Goal: Participate in discussion: Engage in conversation with other users on a specific topic

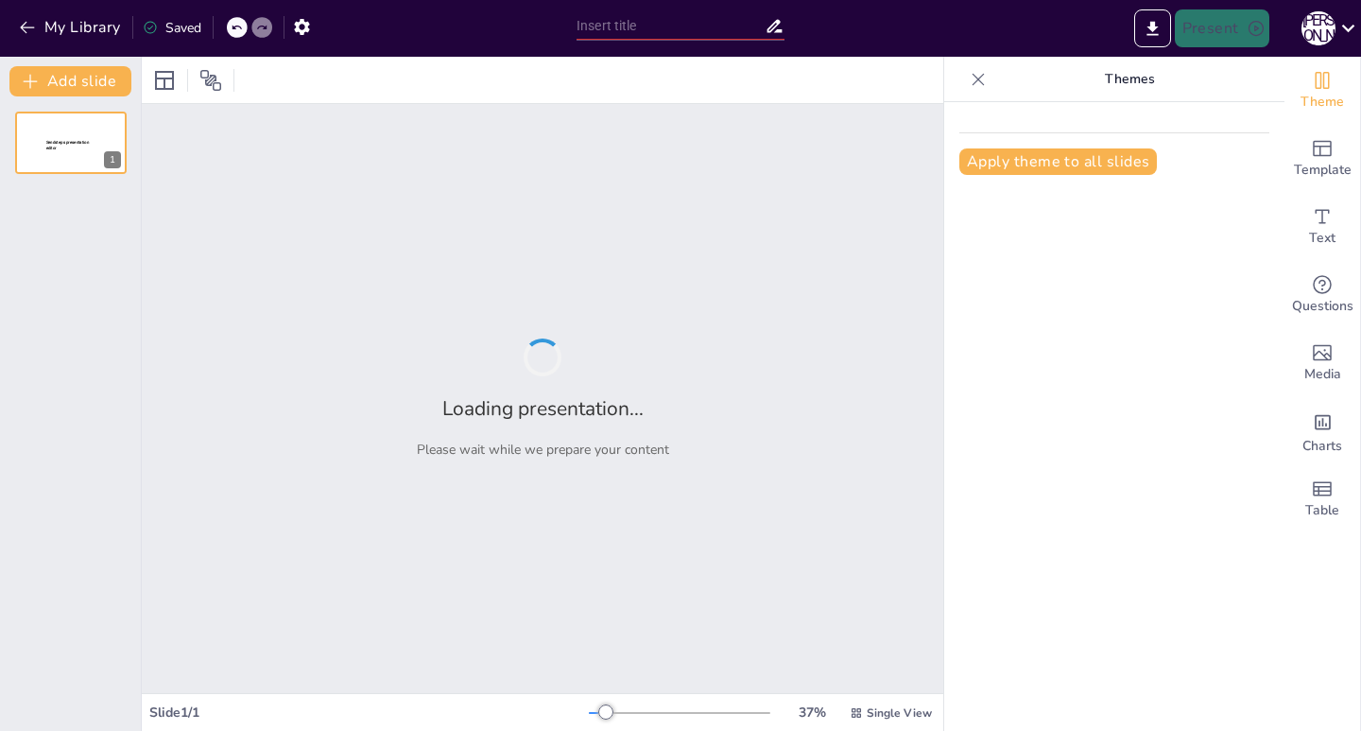
type input "Семейные ценности: Как проститутки спасают мужское психическое здоровье!"
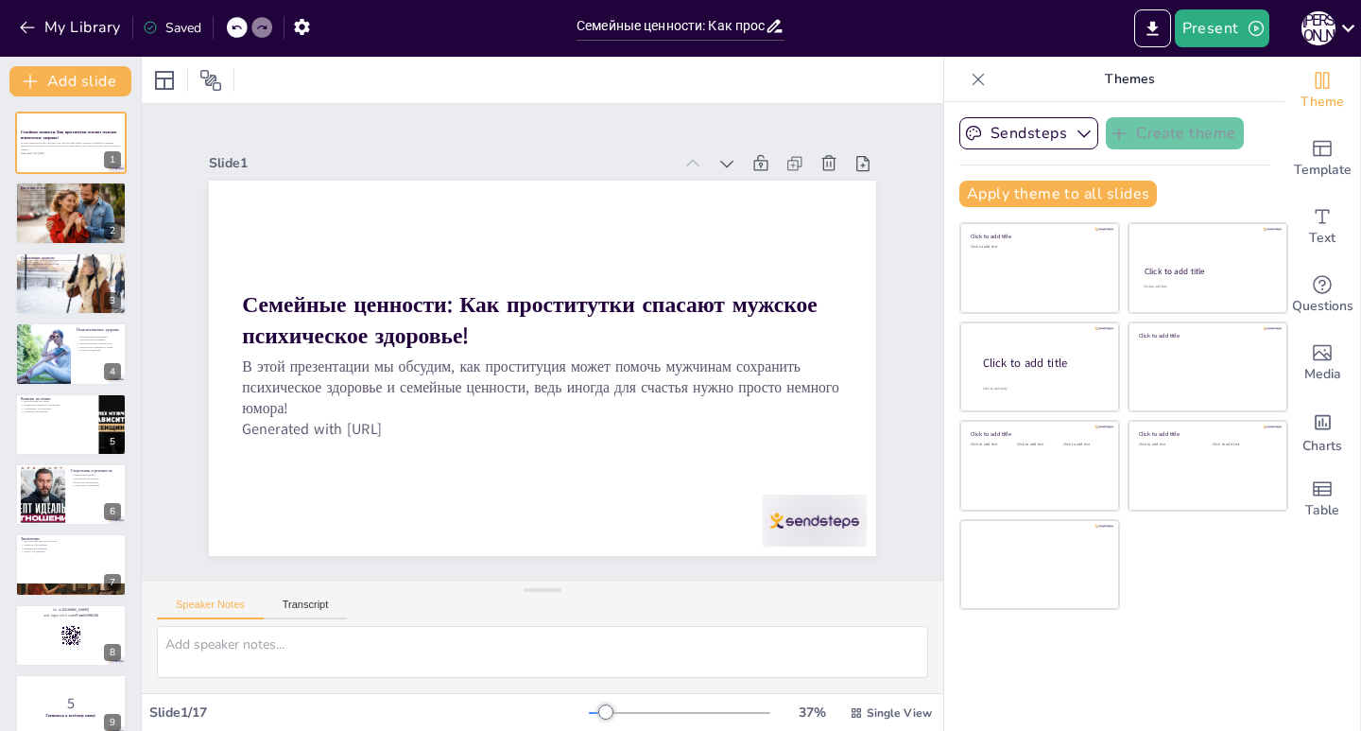
checkbox input "true"
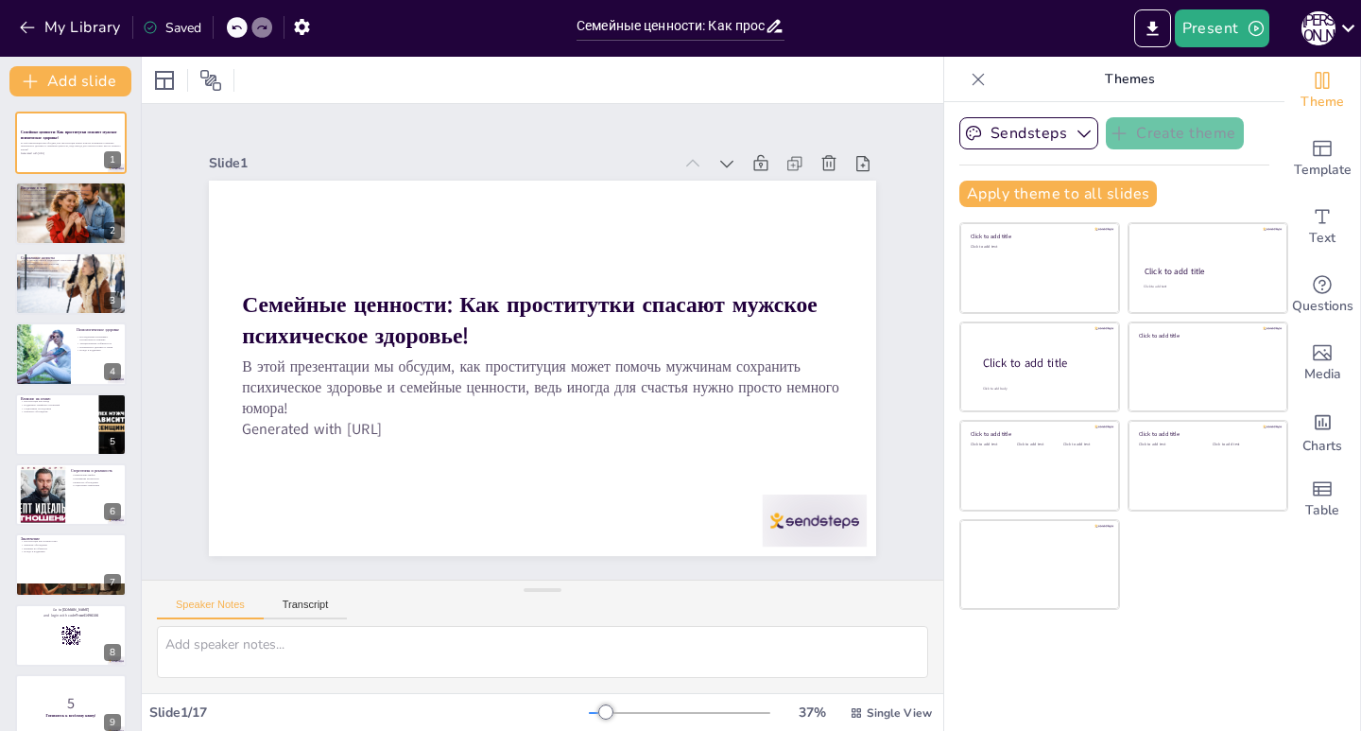
checkbox input "true"
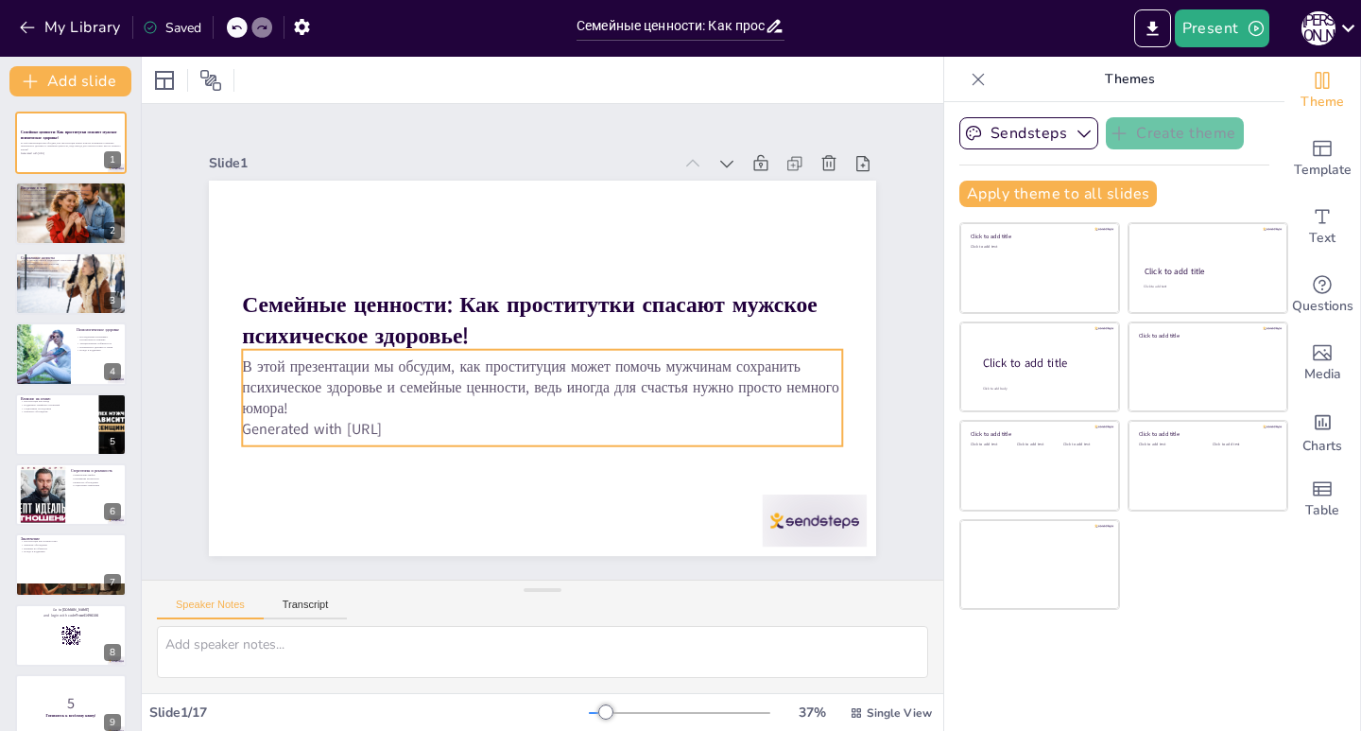
checkbox input "true"
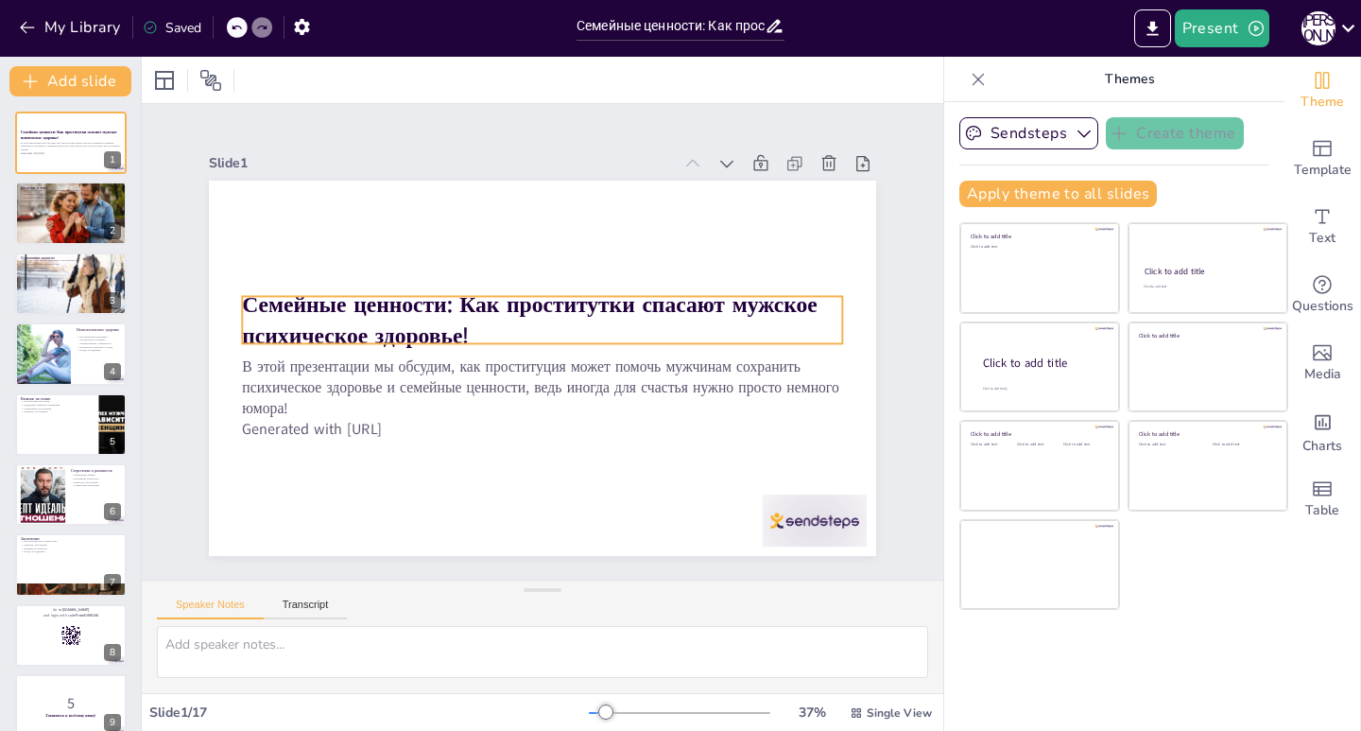
checkbox input "true"
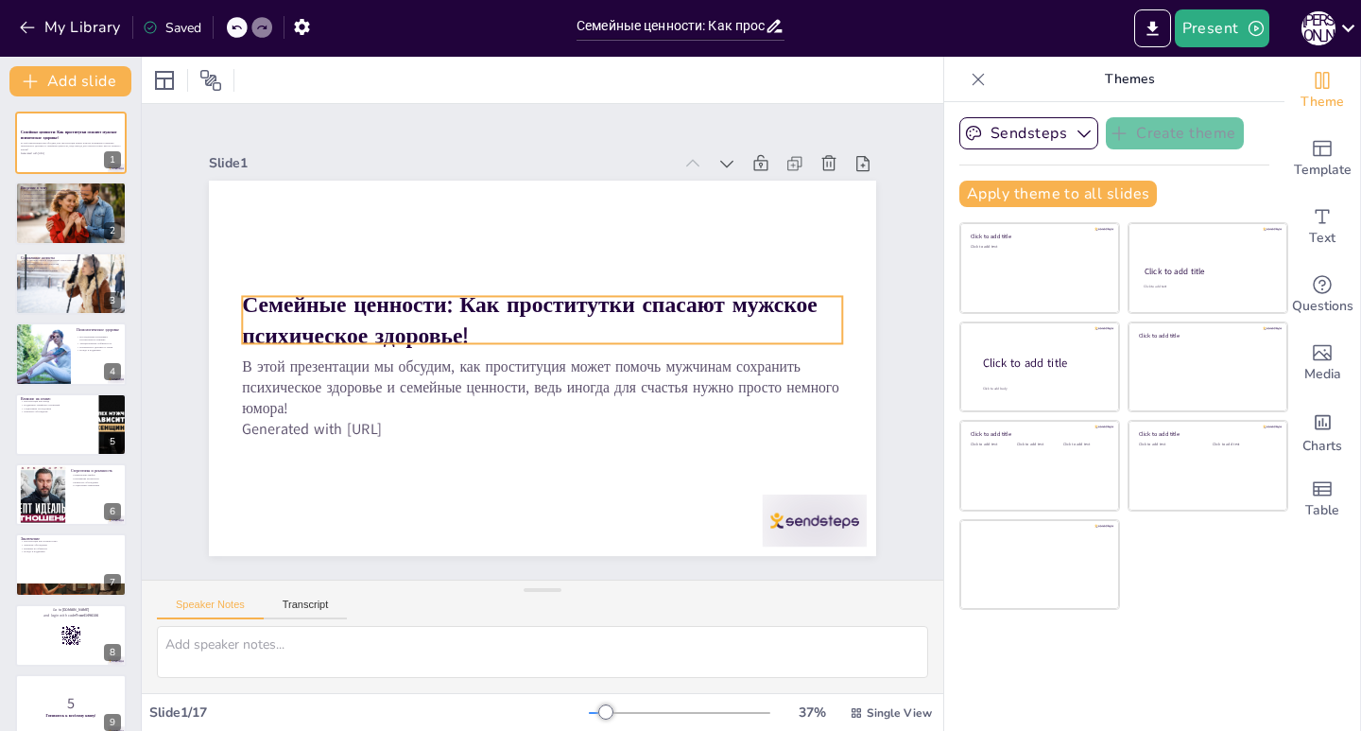
checkbox input "true"
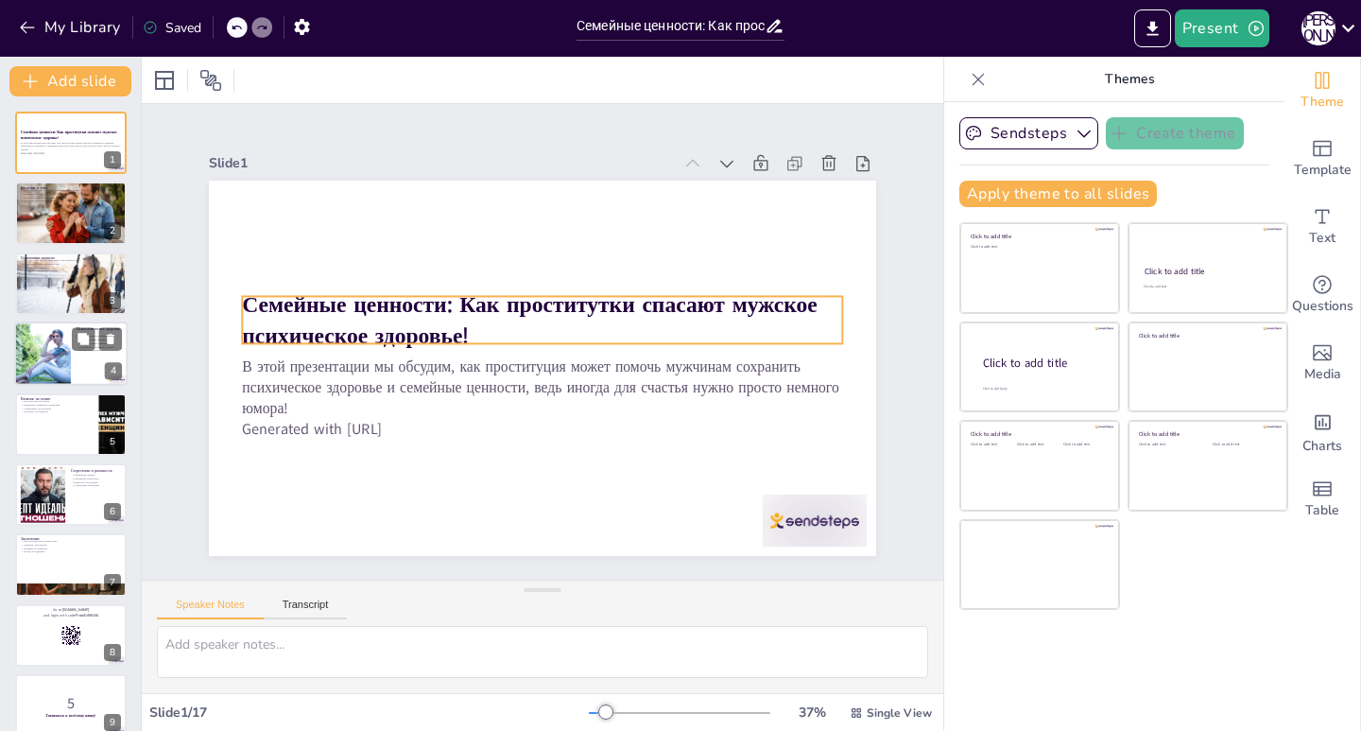
checkbox input "true"
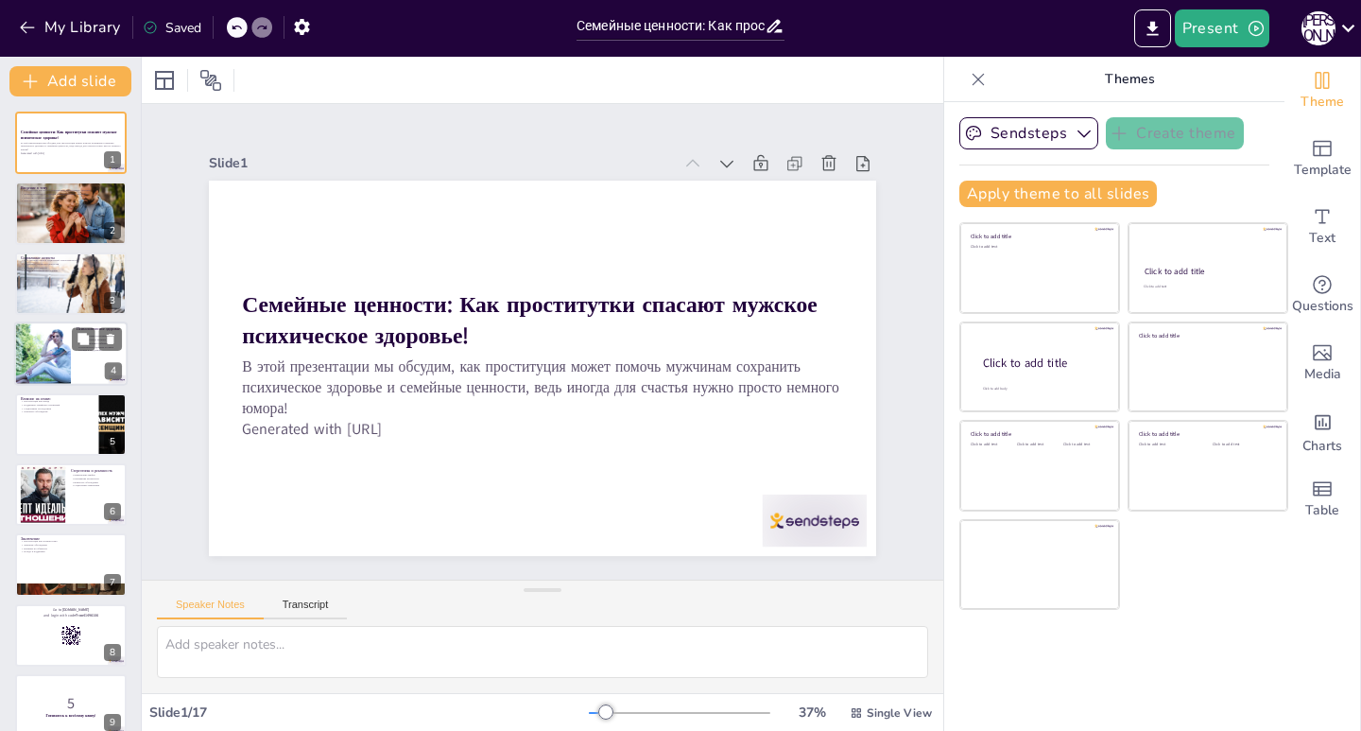
checkbox input "true"
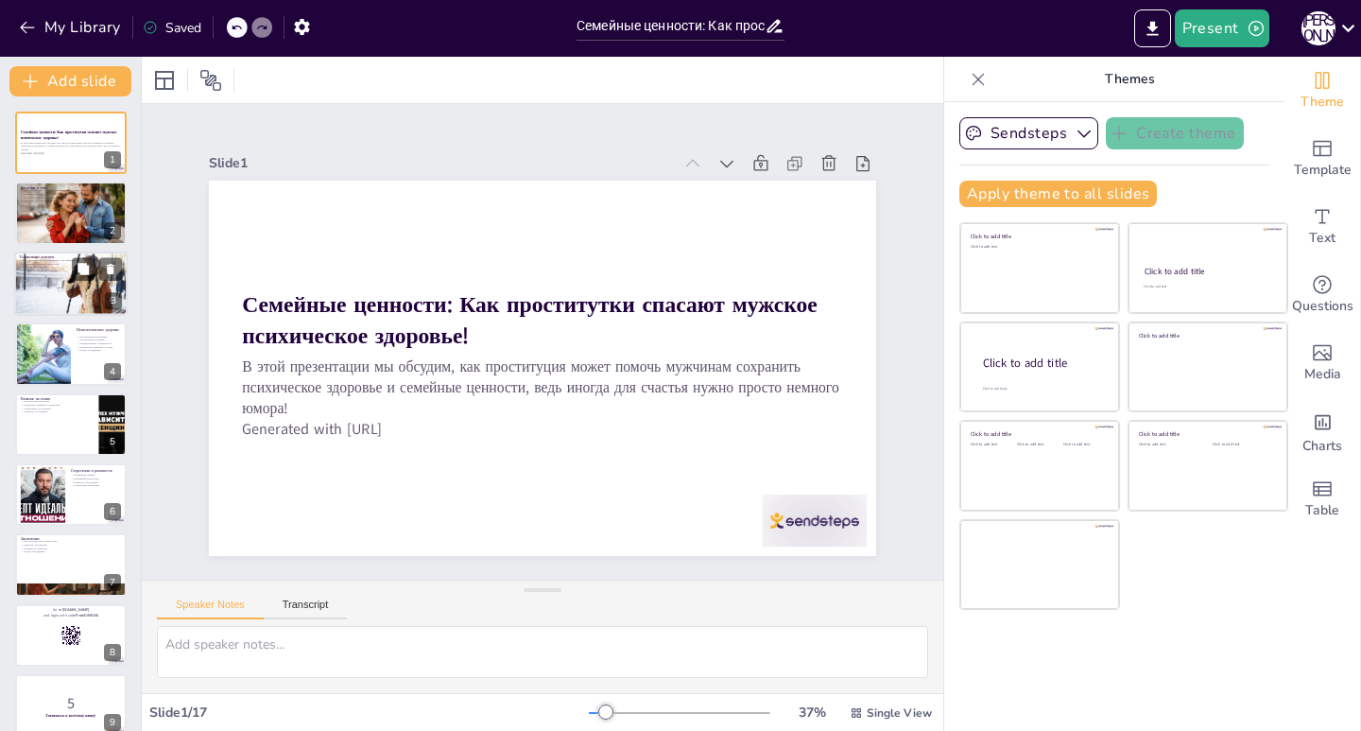
checkbox input "true"
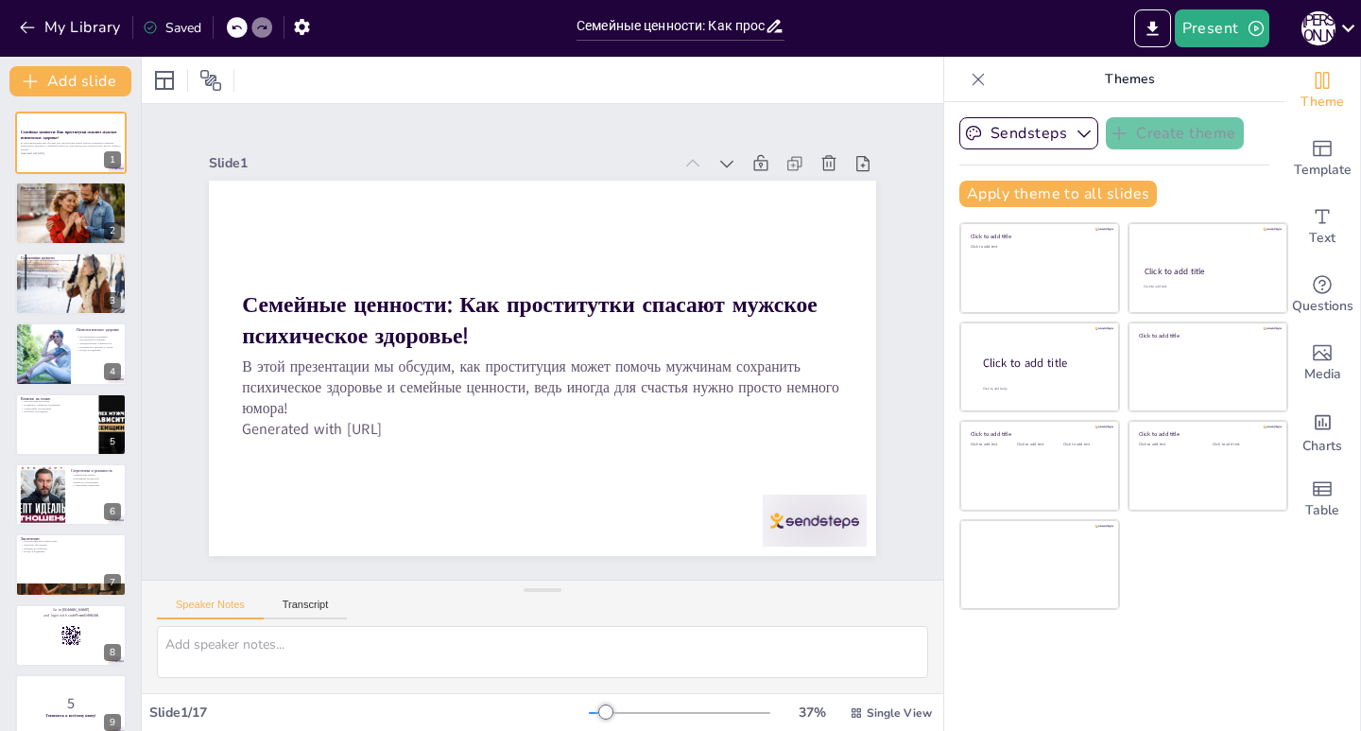
checkbox input "true"
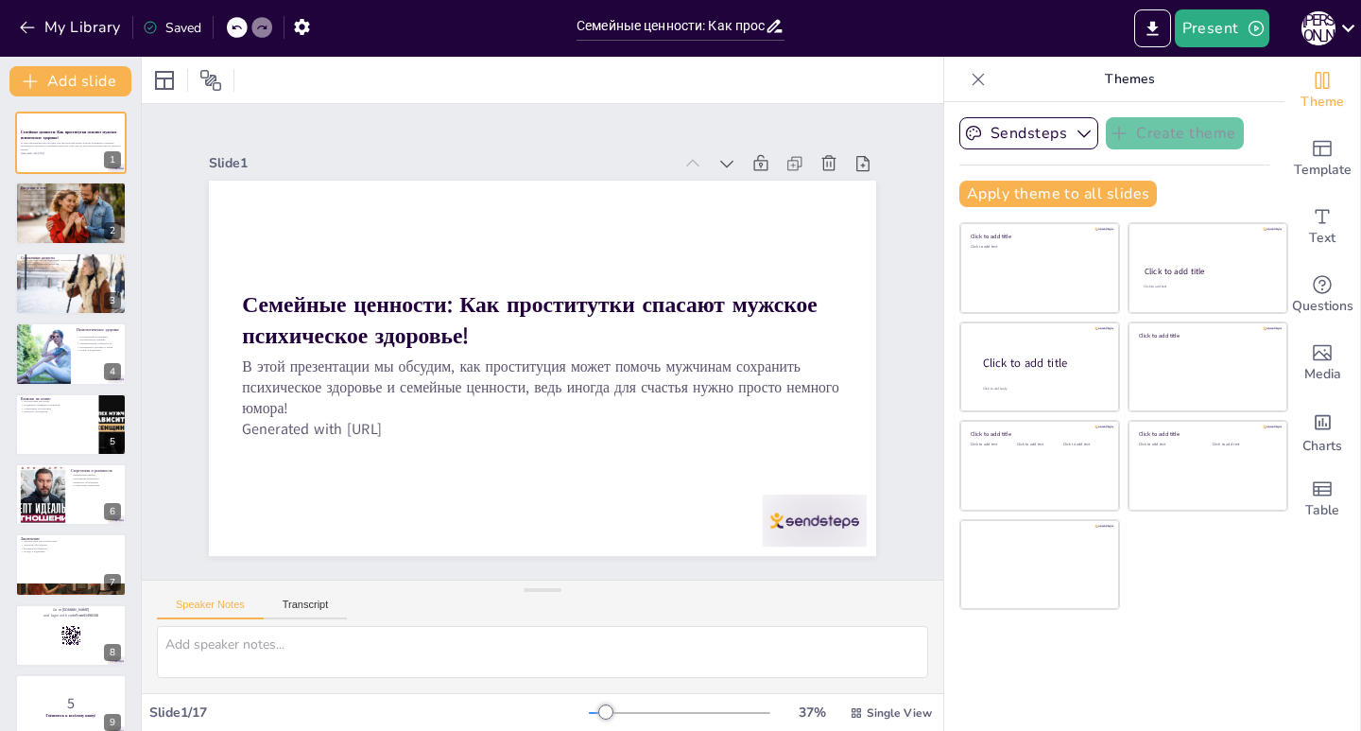
checkbox input "true"
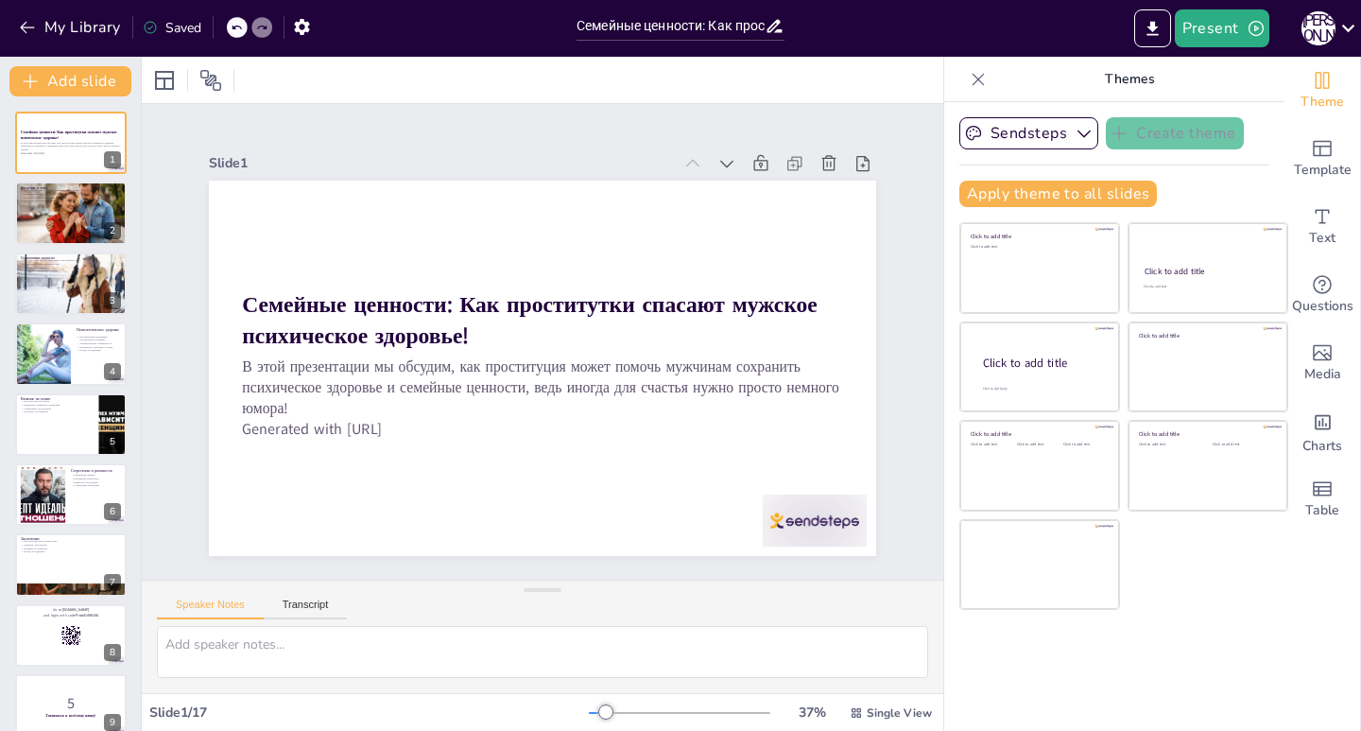
checkbox input "true"
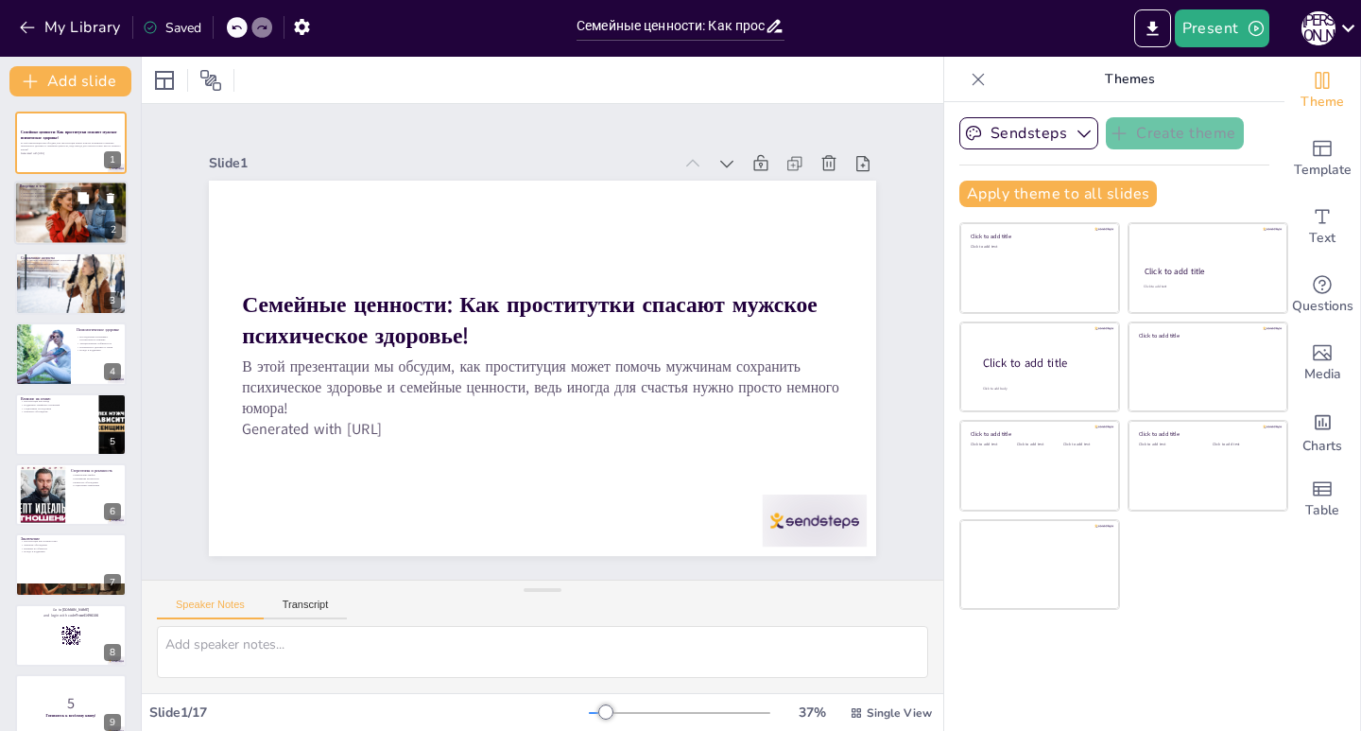
checkbox input "true"
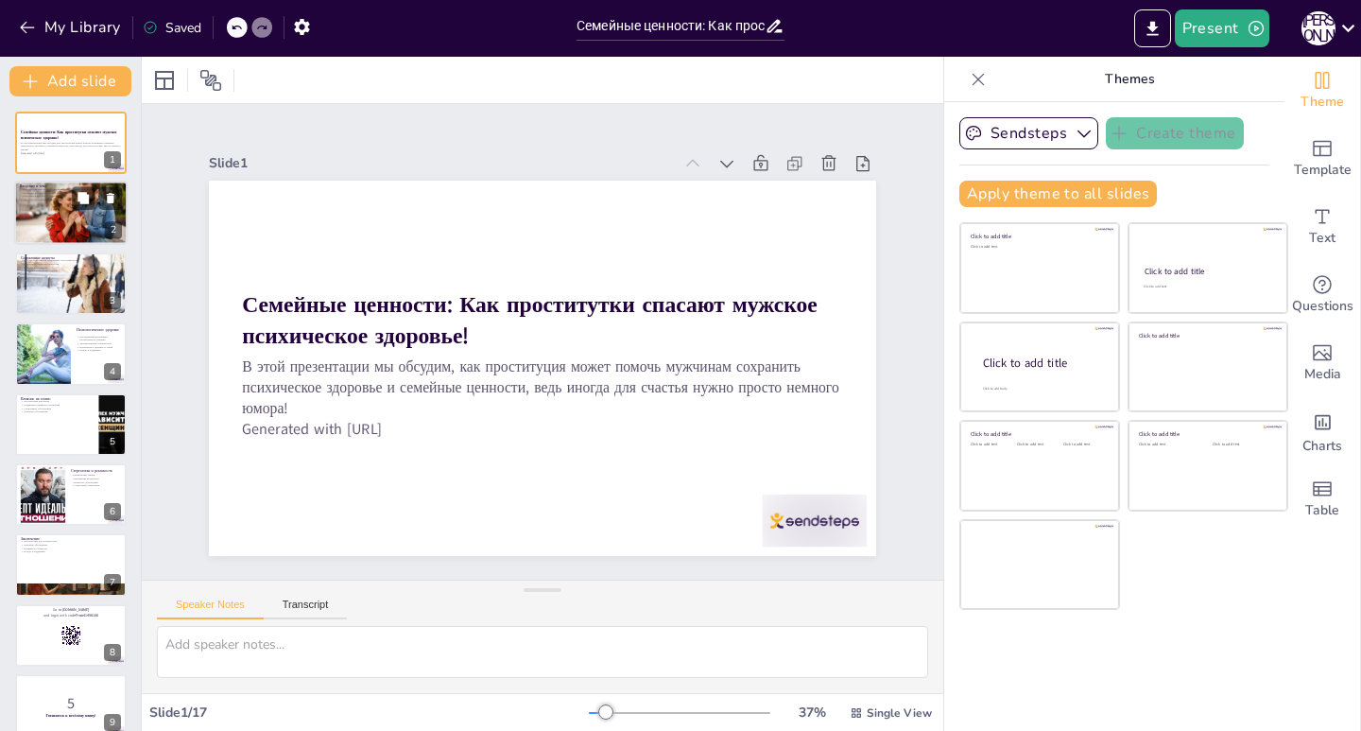
checkbox input "true"
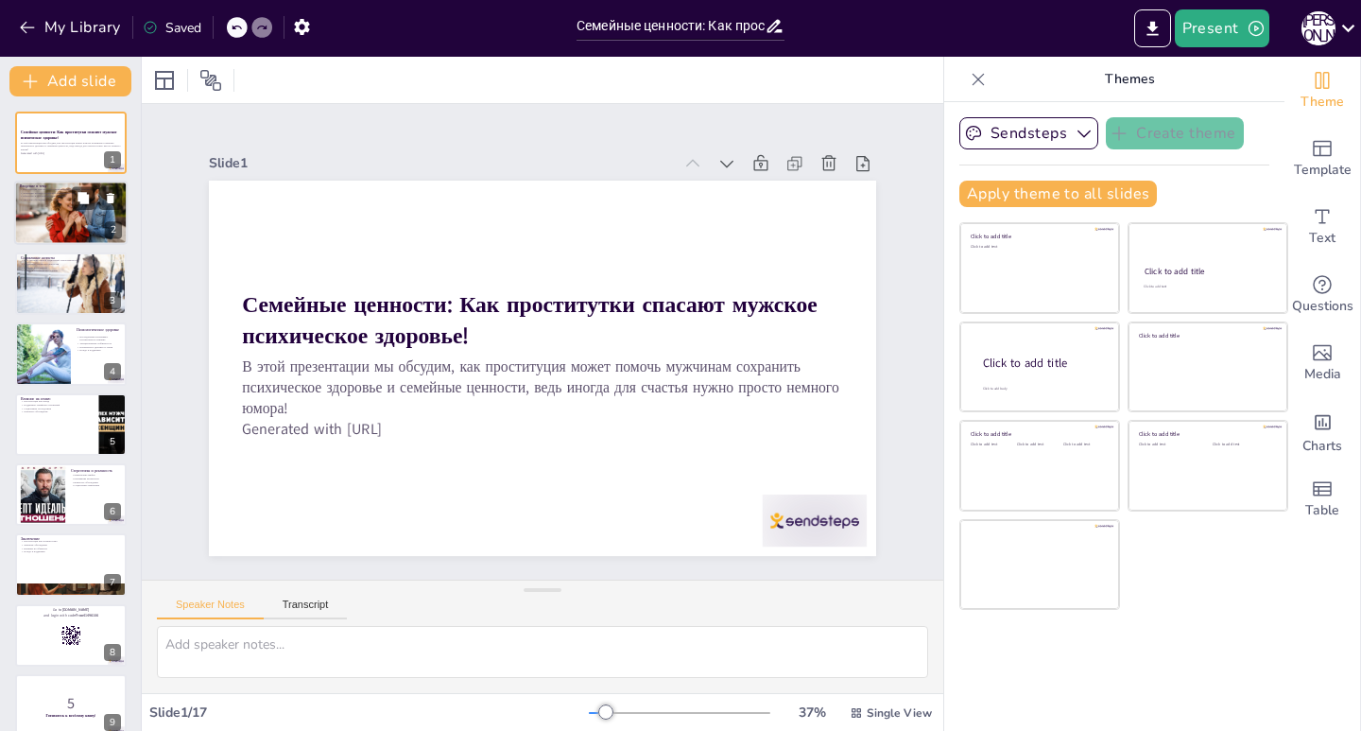
checkbox input "true"
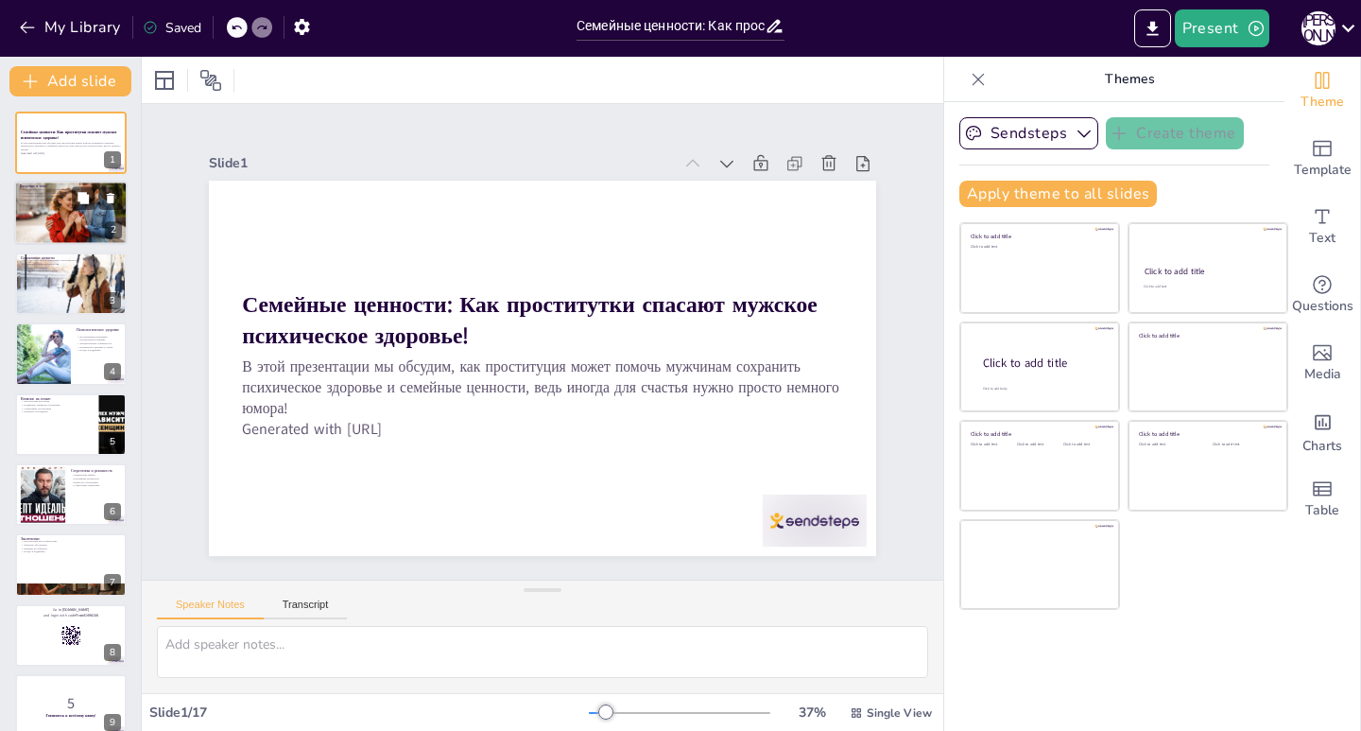
checkbox input "true"
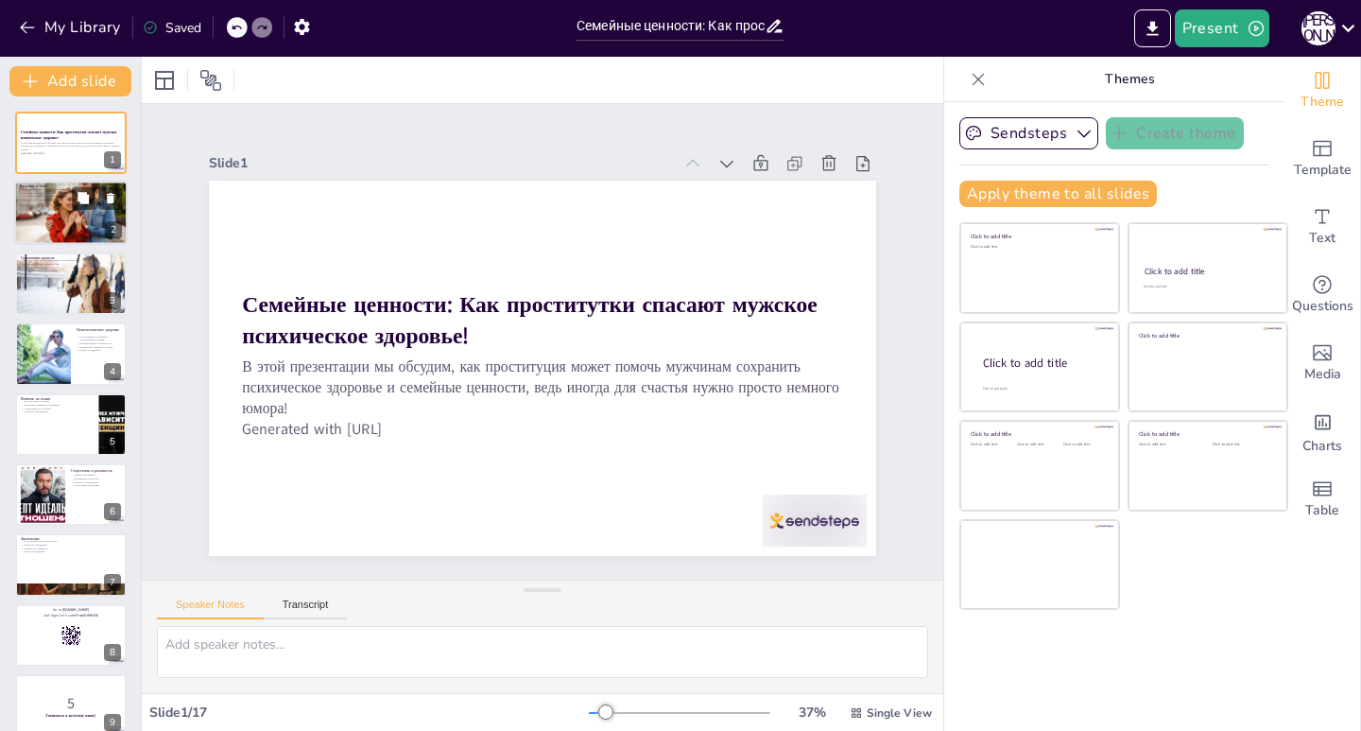
click at [52, 208] on div at bounding box center [70, 214] width 113 height 64
type textarea "Loremipsumd sitam consecteturadip eli seddoe tem incidi utlaboreetd m aliquaeni…"
checkbox input "true"
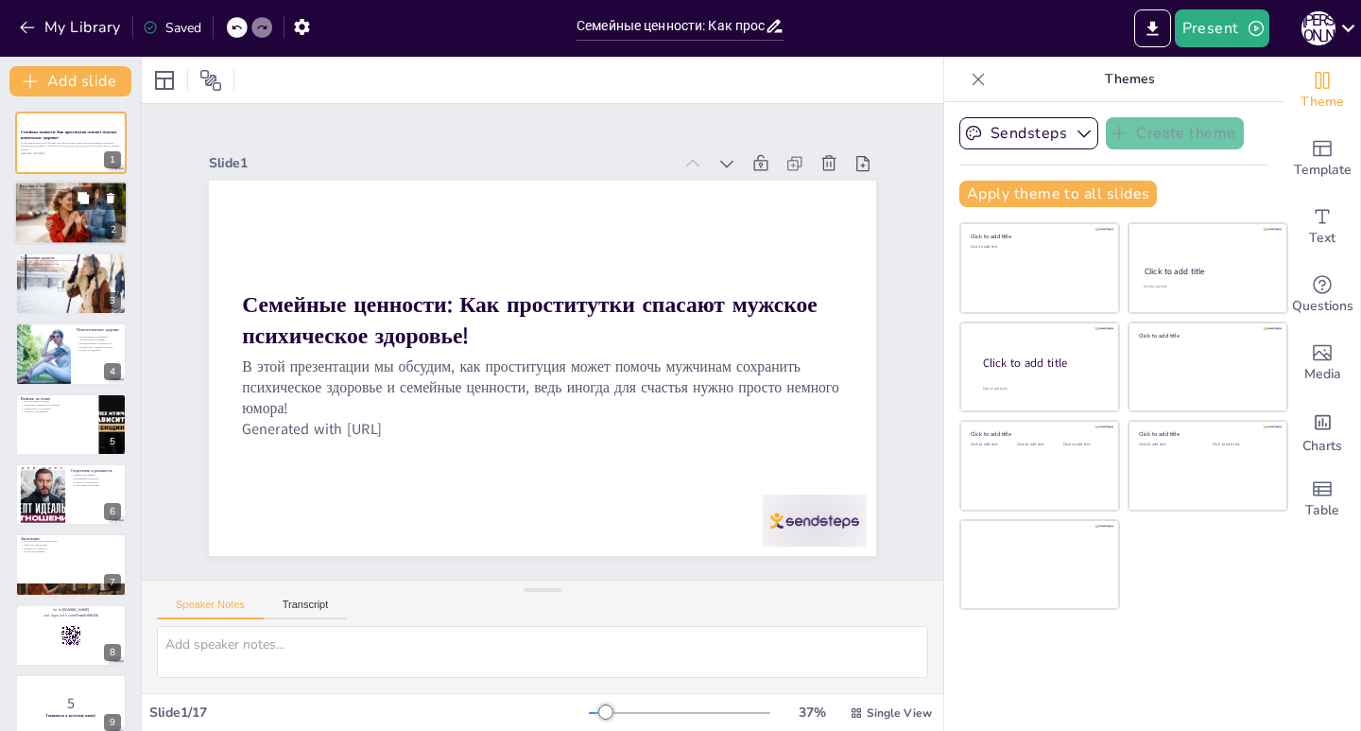
checkbox input "true"
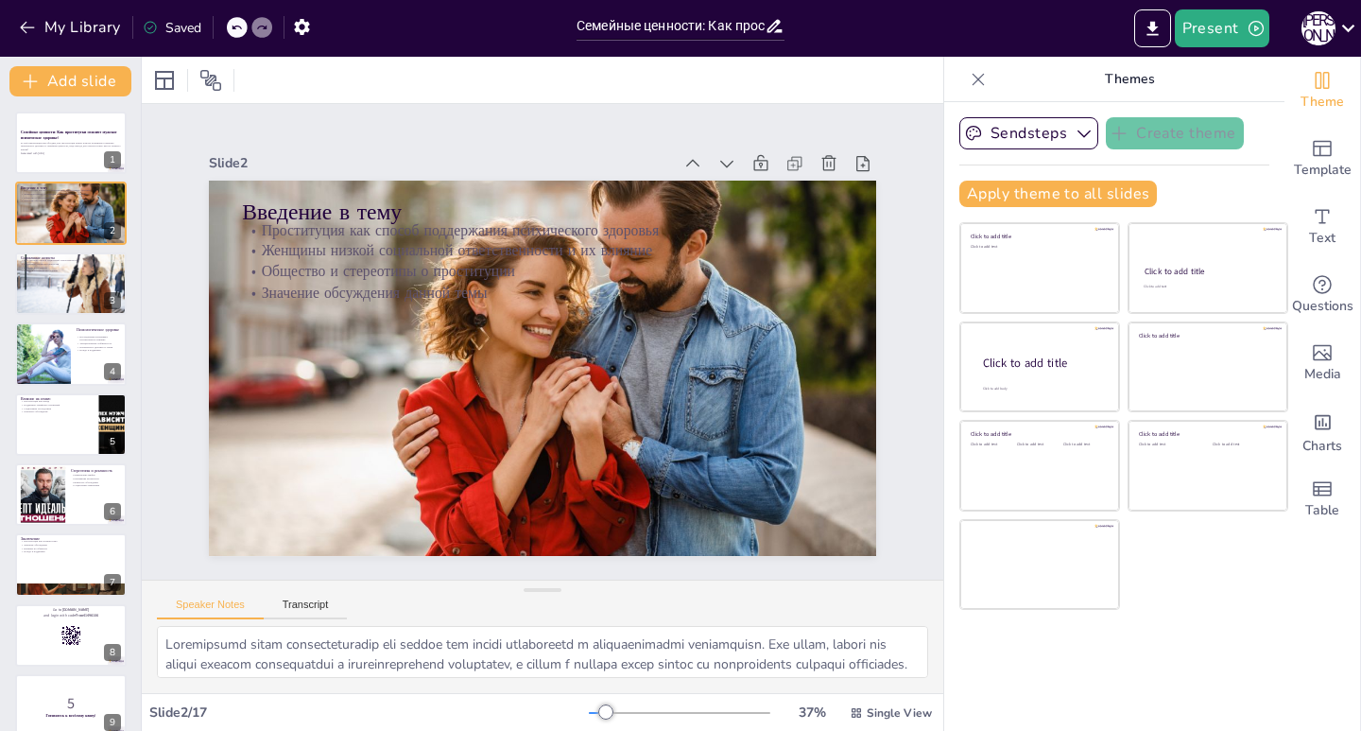
checkbox input "true"
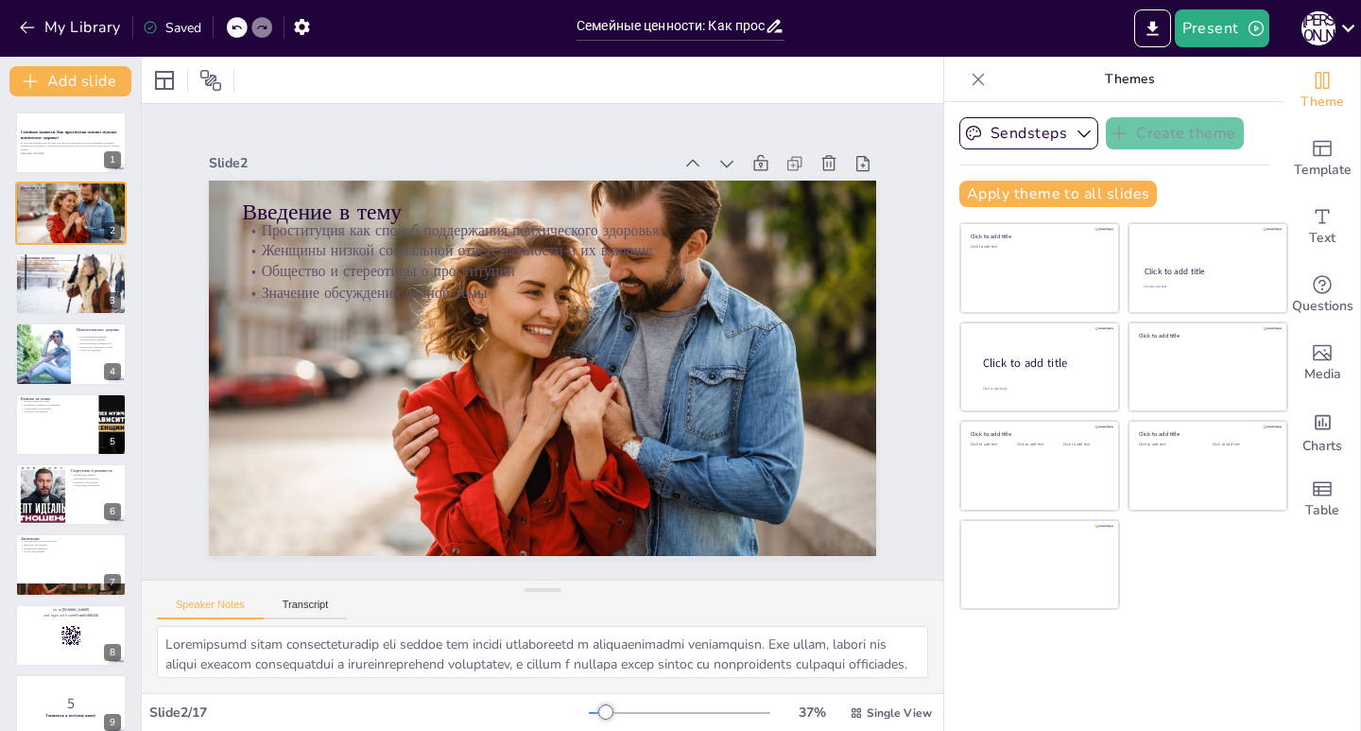
checkbox input "true"
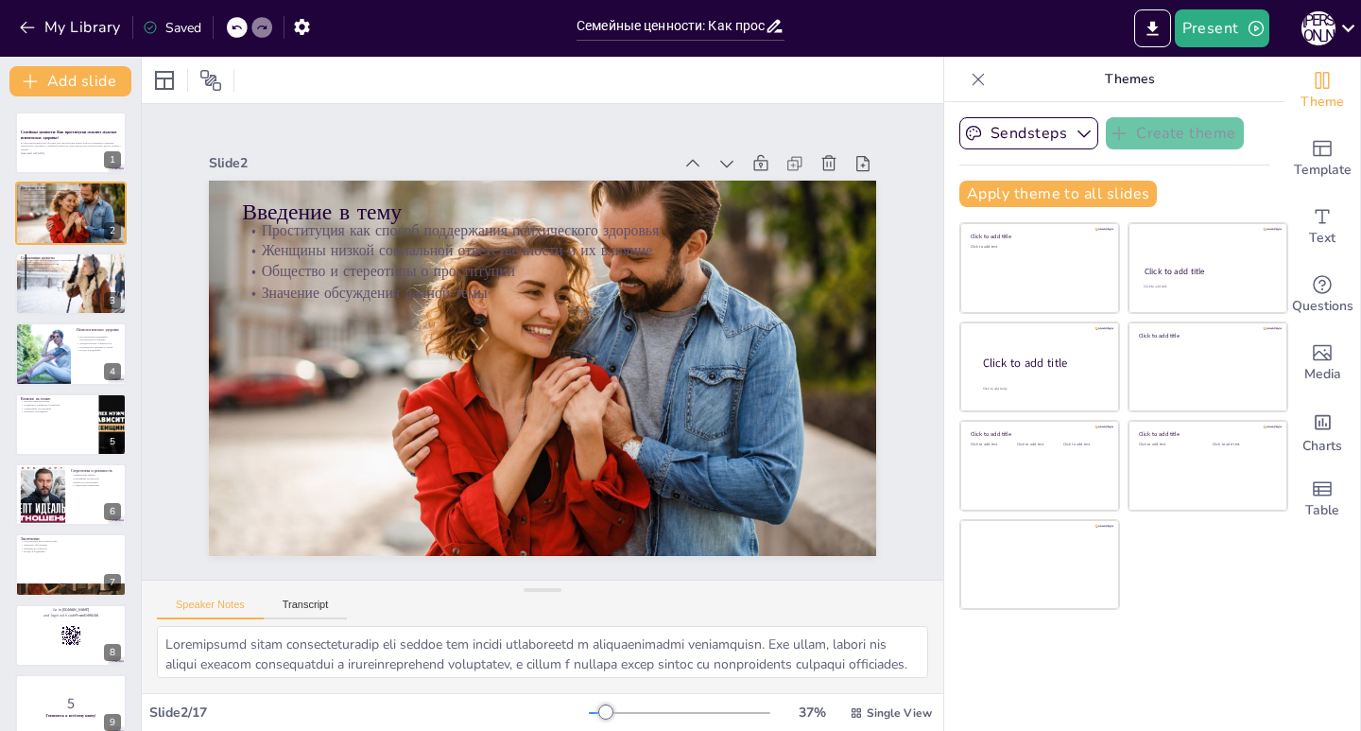
checkbox input "true"
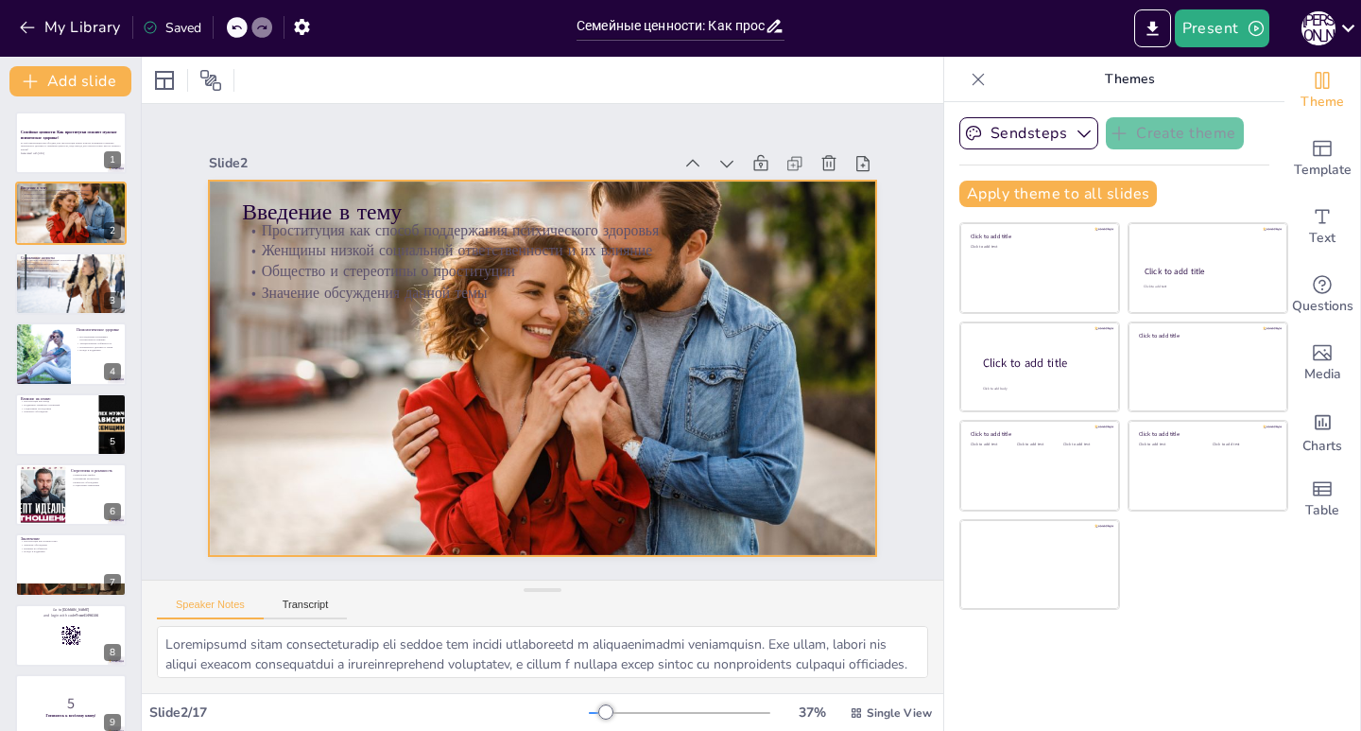
checkbox input "true"
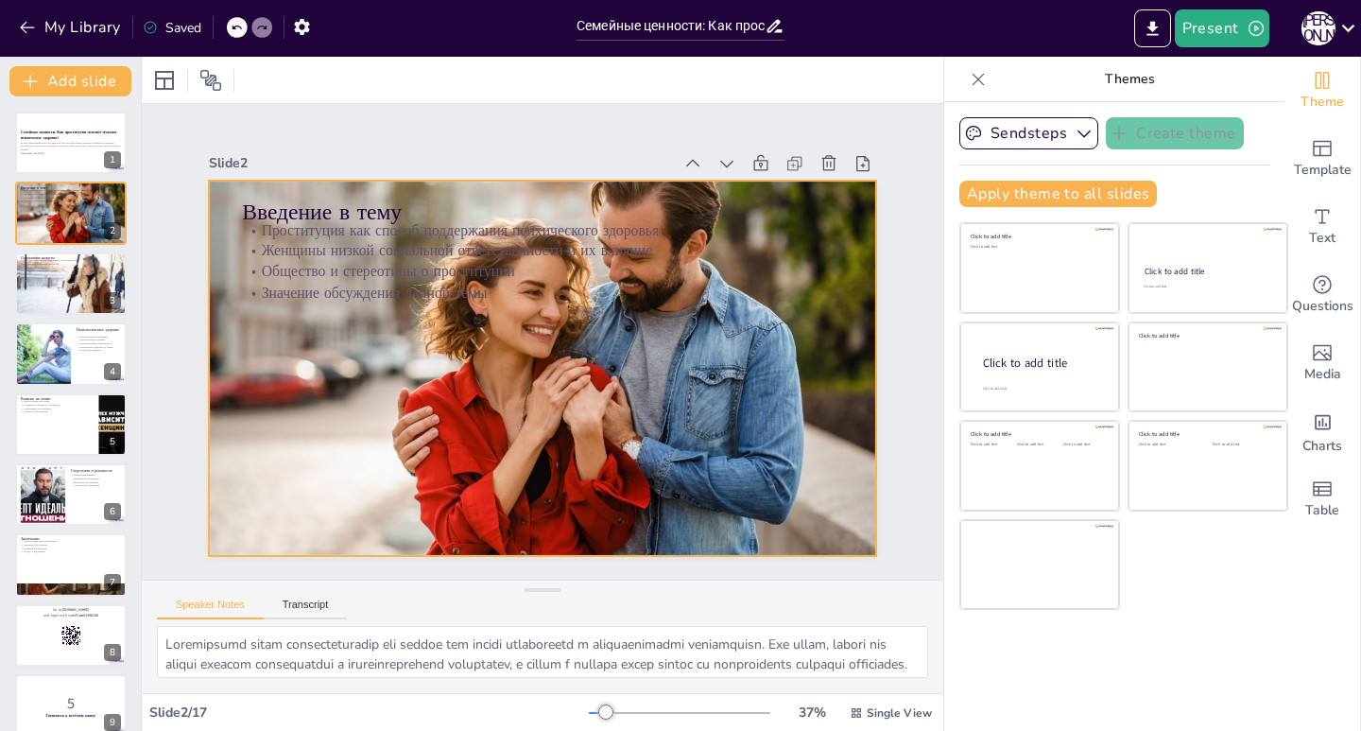
checkbox input "true"
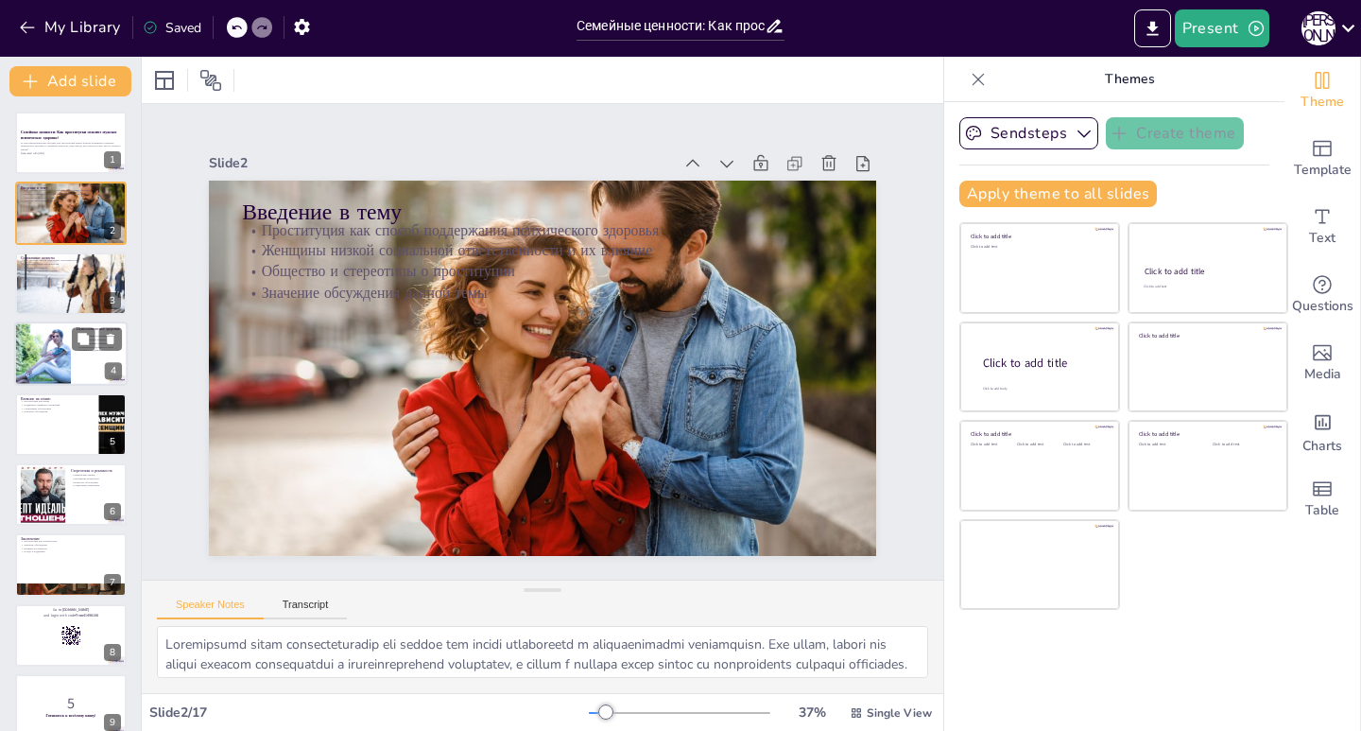
checkbox input "true"
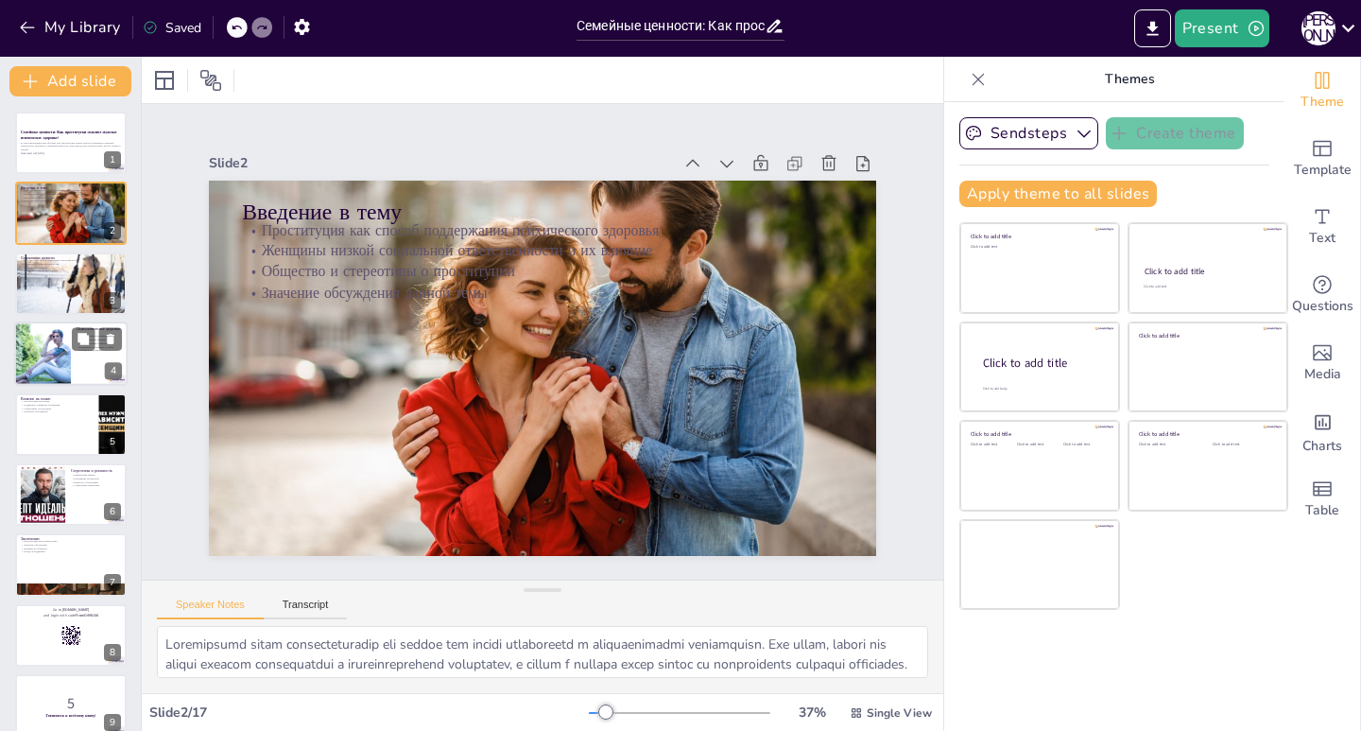
checkbox input "true"
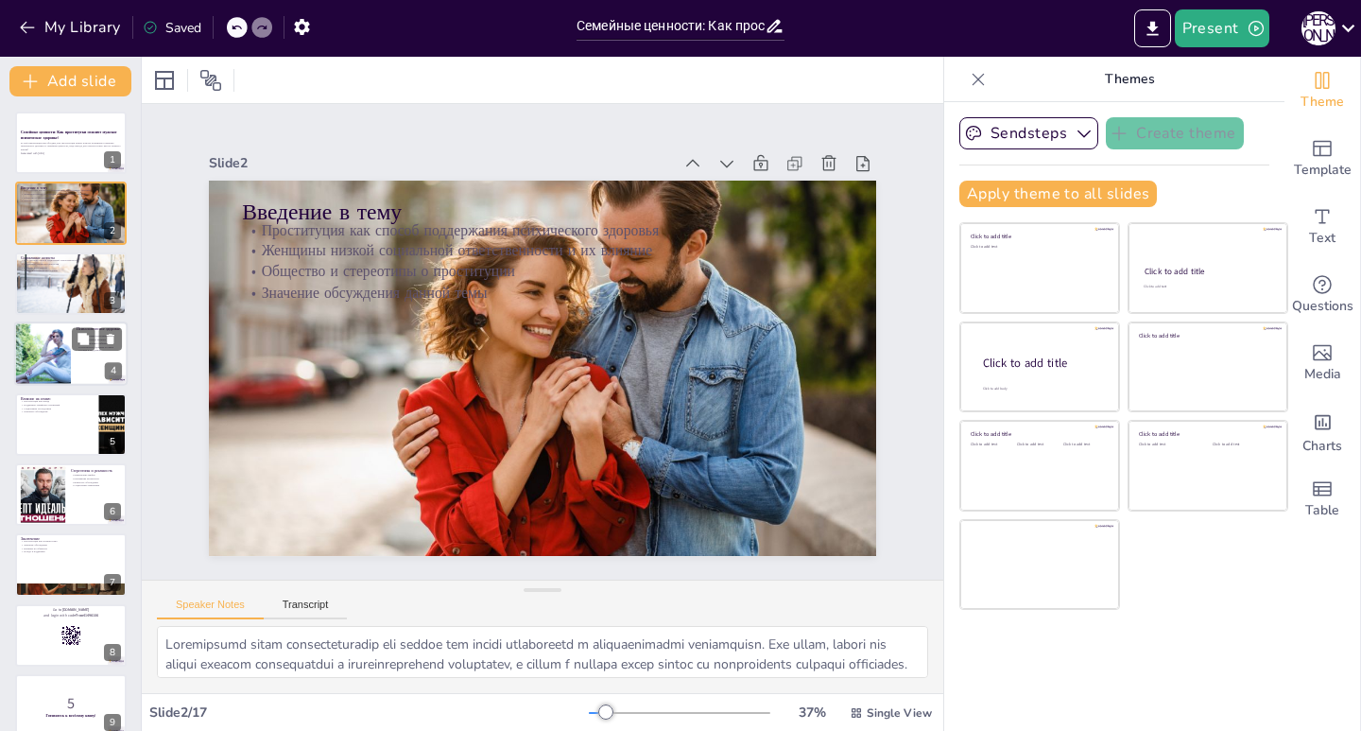
checkbox input "true"
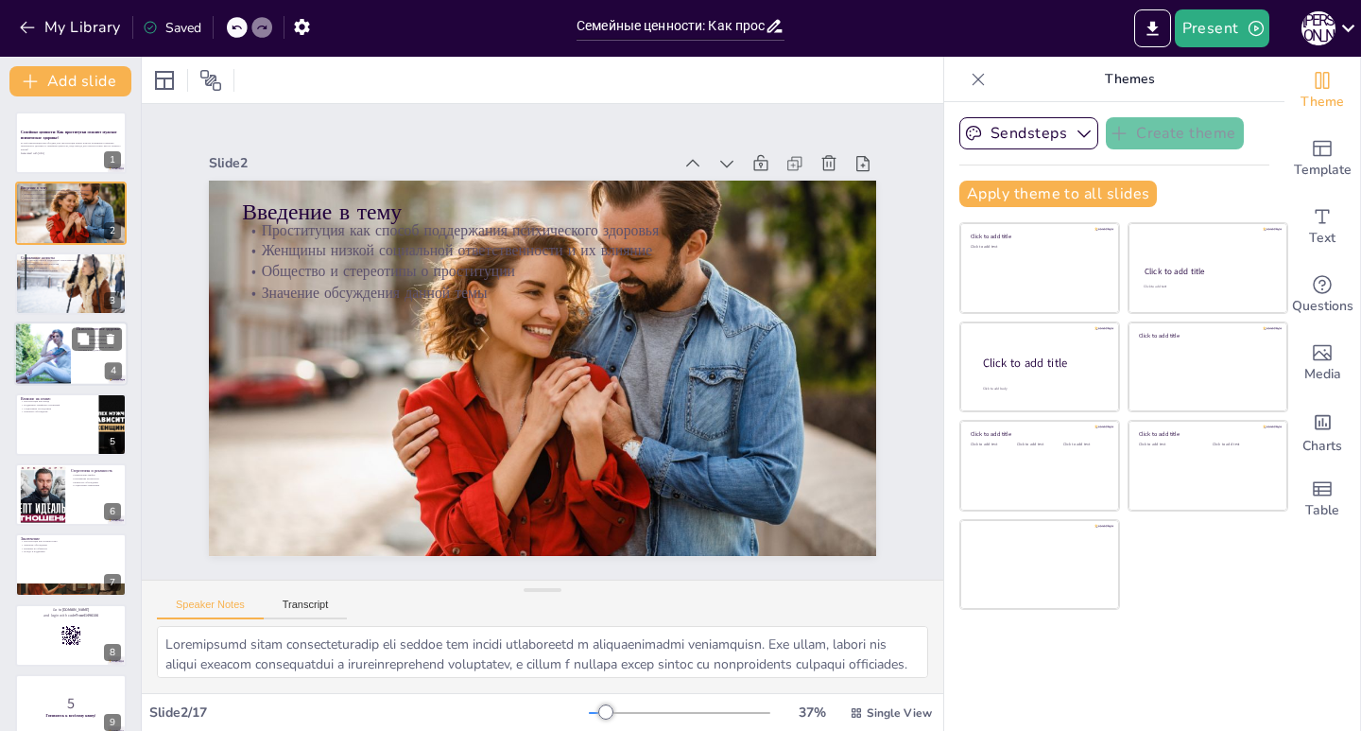
checkbox input "true"
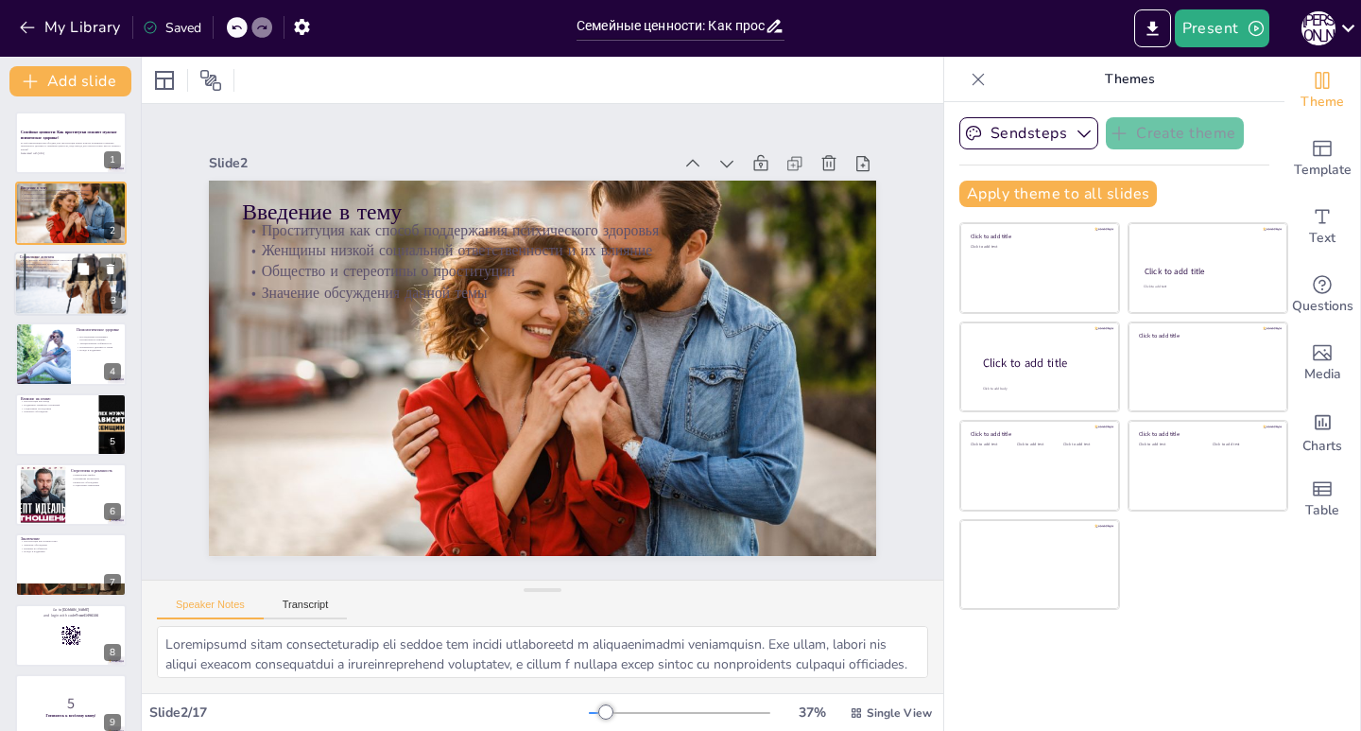
checkbox input "true"
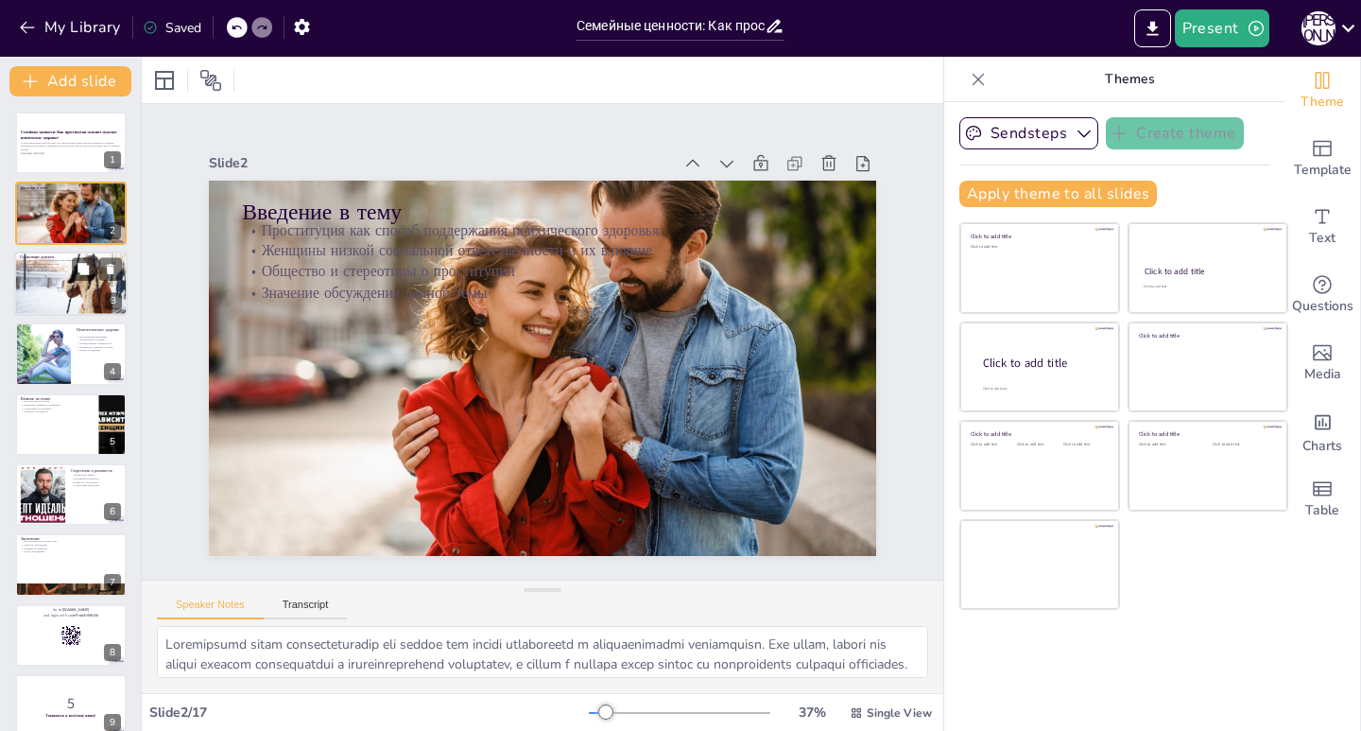
click at [49, 289] on div at bounding box center [70, 283] width 113 height 73
type textarea "Loremip dolors ametconsec adipiscingelits doeiu tempor incidi utla e dolor magn…"
checkbox input "true"
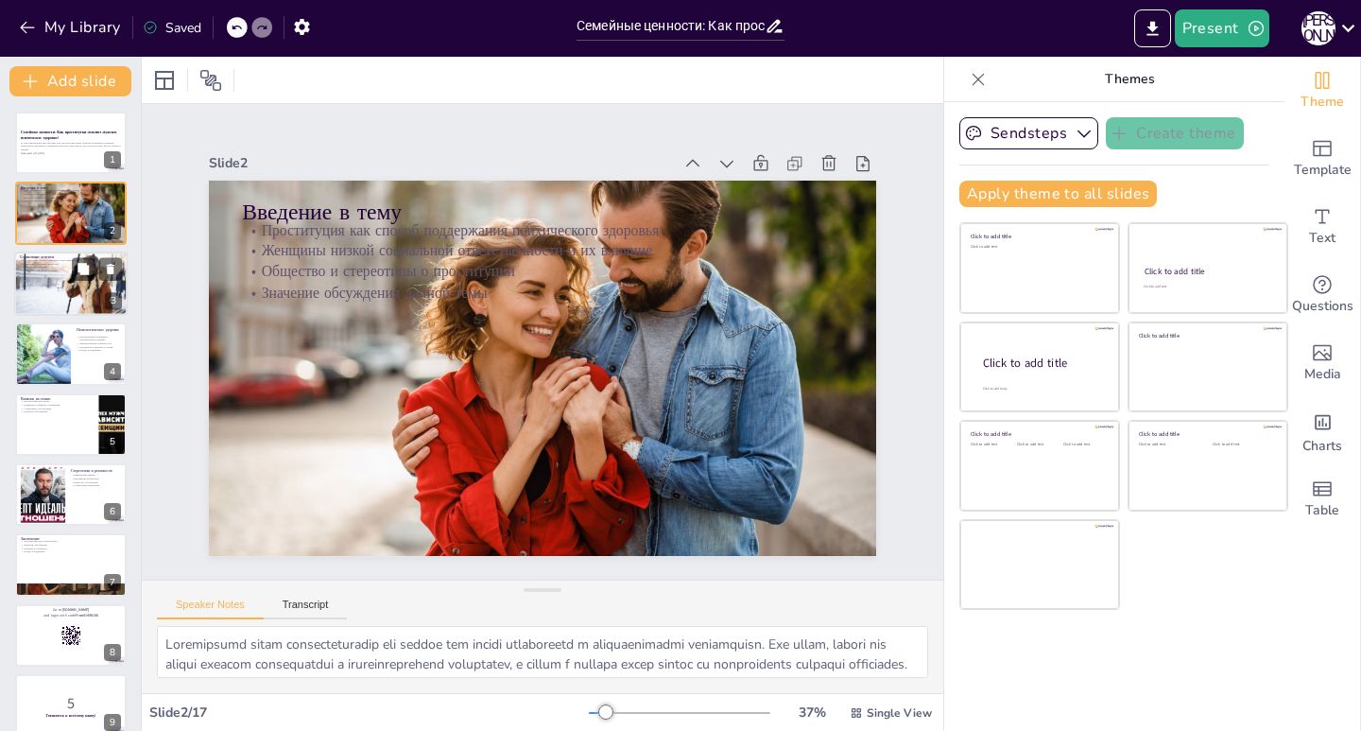
checkbox input "true"
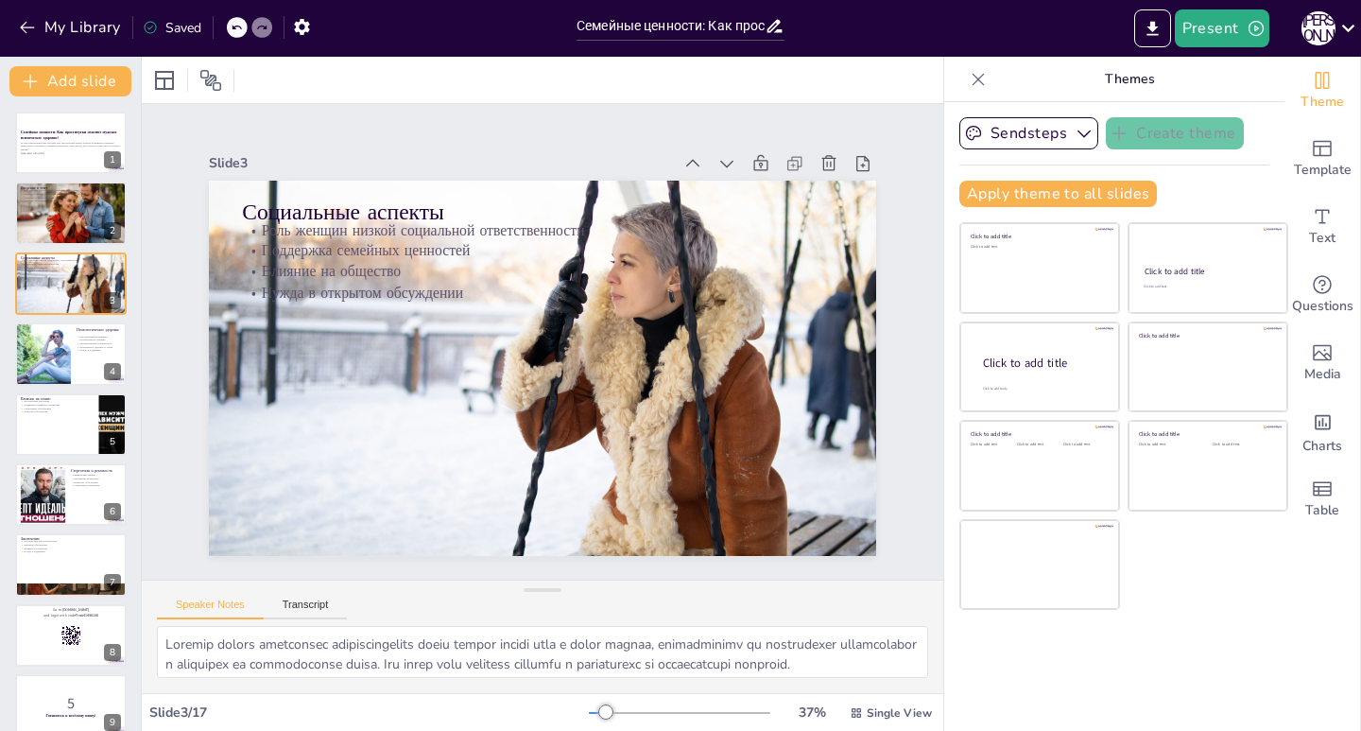
checkbox input "true"
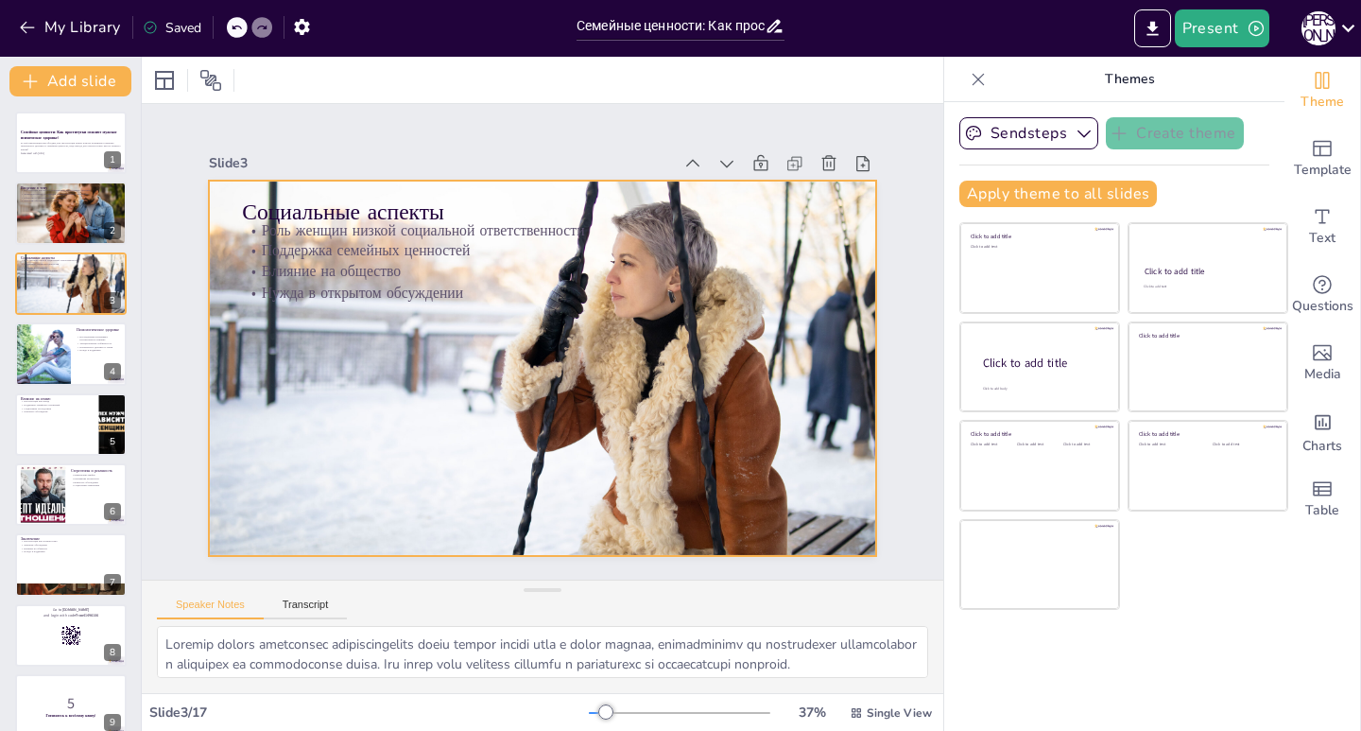
checkbox input "true"
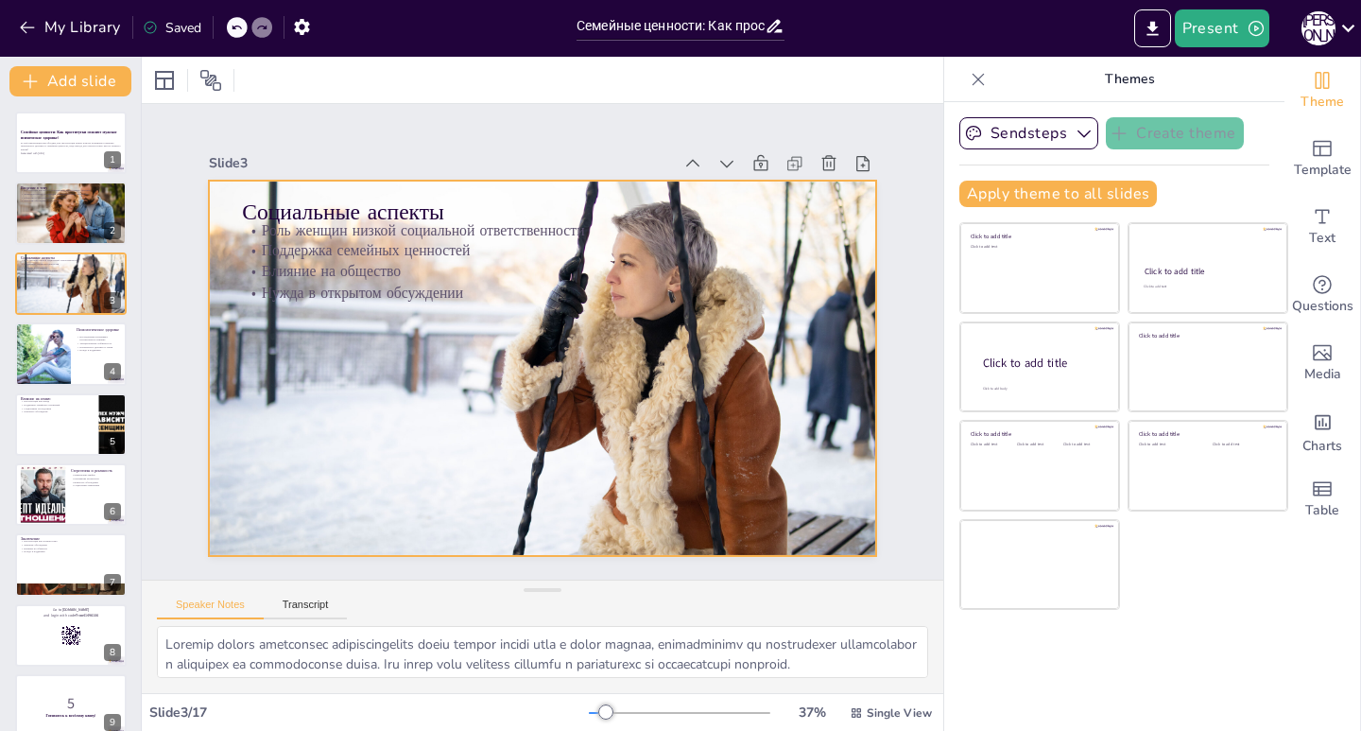
checkbox input "true"
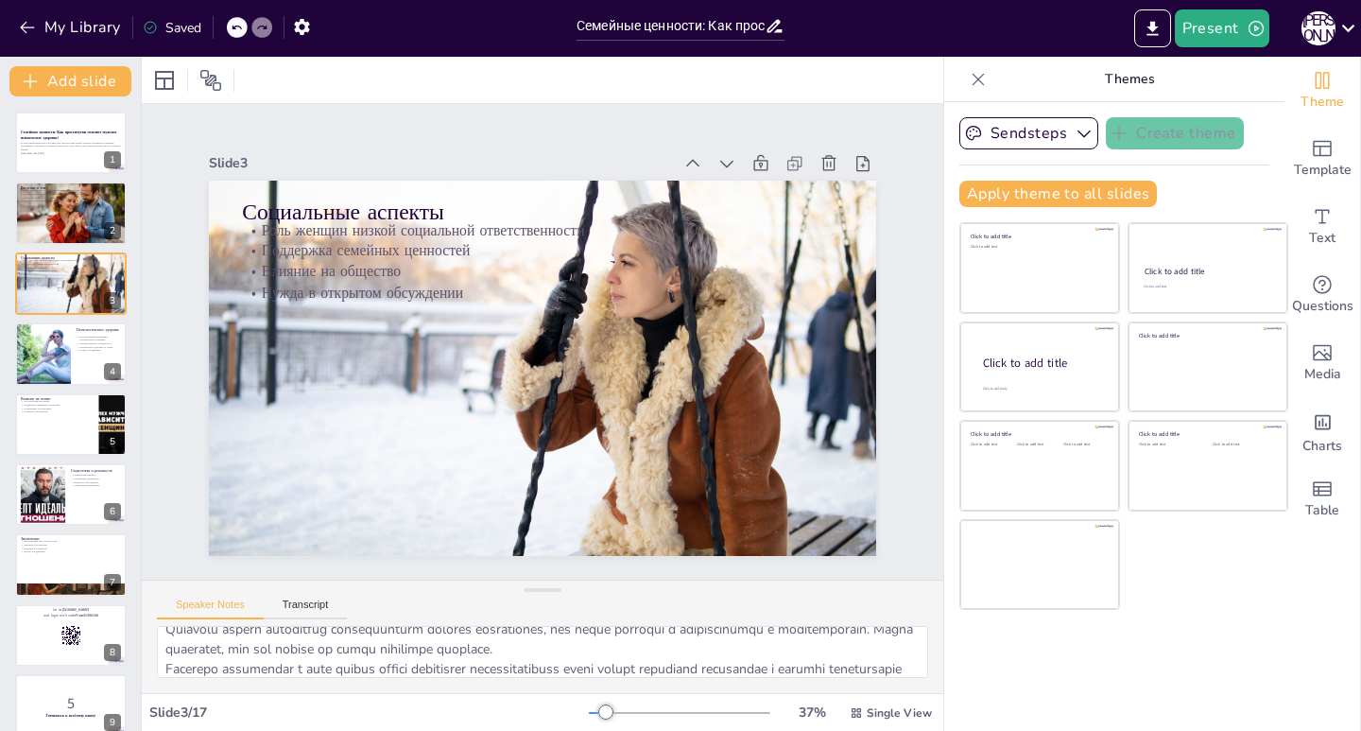
scroll to position [144, 0]
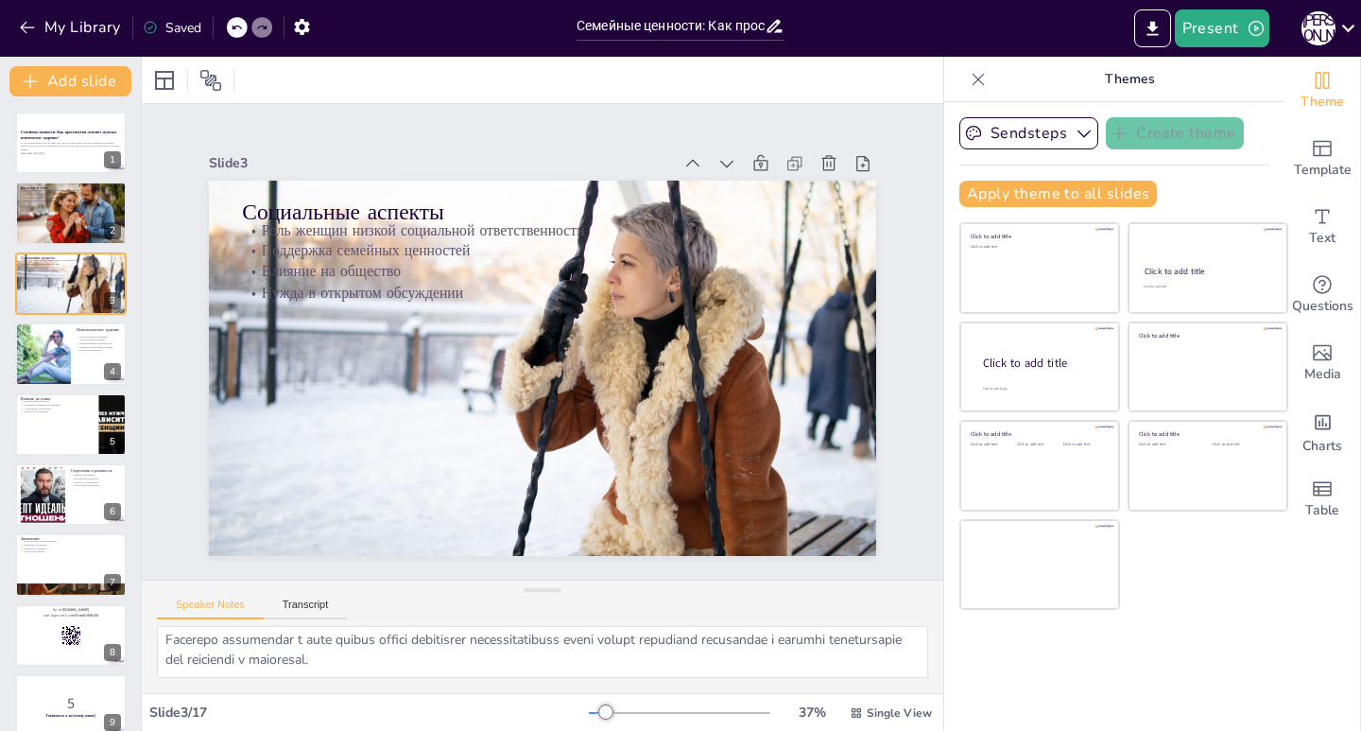
checkbox input "true"
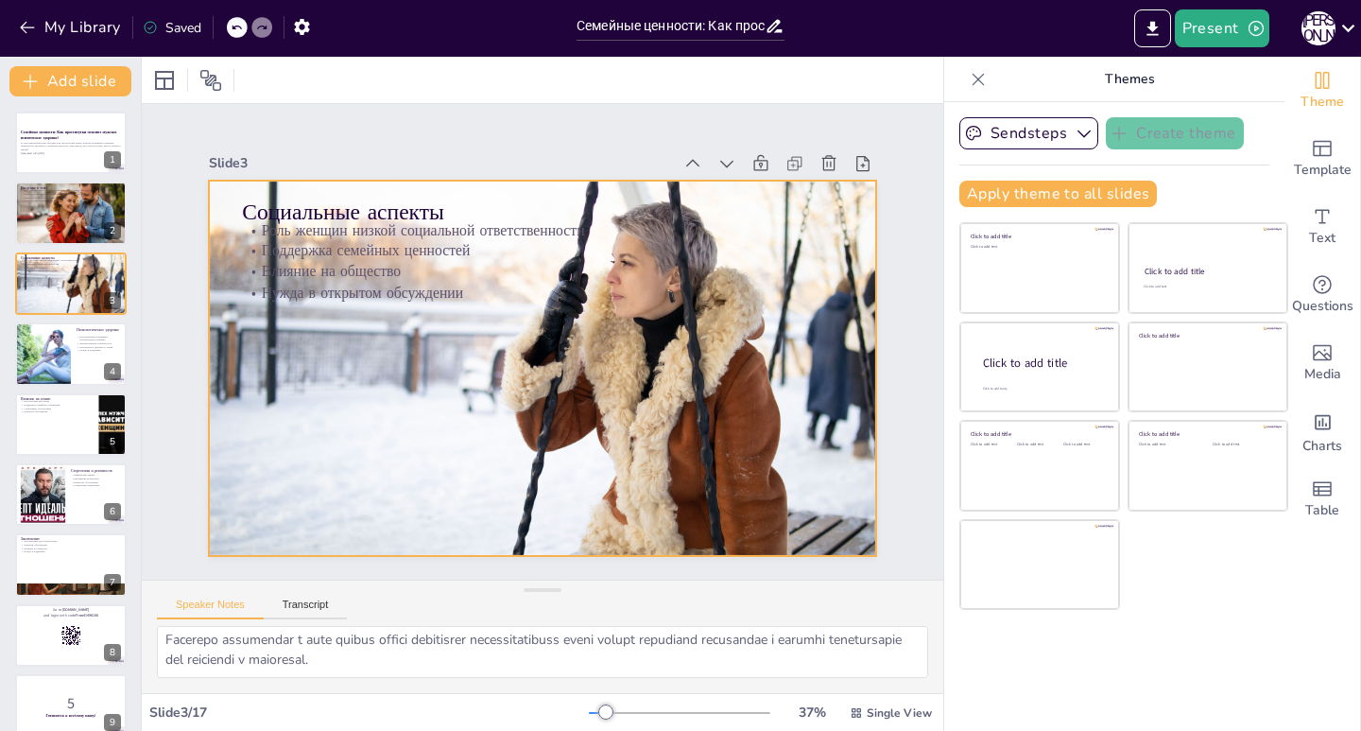
checkbox input "true"
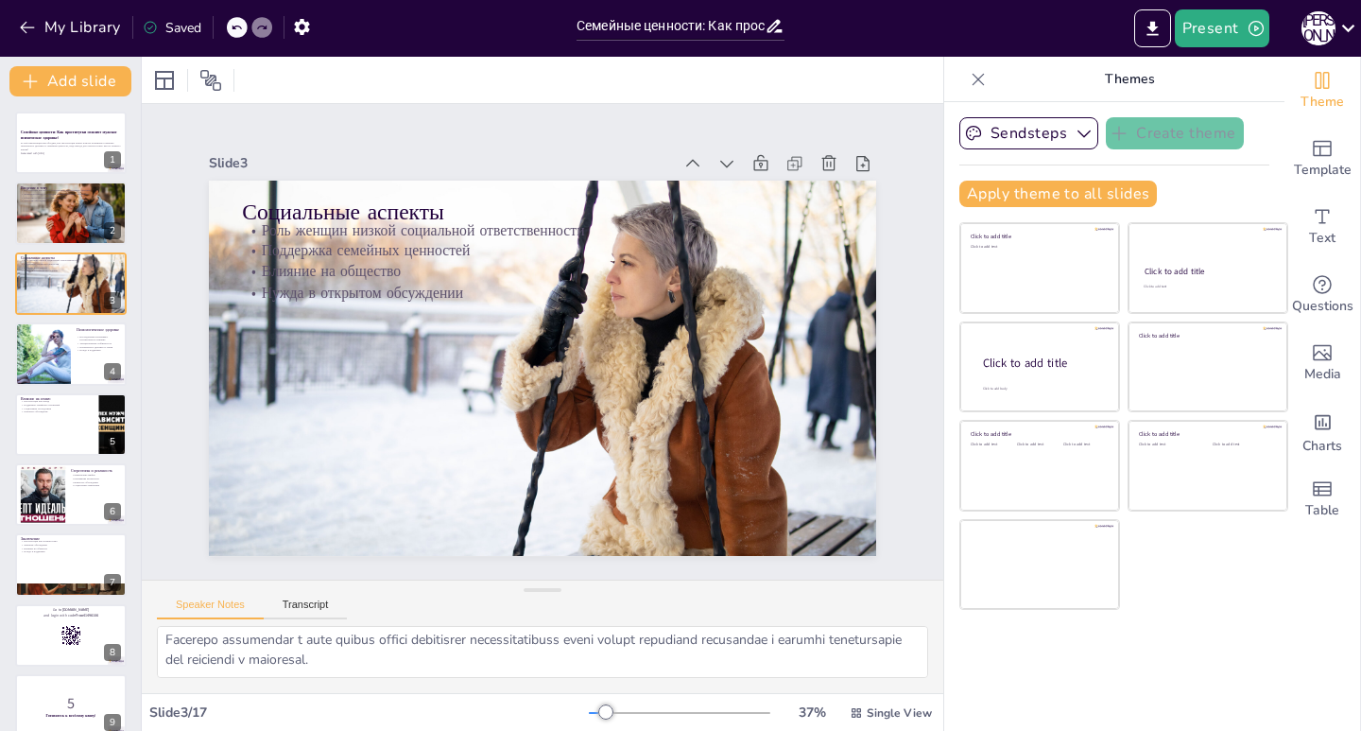
checkbox input "true"
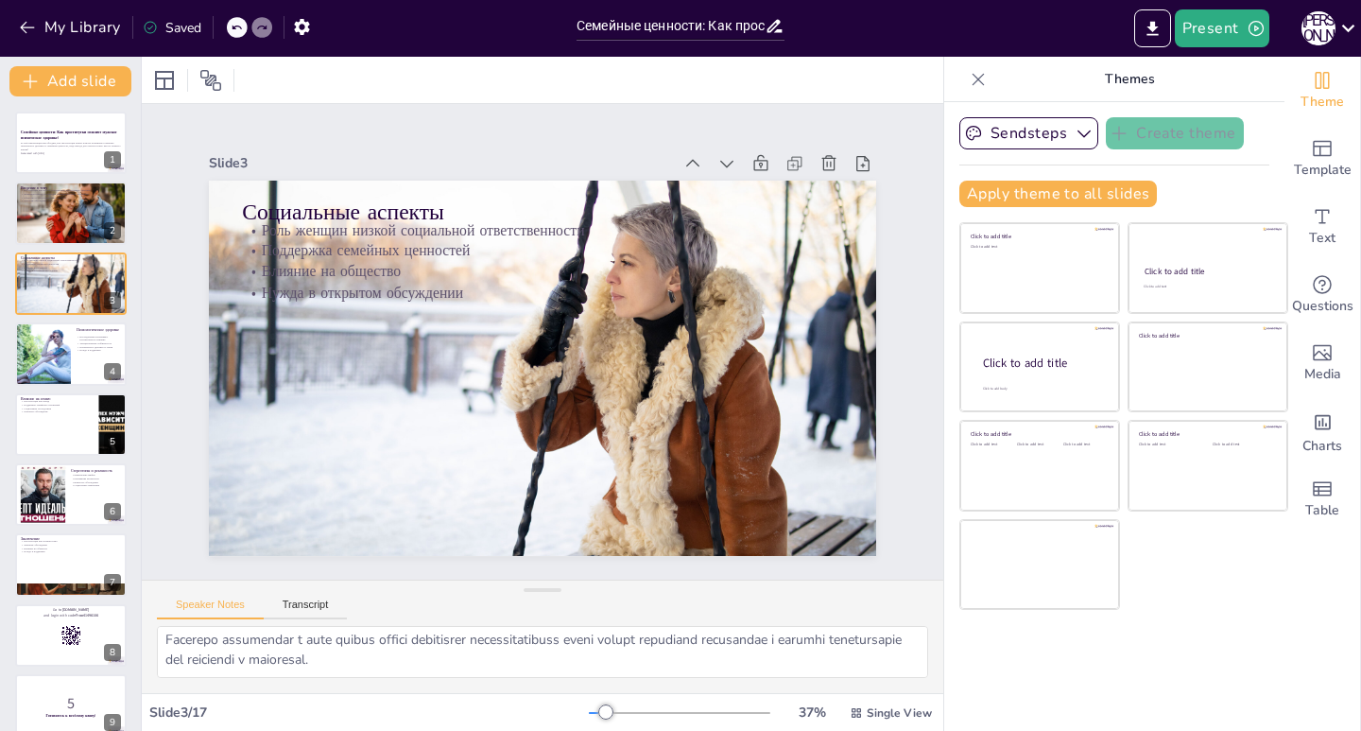
checkbox input "true"
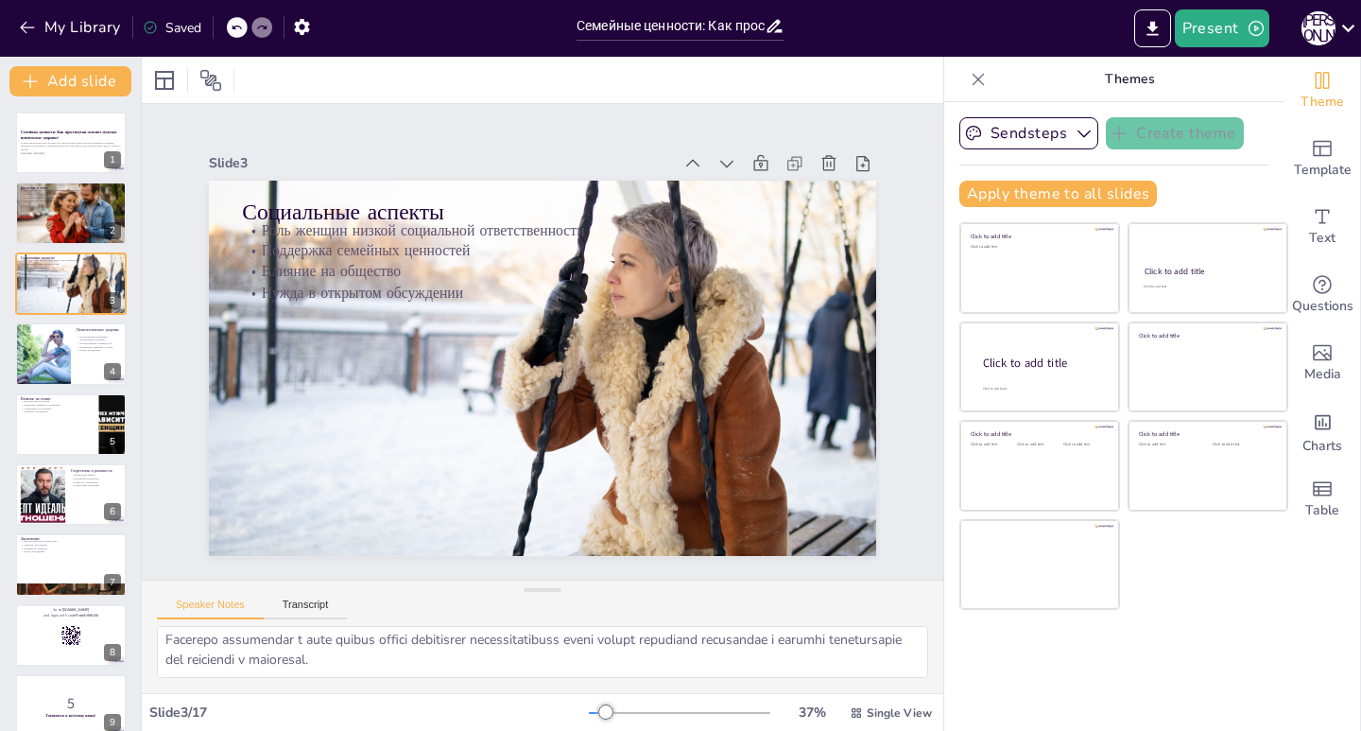
checkbox input "true"
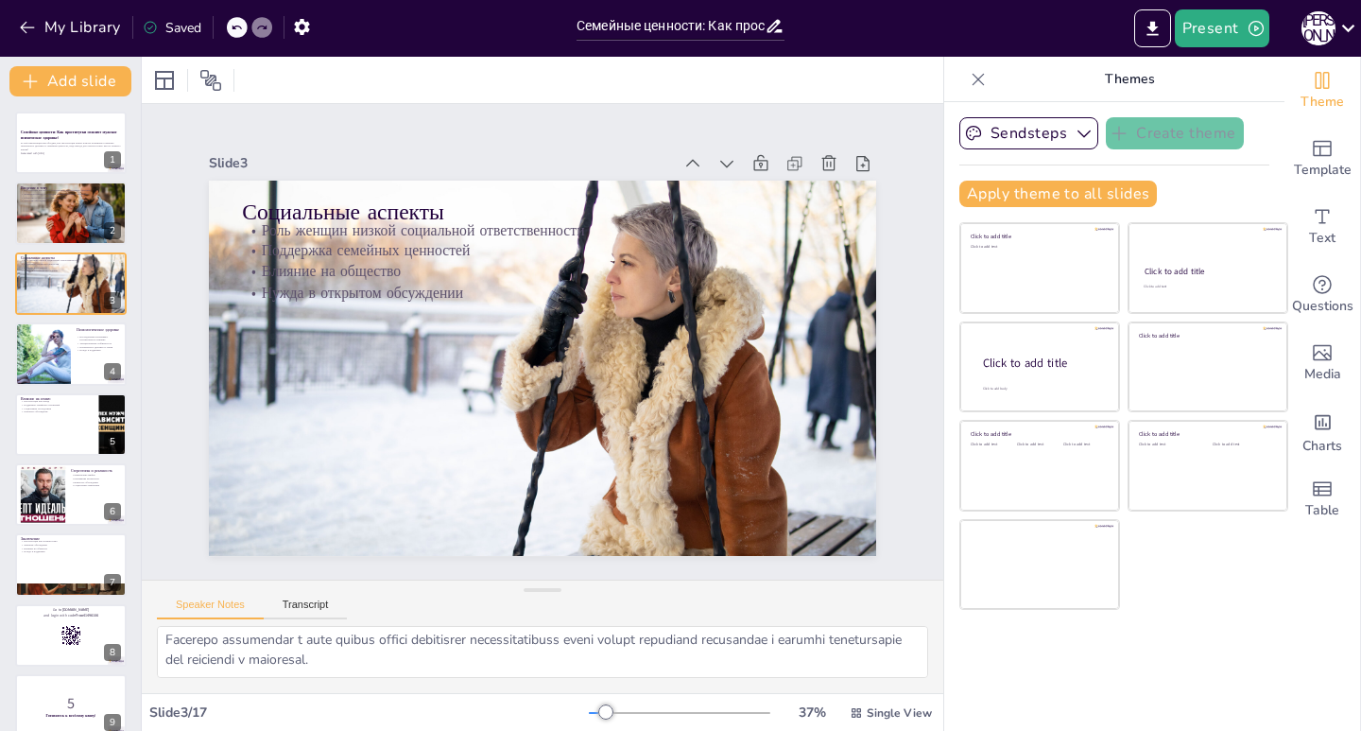
checkbox input "true"
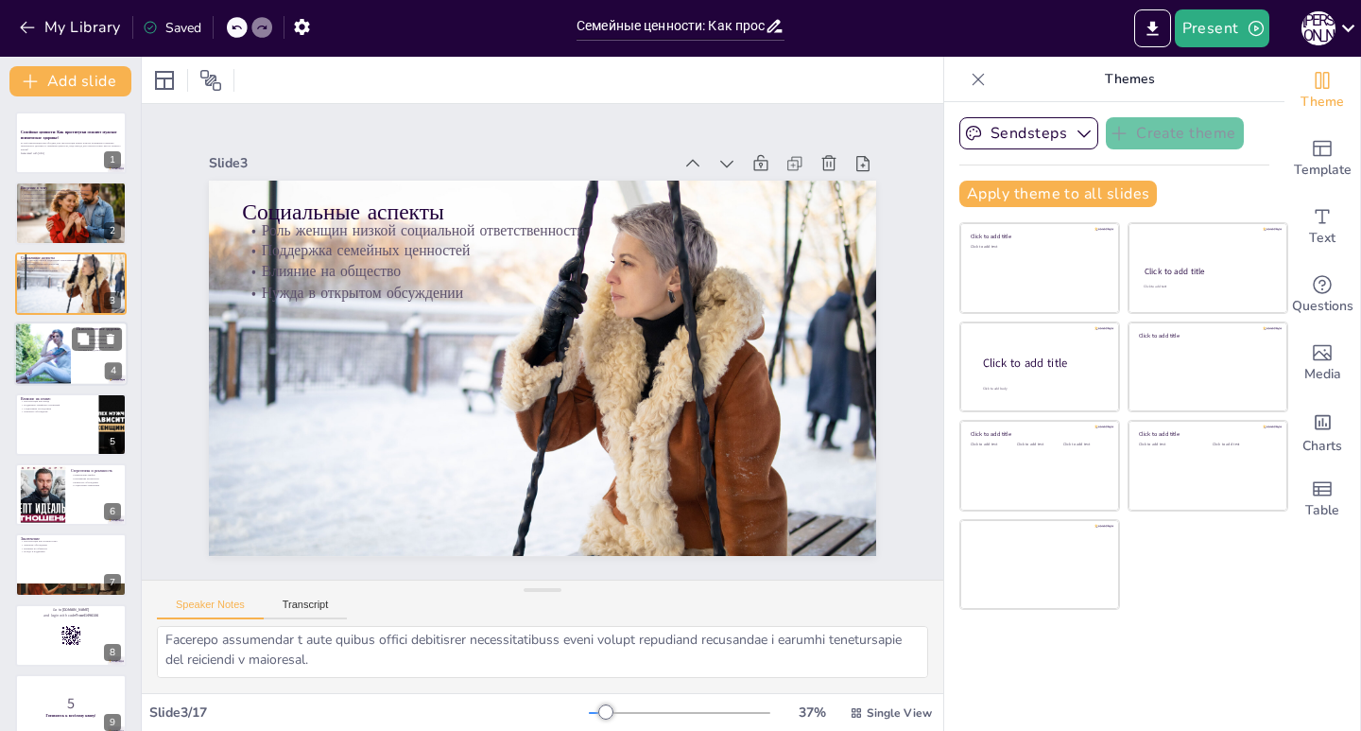
checkbox input "true"
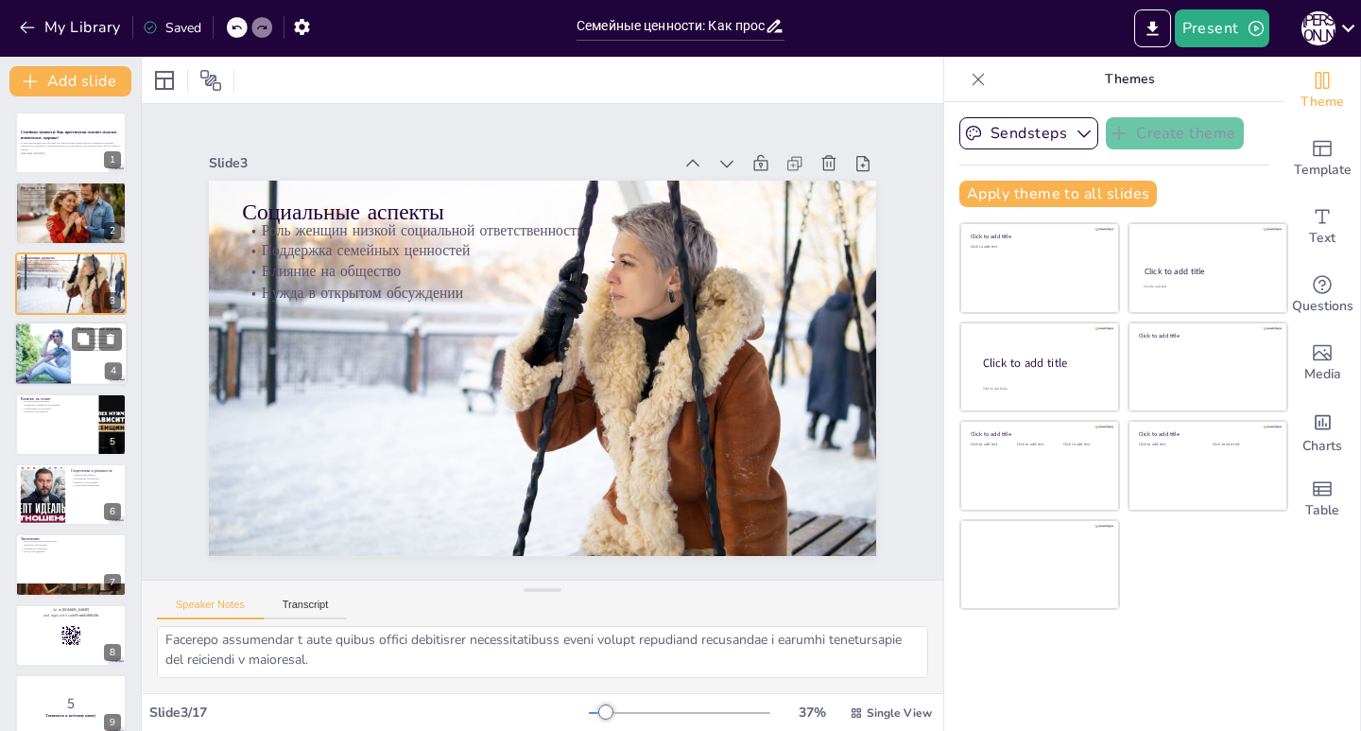
checkbox input "true"
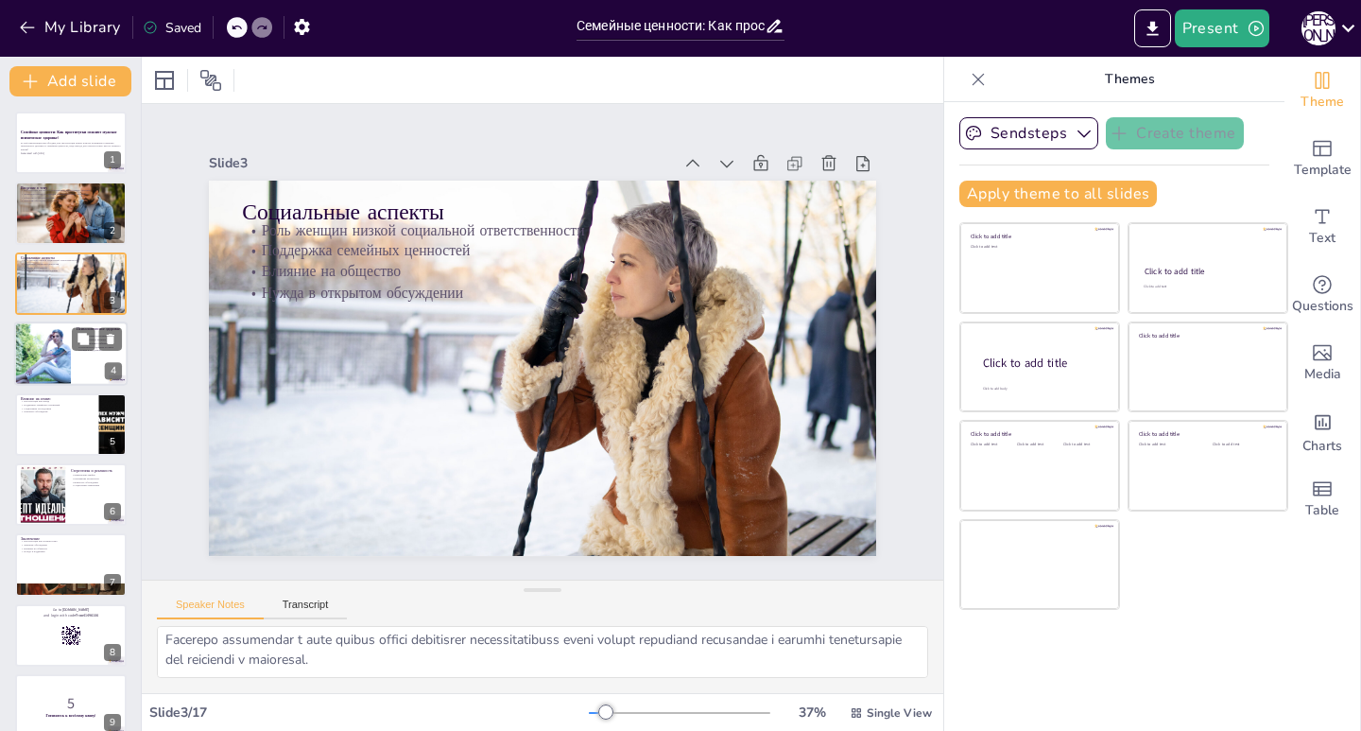
checkbox input "true"
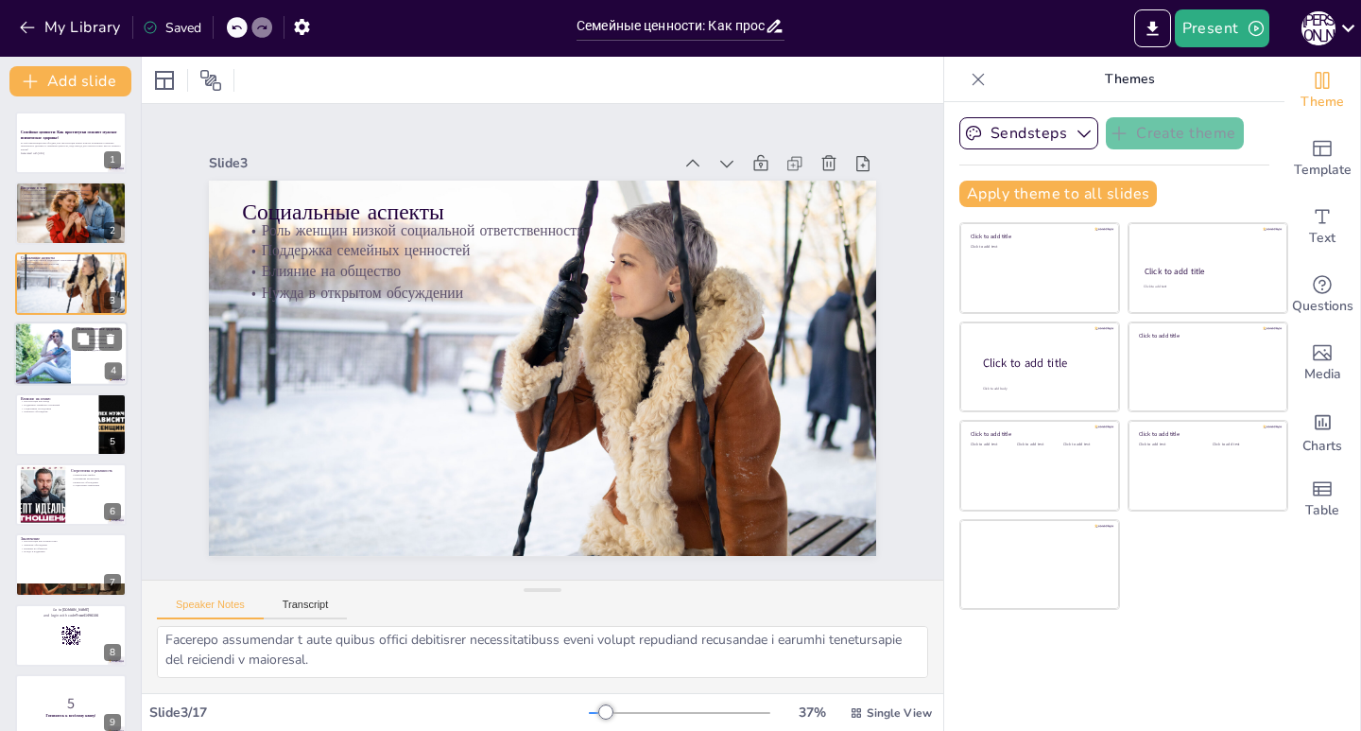
click at [26, 342] on div at bounding box center [43, 353] width 94 height 64
type textarea "Loremipsumdo sitametcon, adi elitsed, doeiusm tempor i utlabor etdoloremag, ali…"
checkbox input "true"
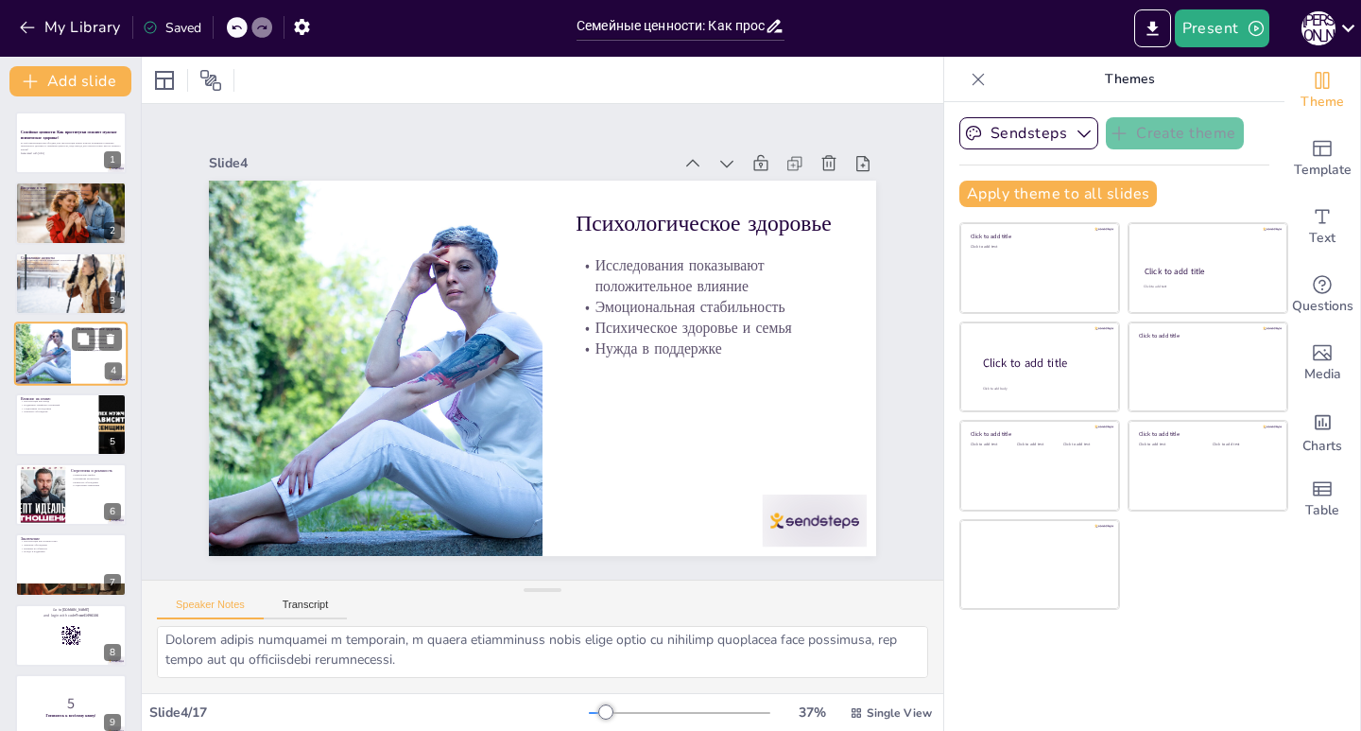
scroll to position [124, 0]
click at [47, 416] on div at bounding box center [70, 424] width 113 height 64
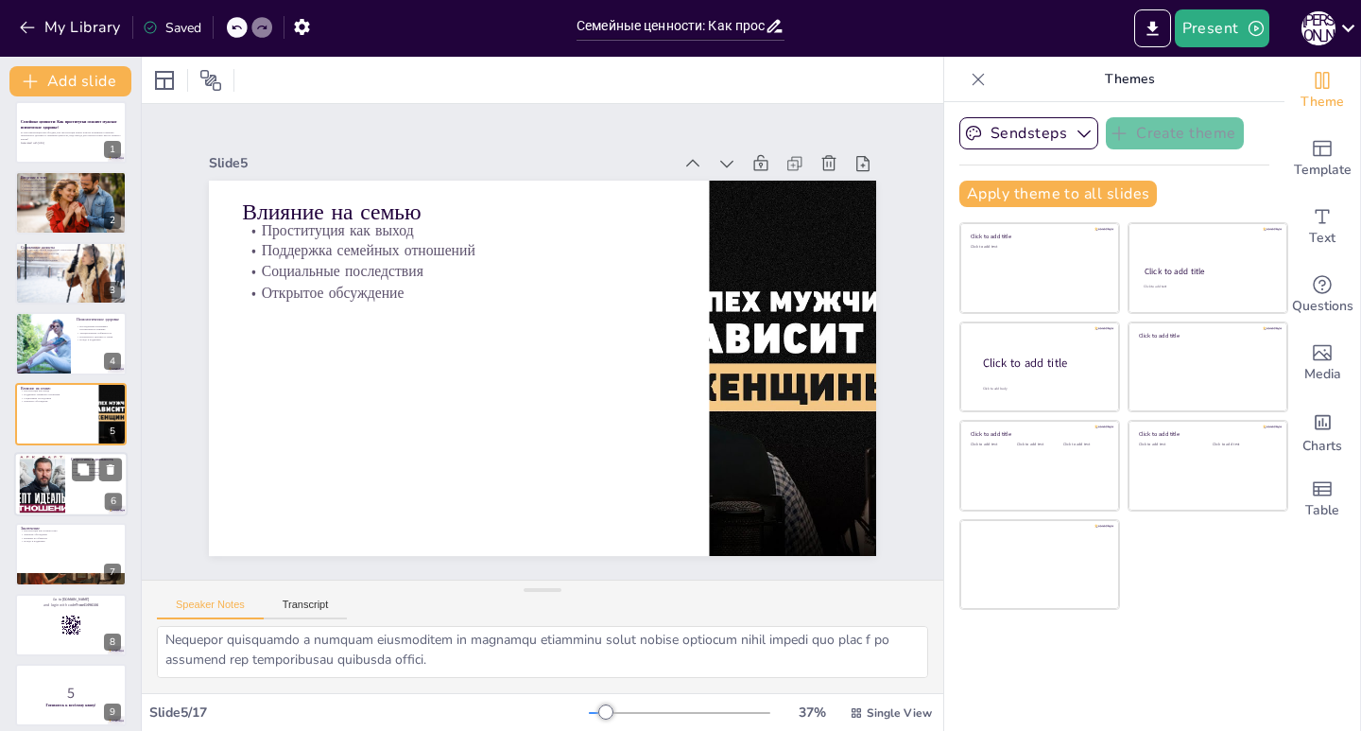
click at [55, 481] on div at bounding box center [42, 485] width 102 height 58
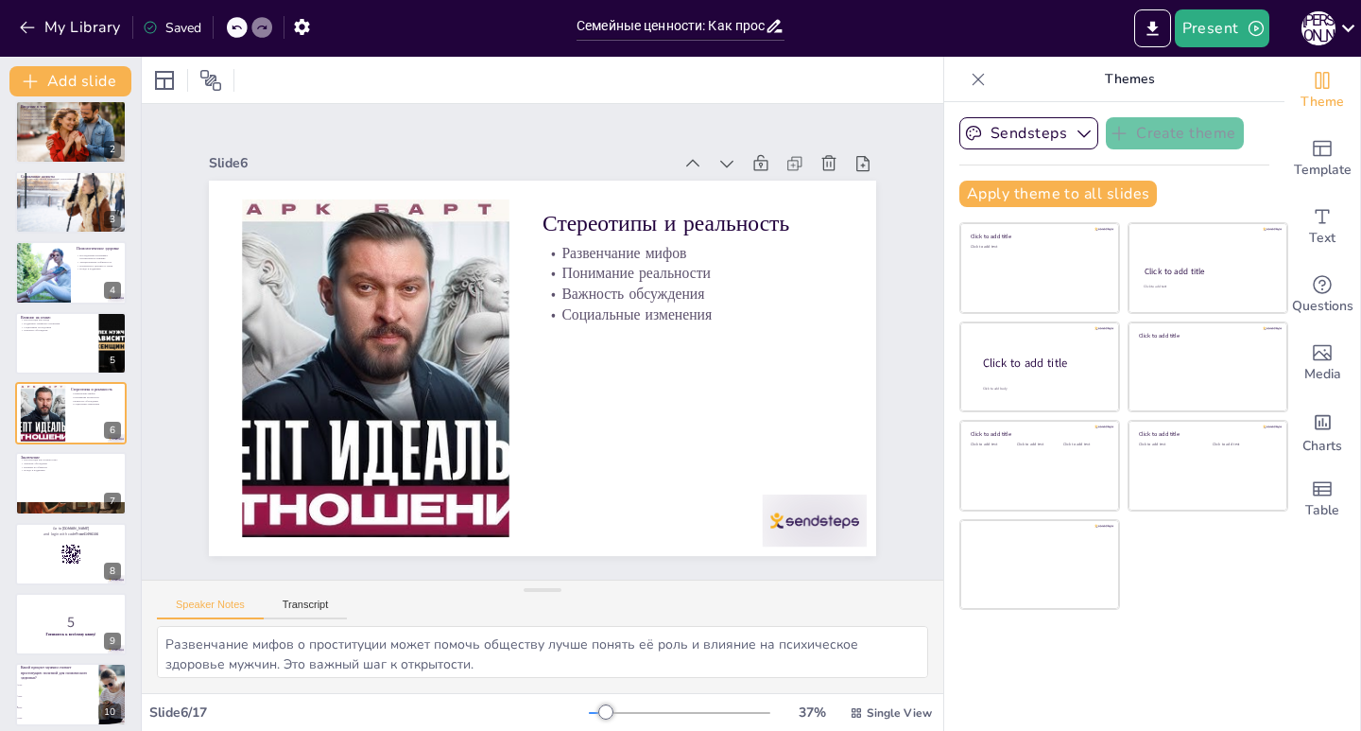
scroll to position [95, 0]
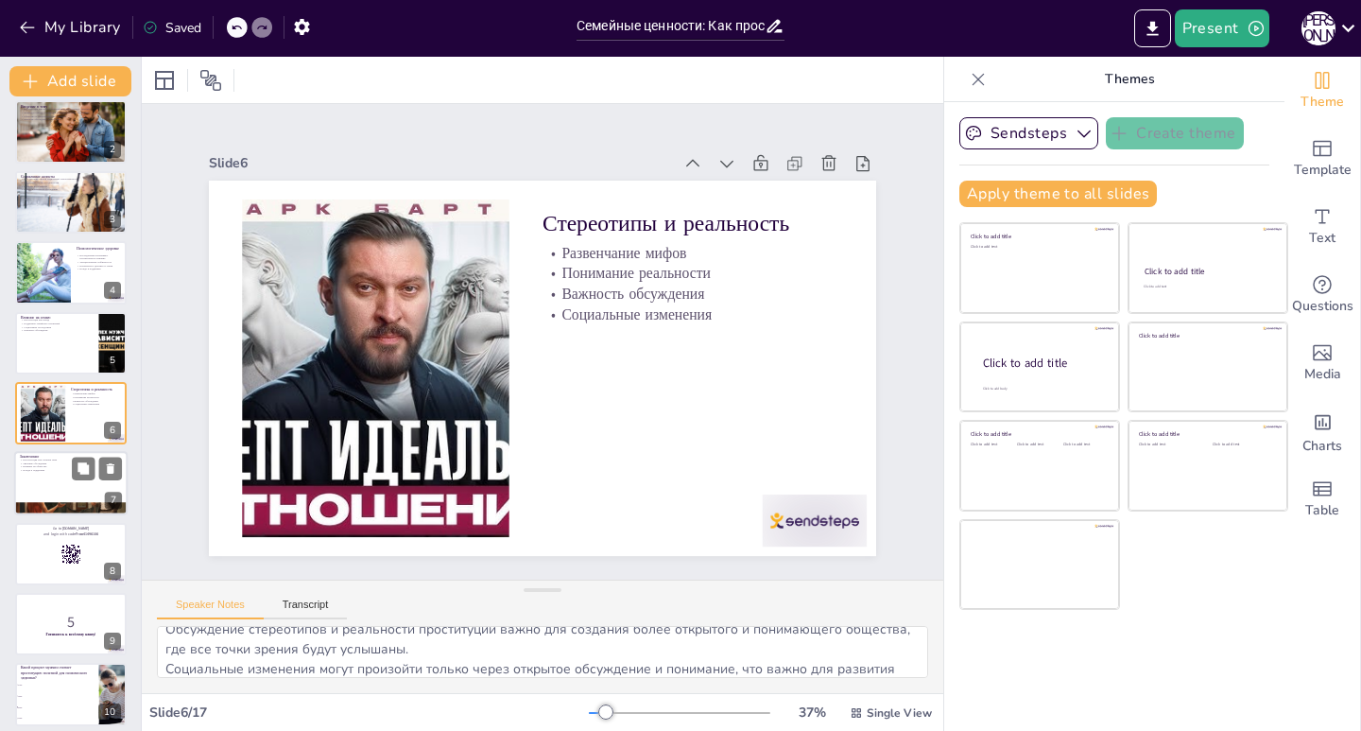
click at [74, 484] on div at bounding box center [70, 484] width 113 height 64
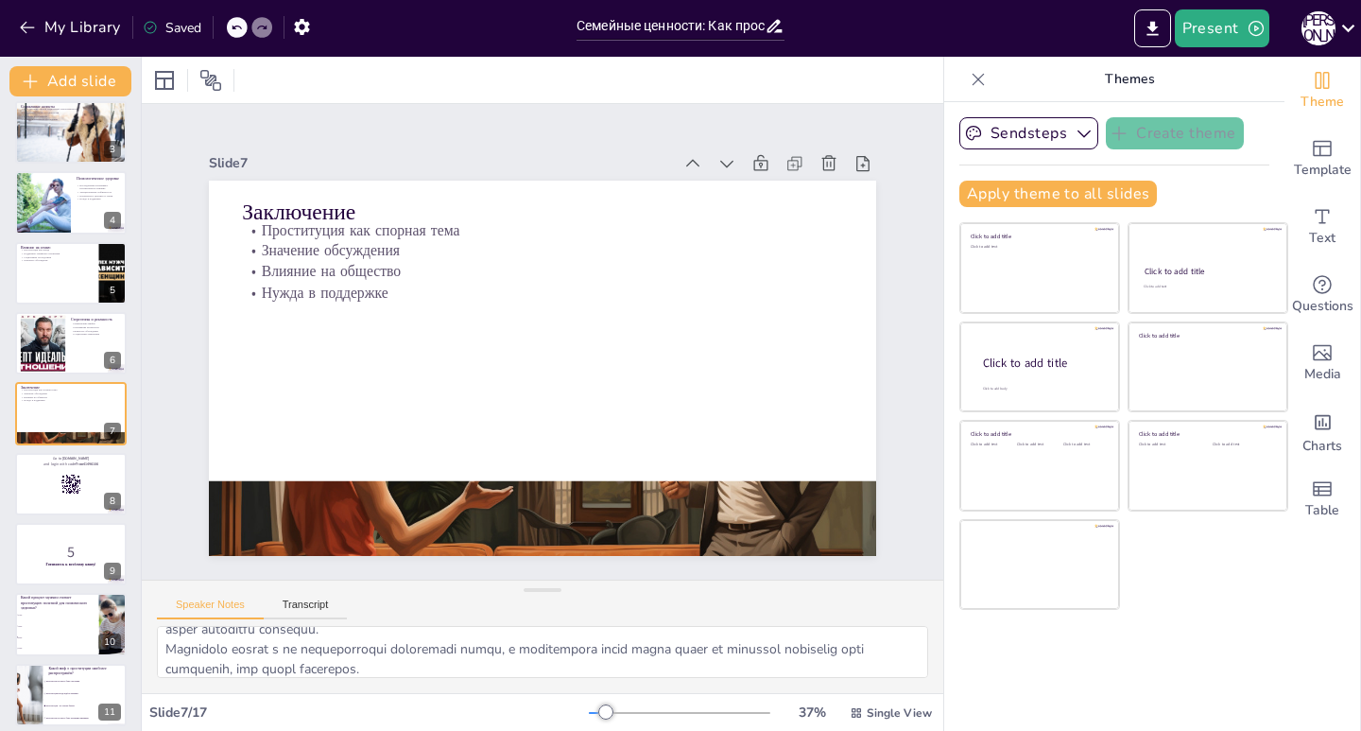
scroll to position [124, 0]
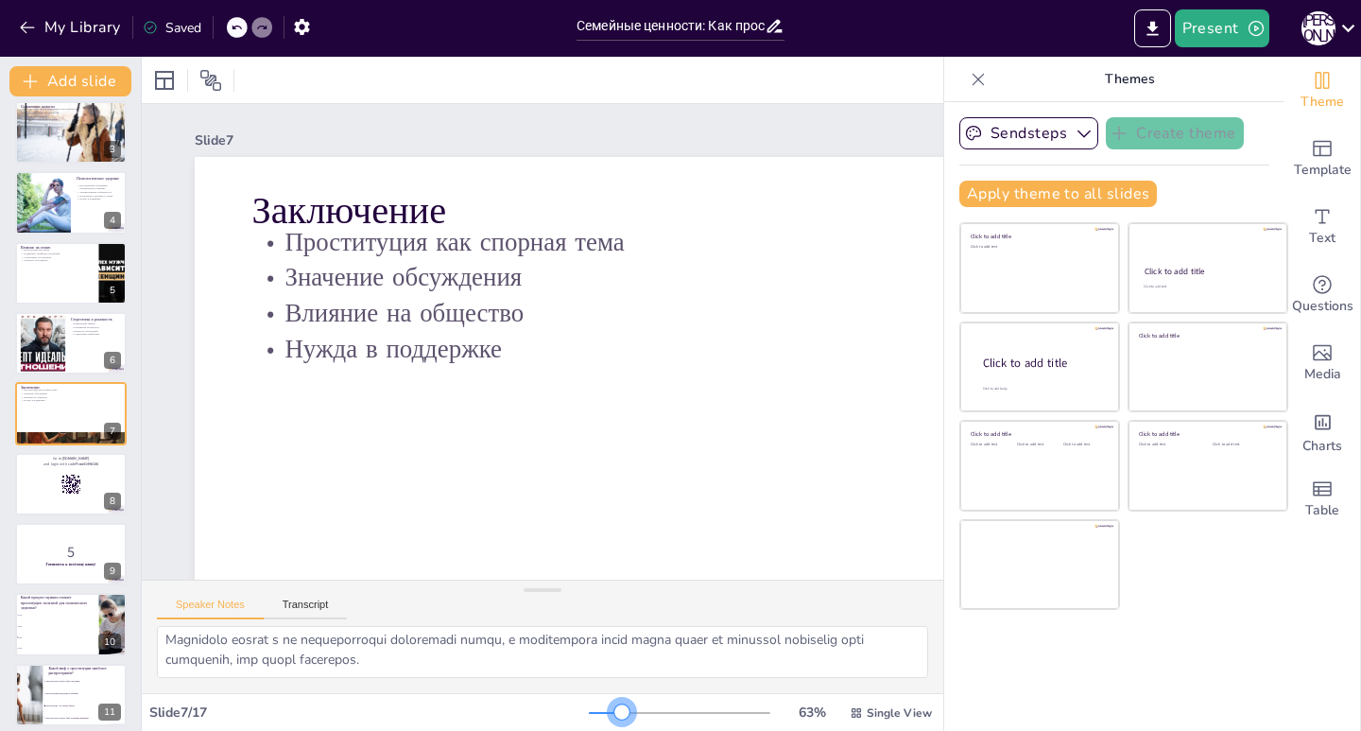
drag, startPoint x: 597, startPoint y: 708, endPoint x: 562, endPoint y: 680, distance: 45.0
click at [614, 709] on div at bounding box center [621, 711] width 15 height 15
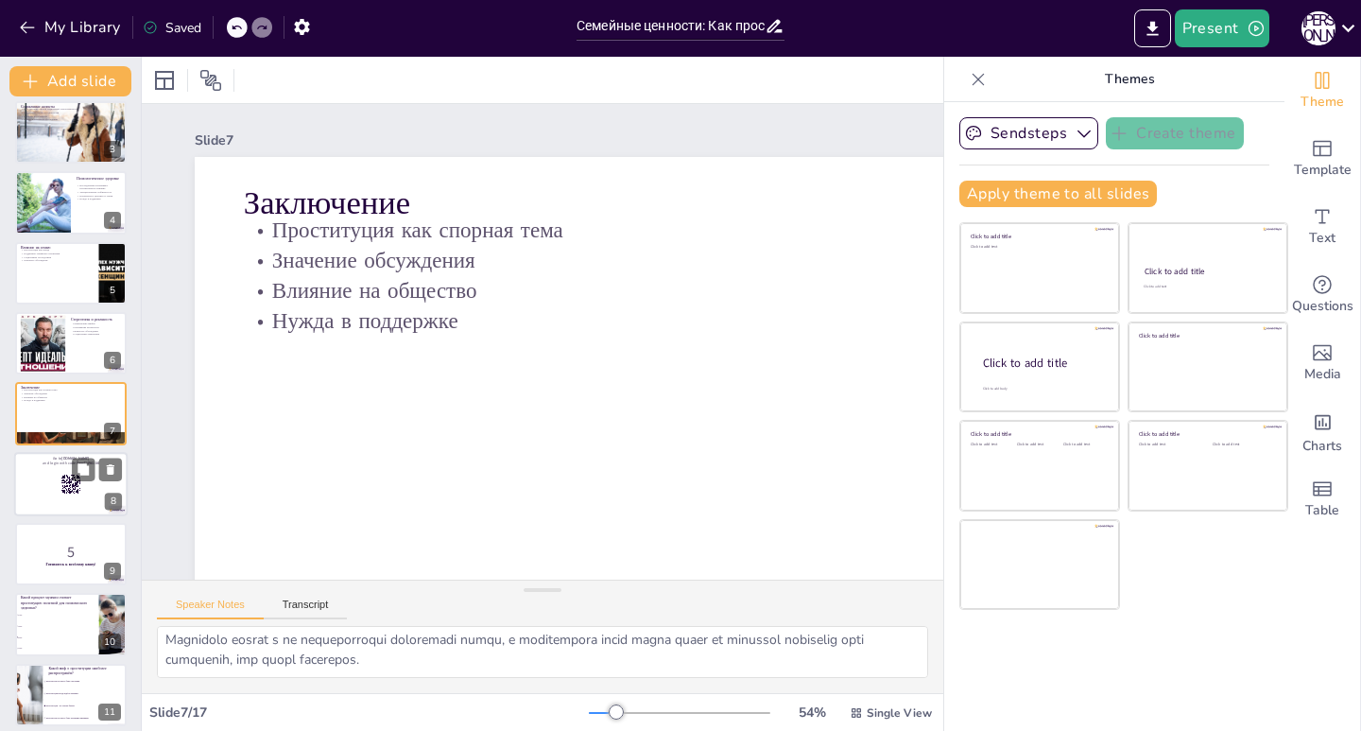
click at [67, 484] on rect at bounding box center [67, 483] width 1 height 1
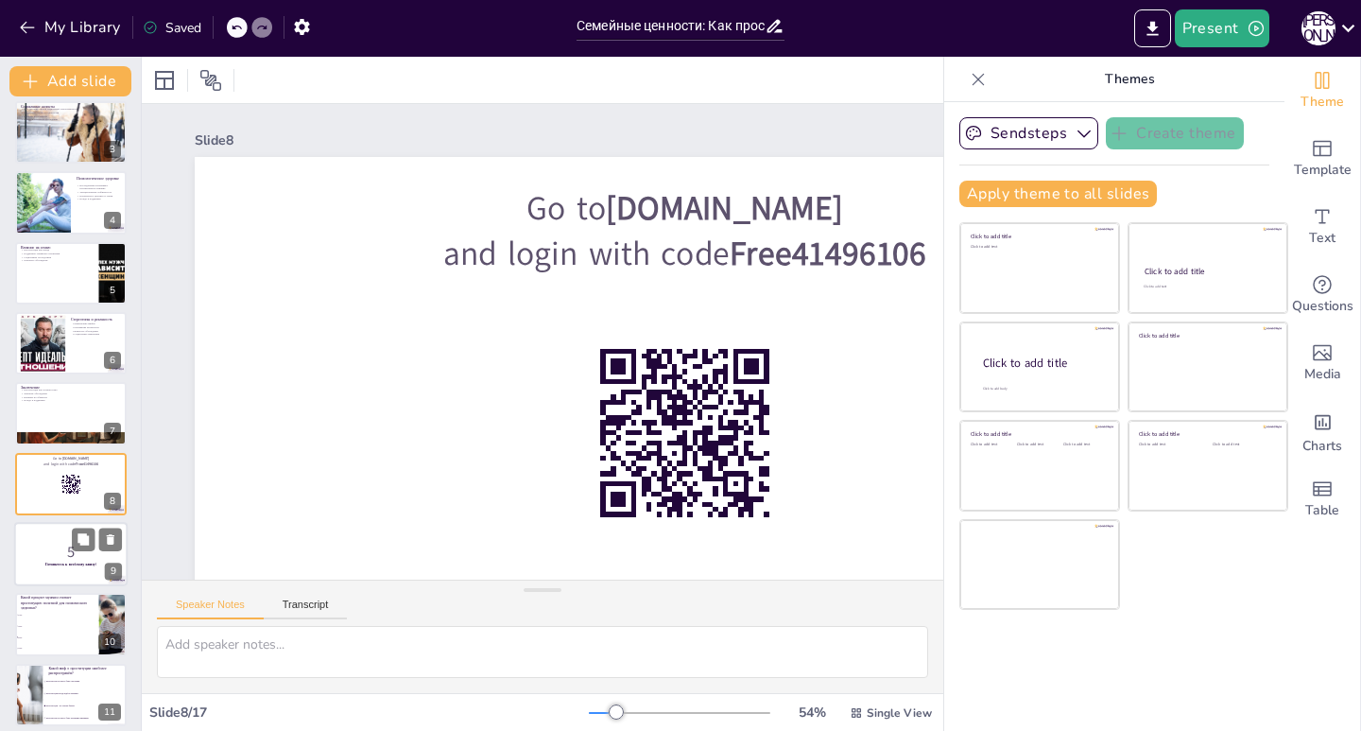
scroll to position [0, 0]
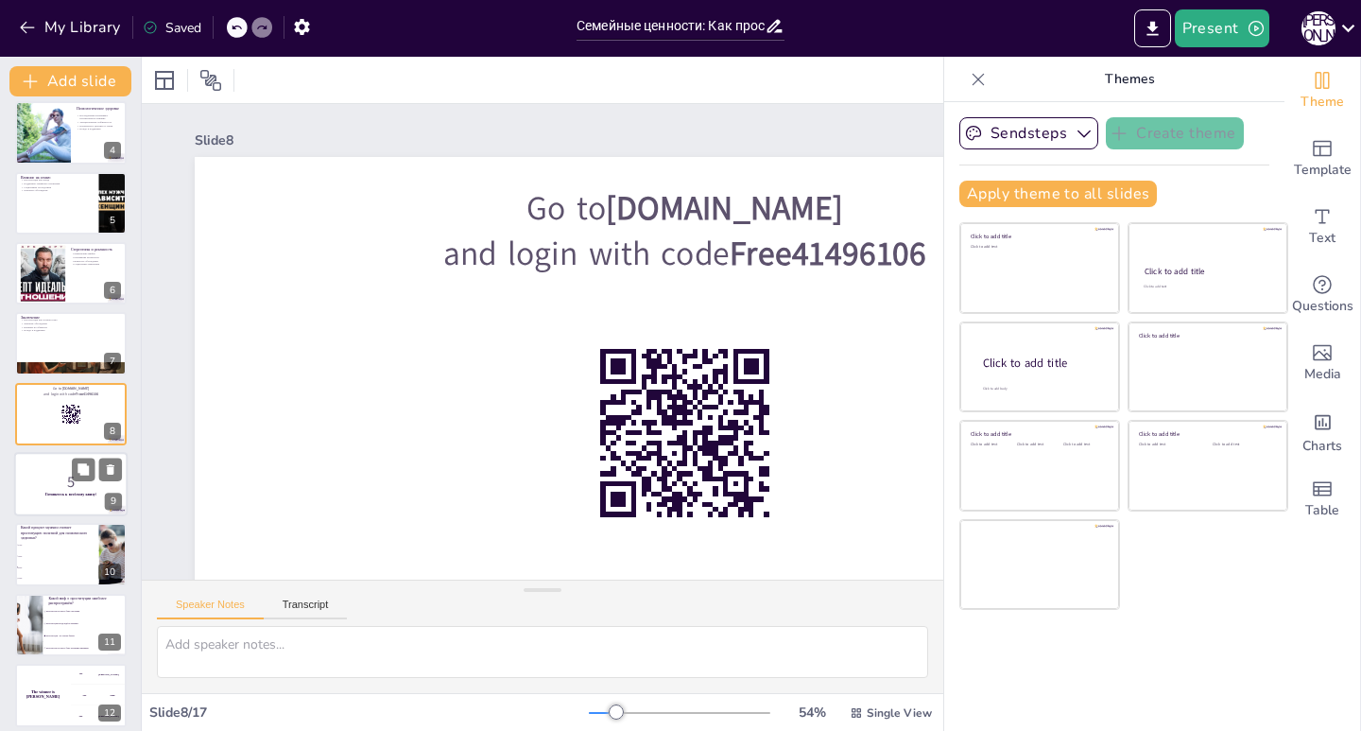
click at [43, 490] on p "5" at bounding box center [71, 482] width 102 height 21
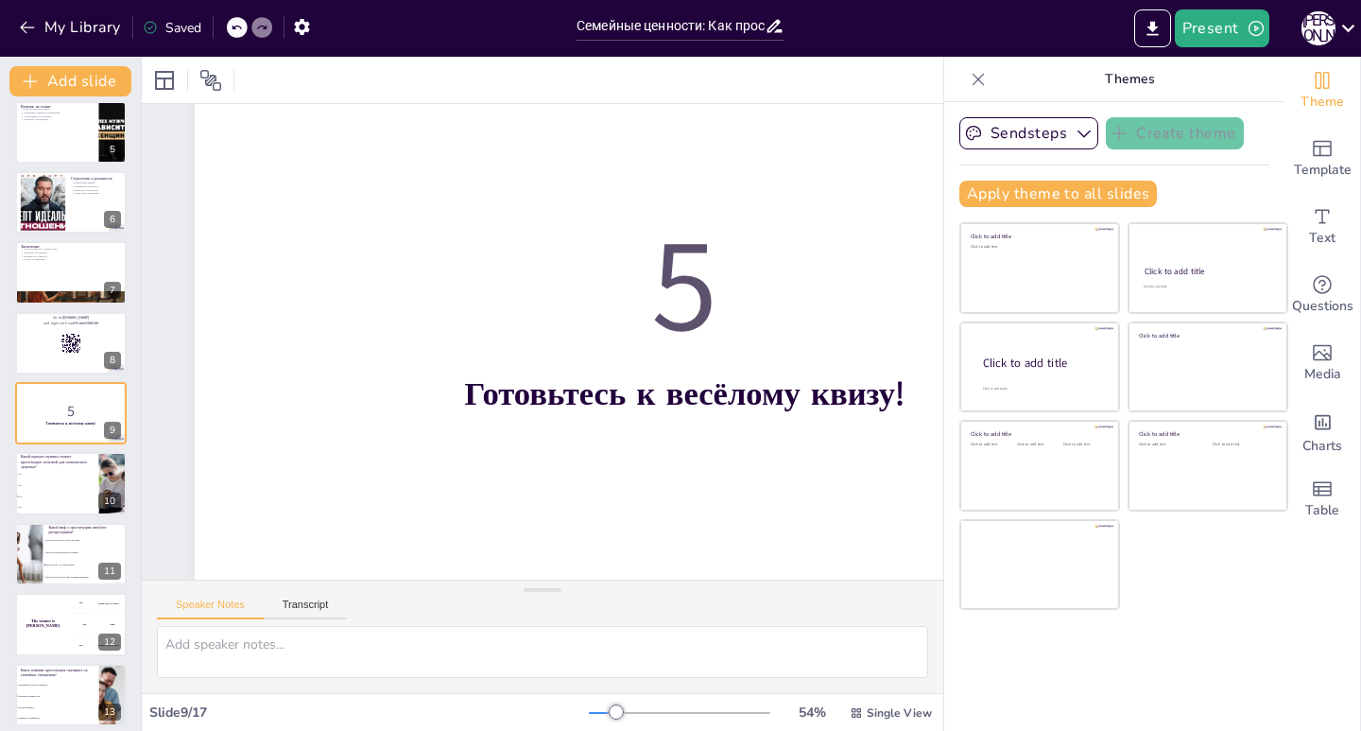
scroll to position [143, 0]
click at [45, 494] on span "50%" at bounding box center [57, 495] width 81 height 3
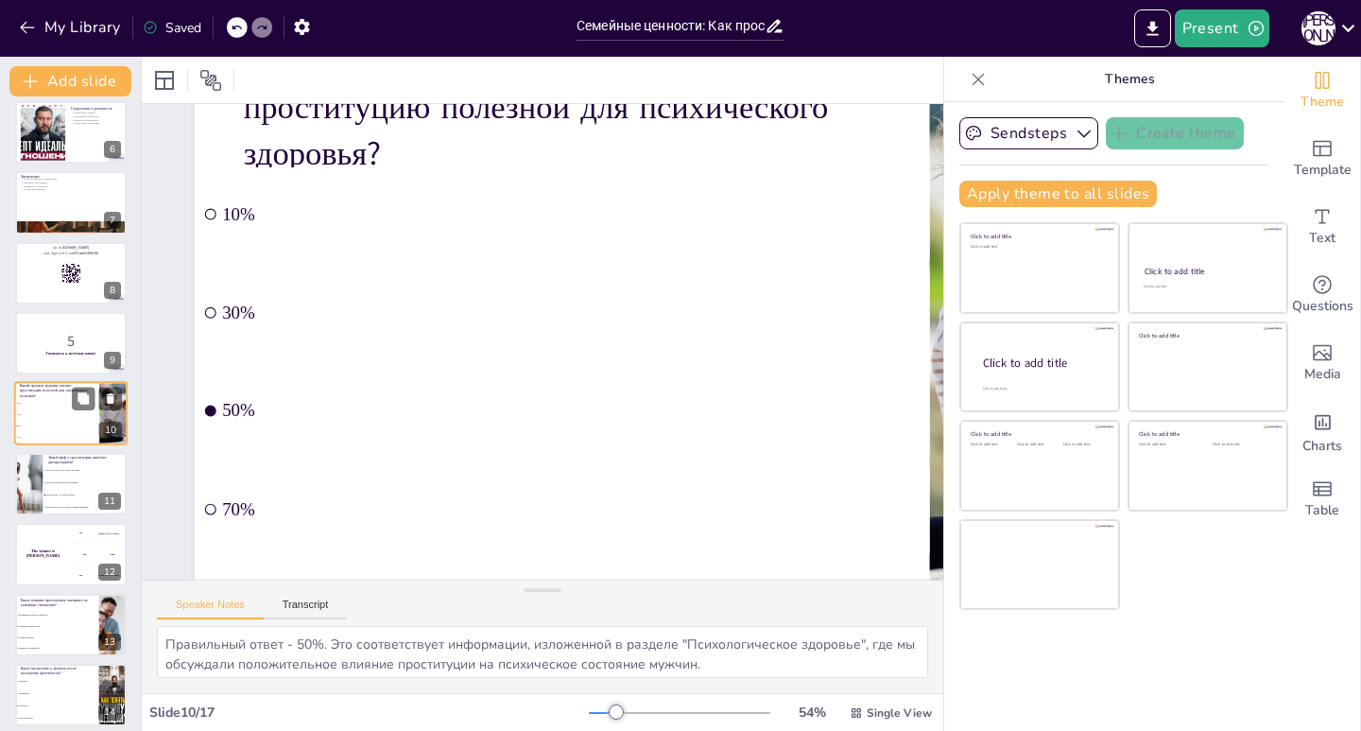
scroll to position [0, 0]
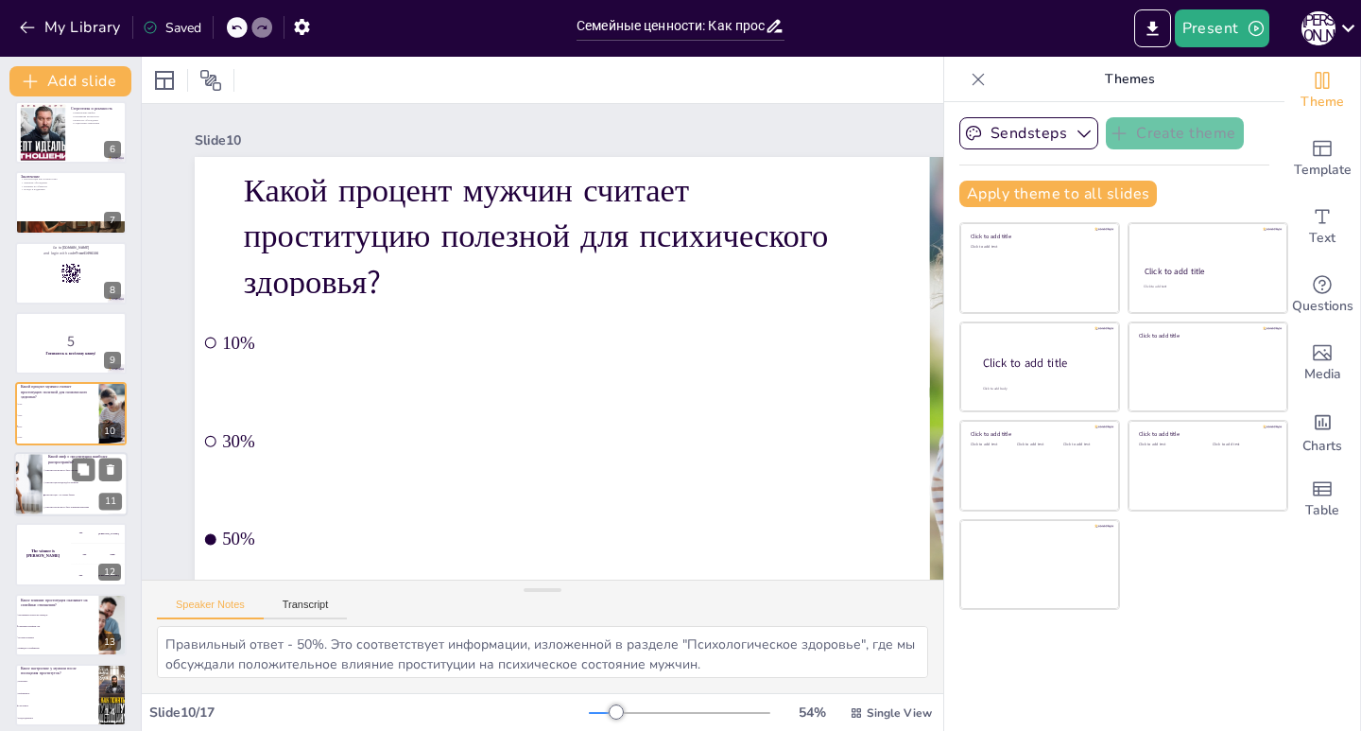
click at [66, 496] on li "Проституция - это только бизнес" at bounding box center [85, 495] width 85 height 12
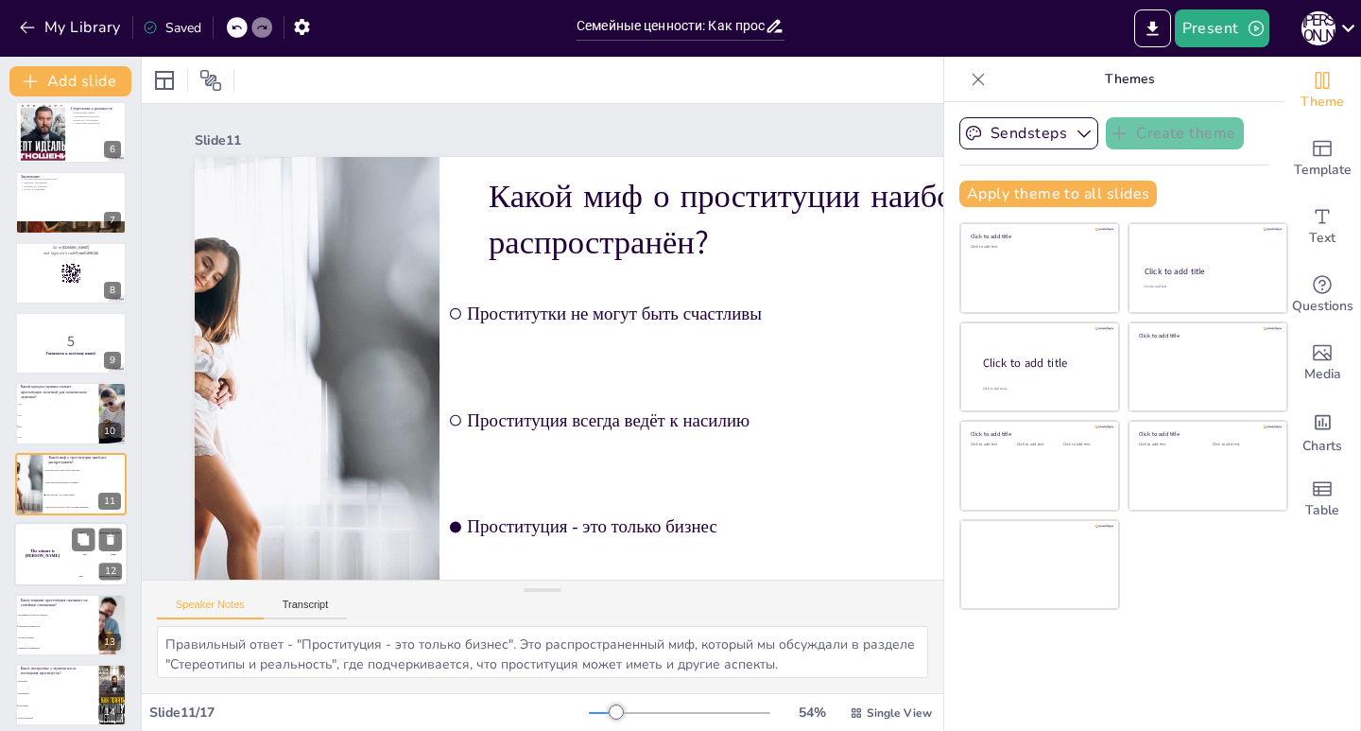
scroll to position [432, 0]
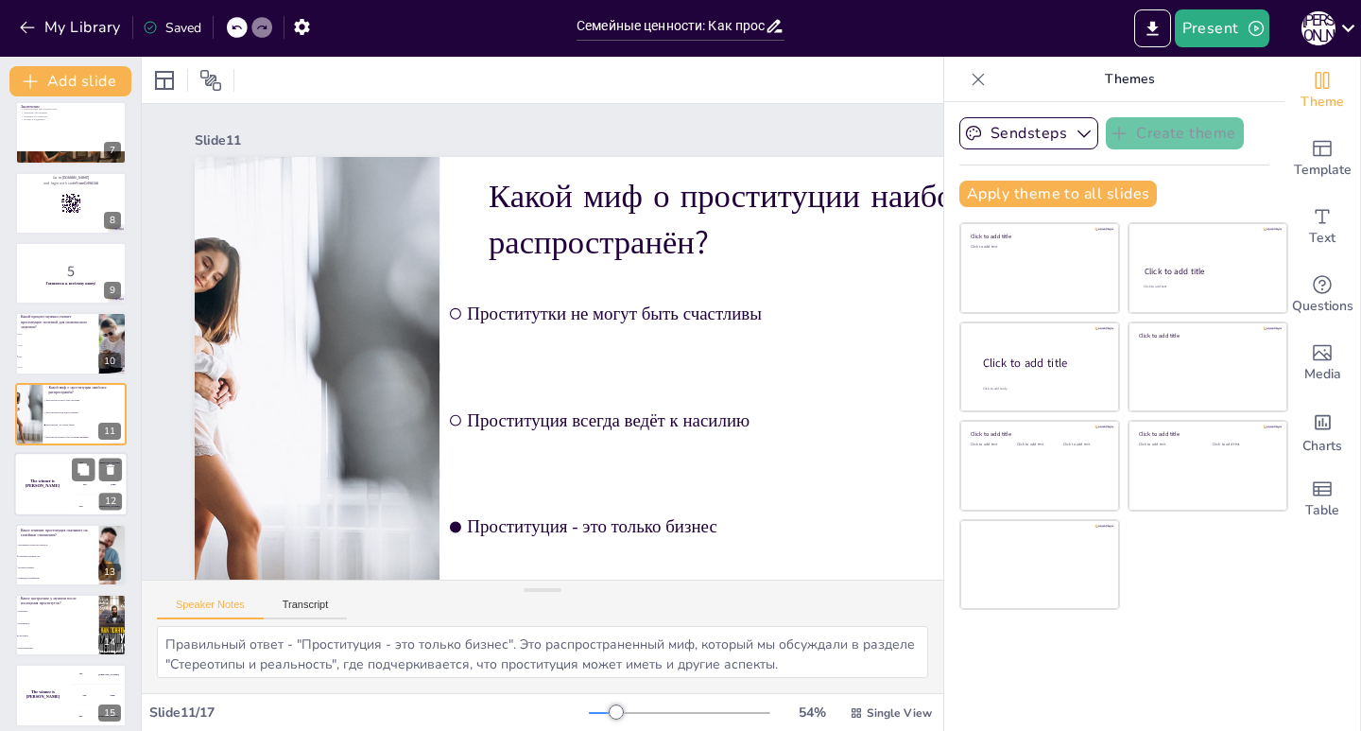
click at [49, 483] on h4 "The winner is [PERSON_NAME]" at bounding box center [42, 483] width 57 height 9
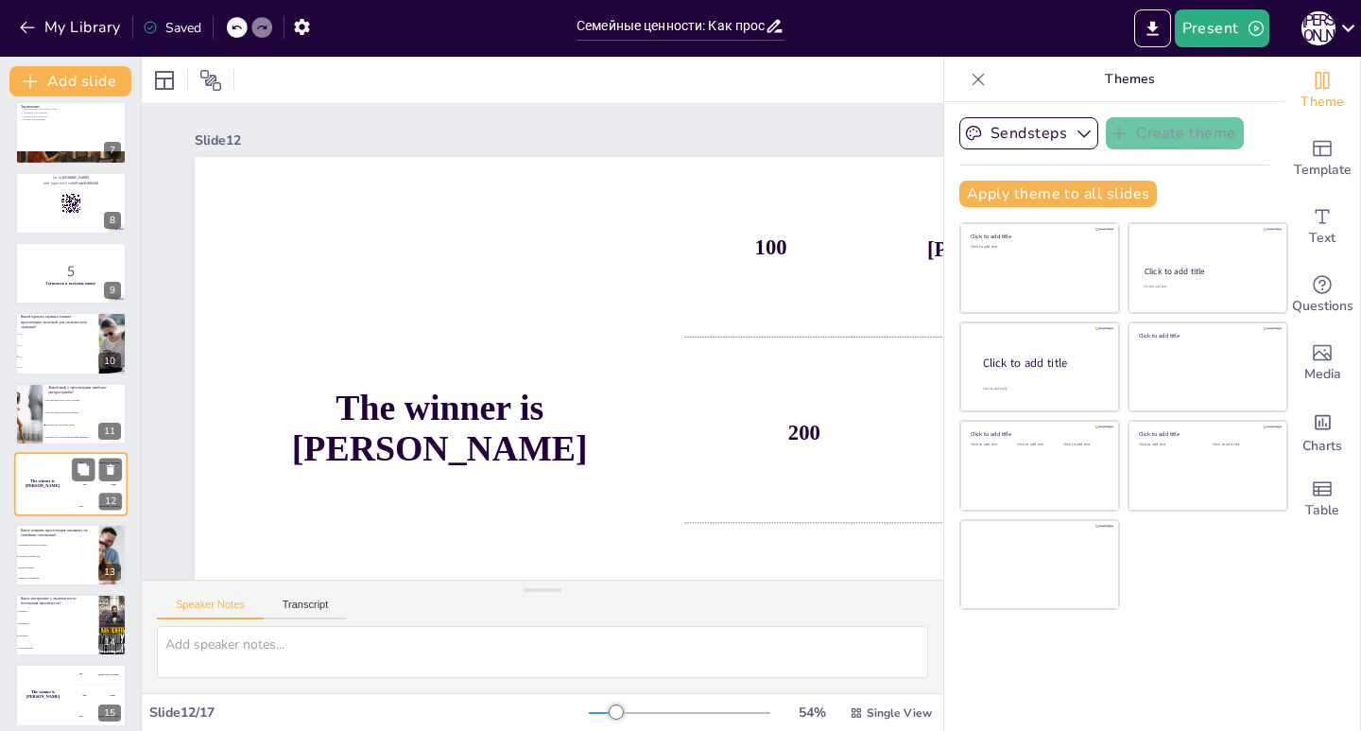
scroll to position [503, 0]
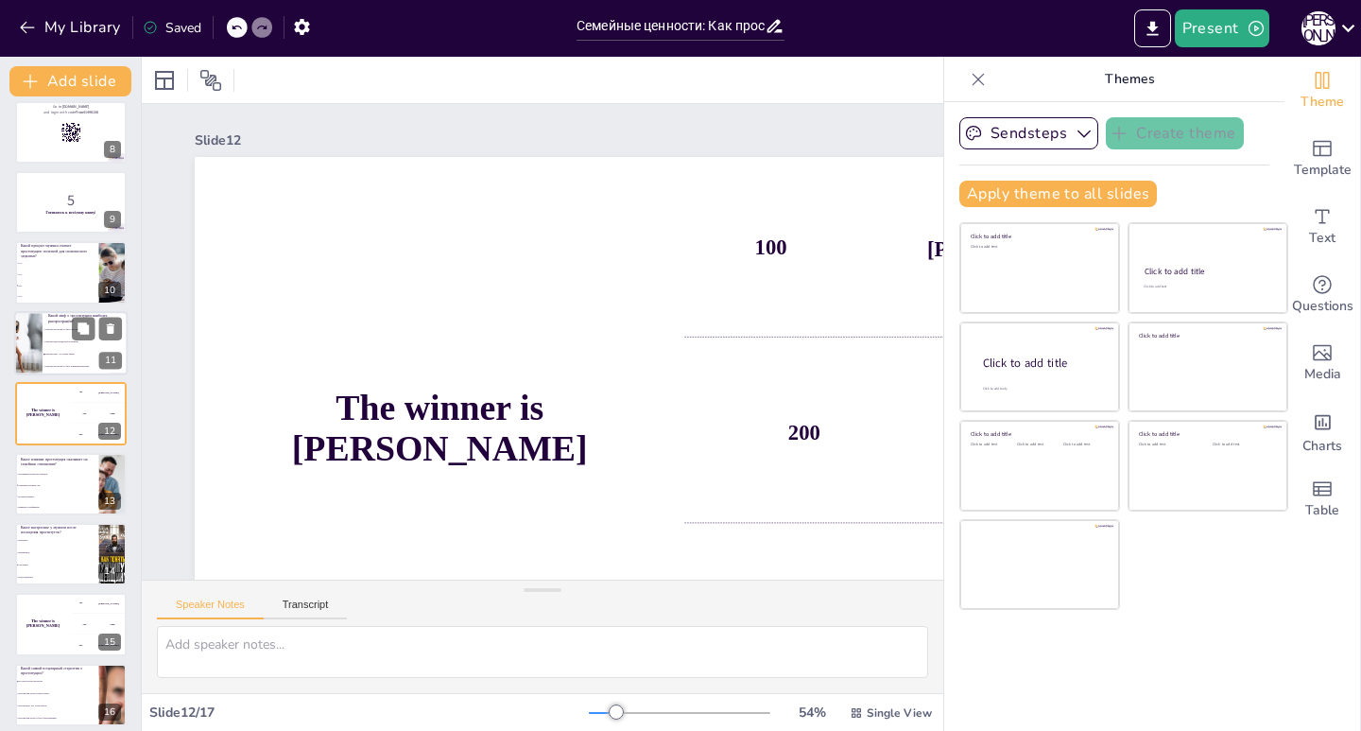
click at [61, 356] on li "Проституция - это только бизнес" at bounding box center [85, 354] width 85 height 12
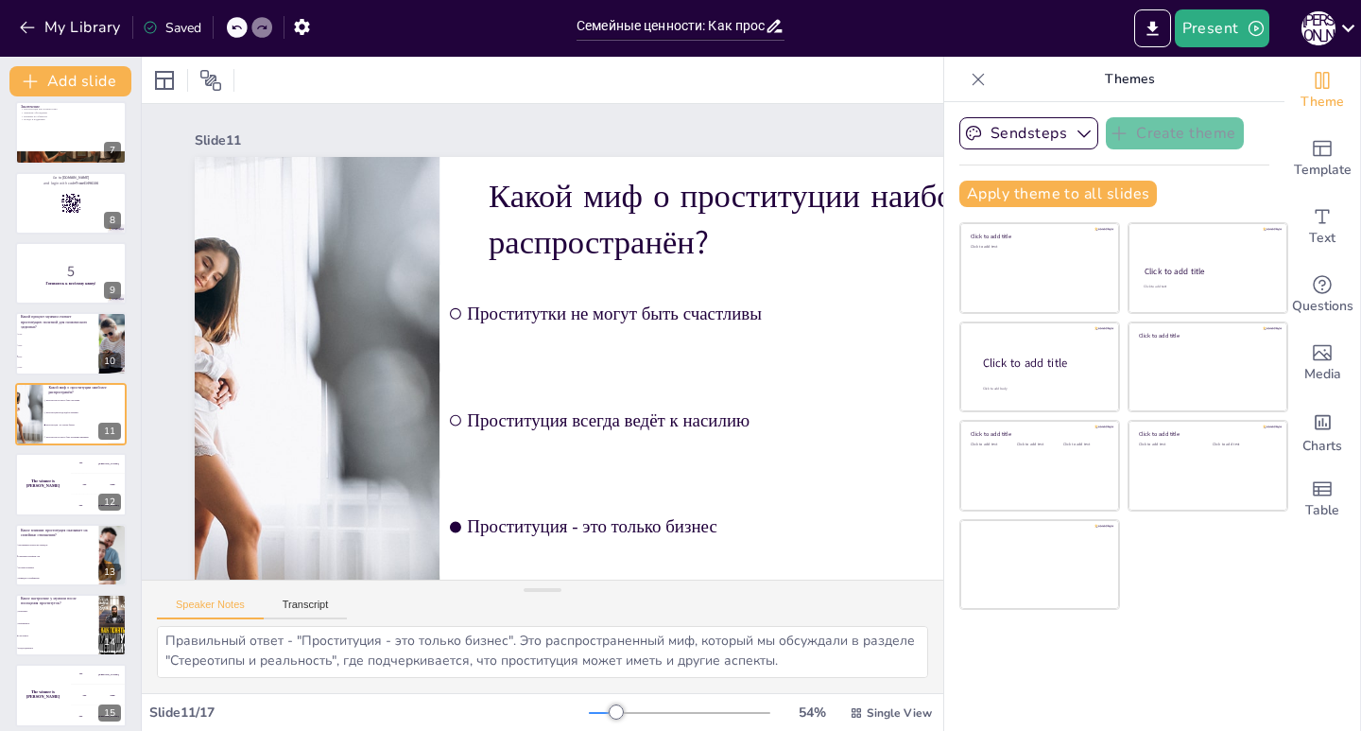
scroll to position [5, 0]
click at [52, 468] on div "The winner is [PERSON_NAME]" at bounding box center [42, 484] width 57 height 64
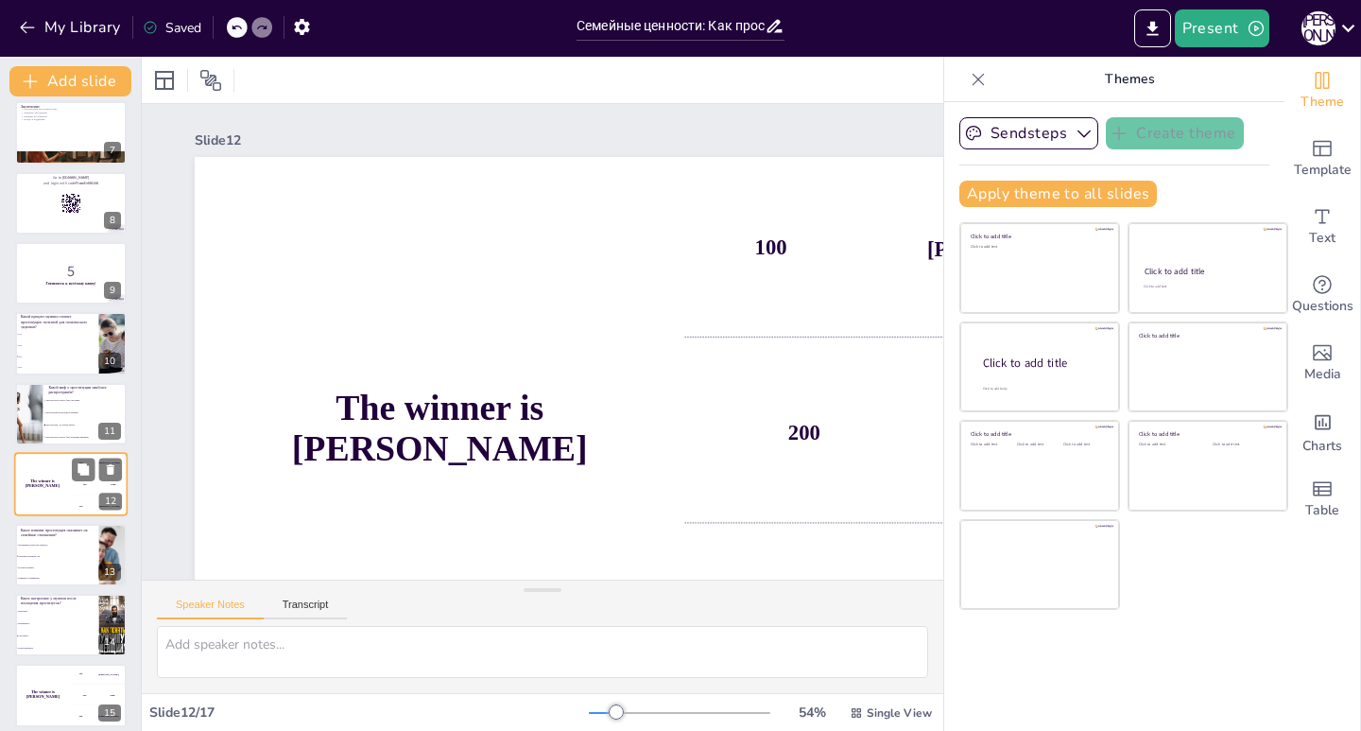
scroll to position [0, 0]
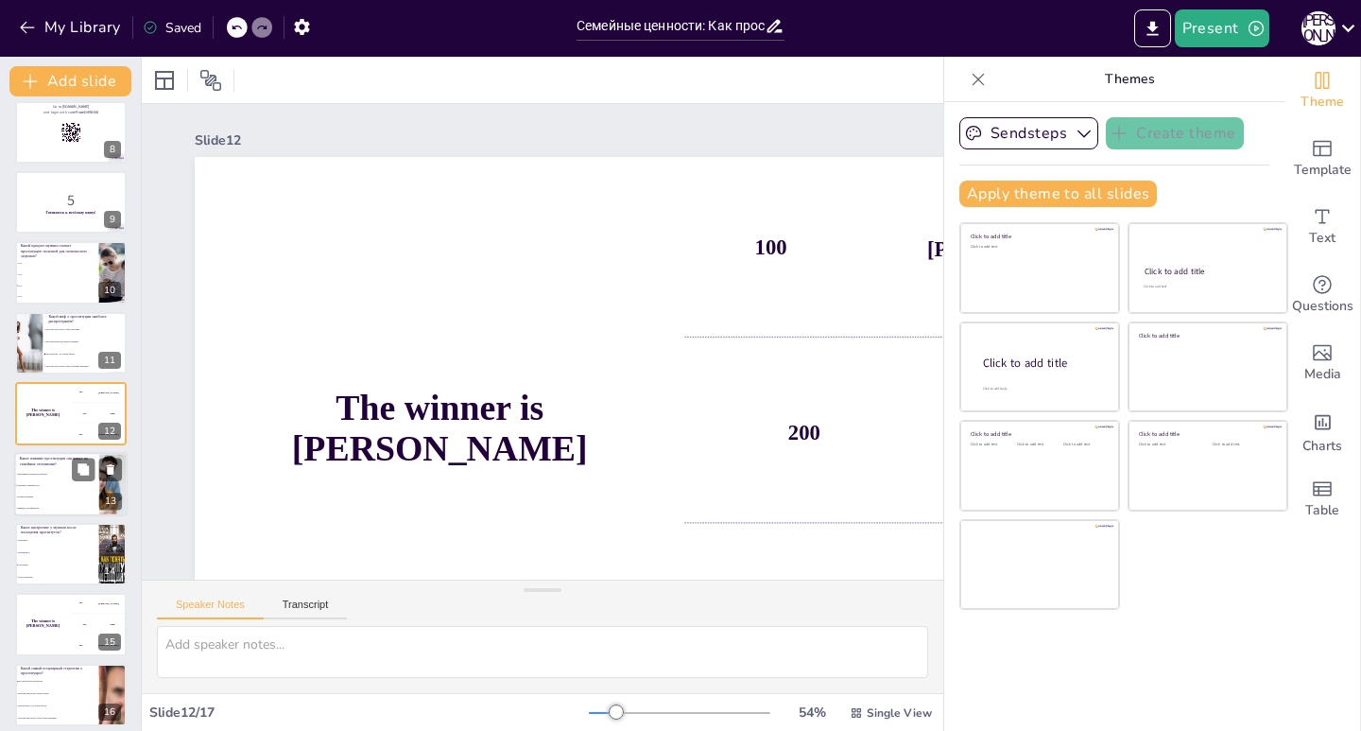
click at [46, 482] on li "Укрепляет семейные узы" at bounding box center [56, 484] width 85 height 11
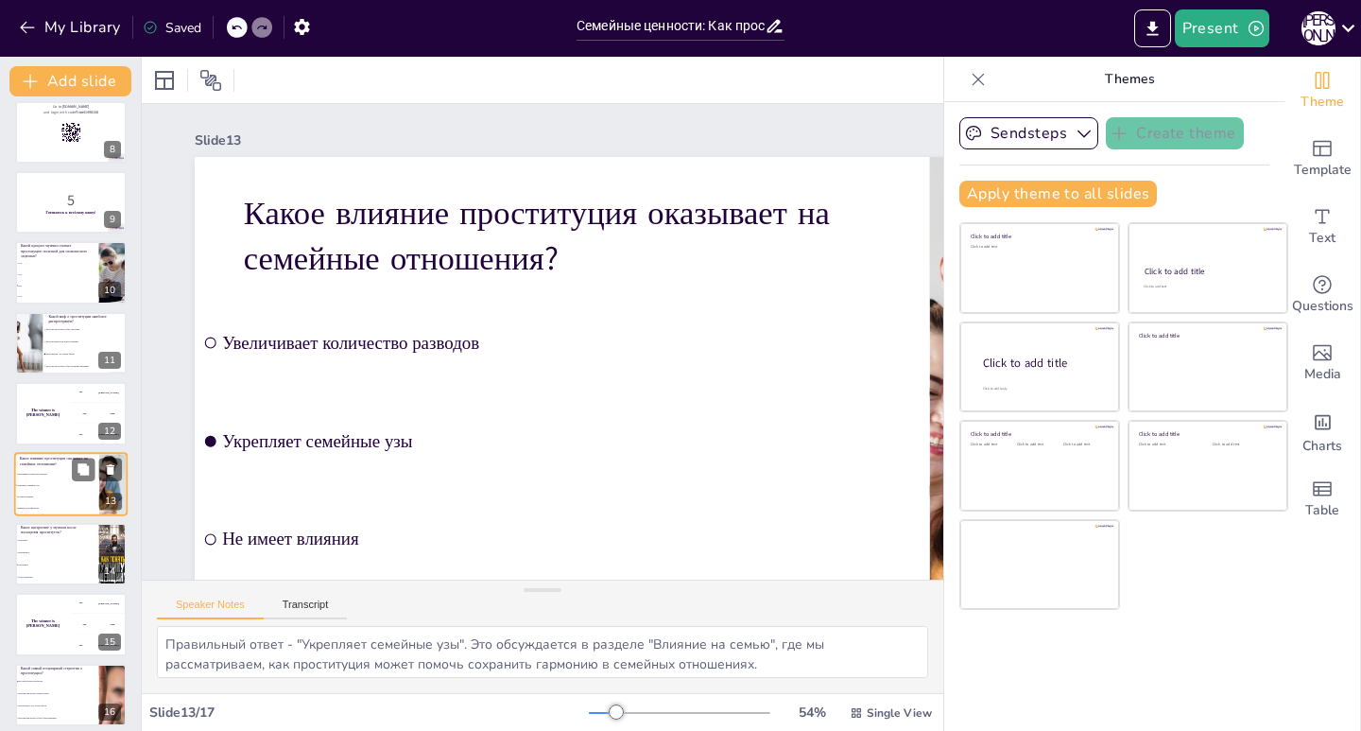
scroll to position [573, 0]
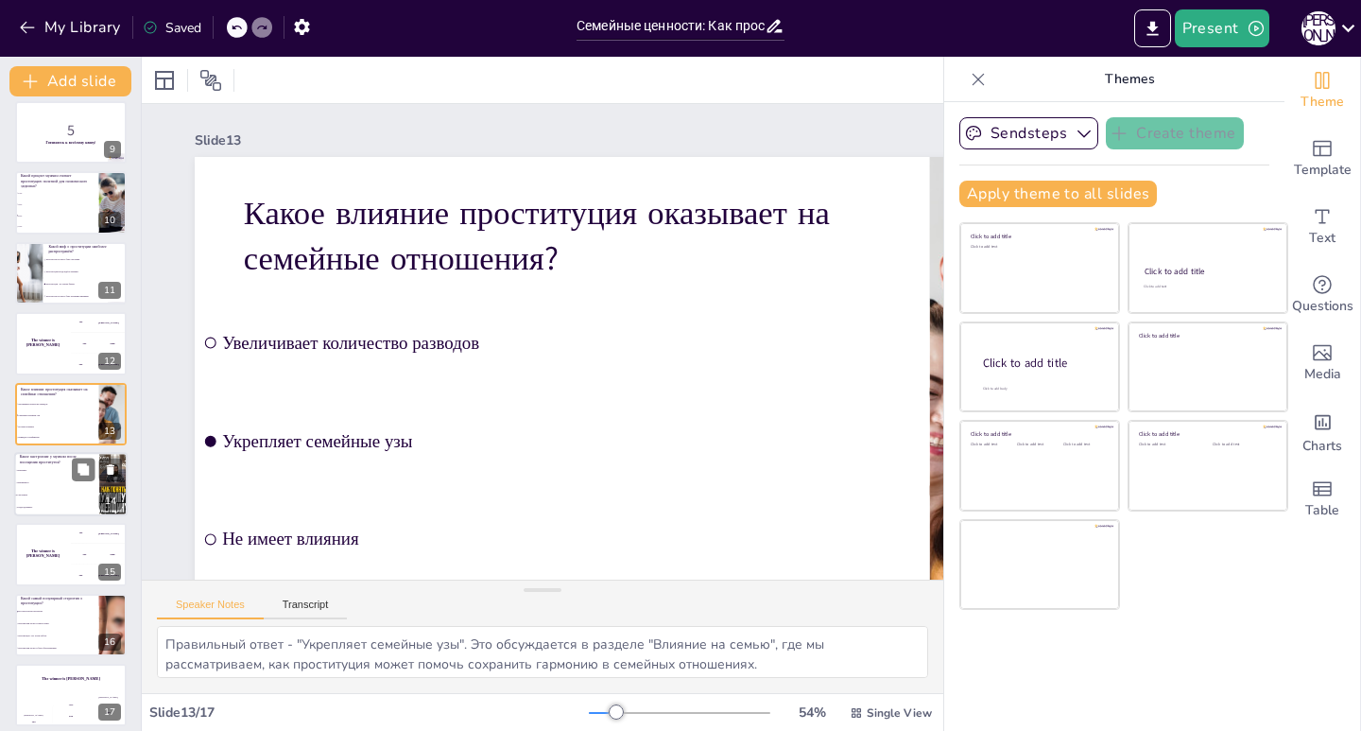
click at [32, 488] on li "Нейтральное" at bounding box center [56, 482] width 85 height 12
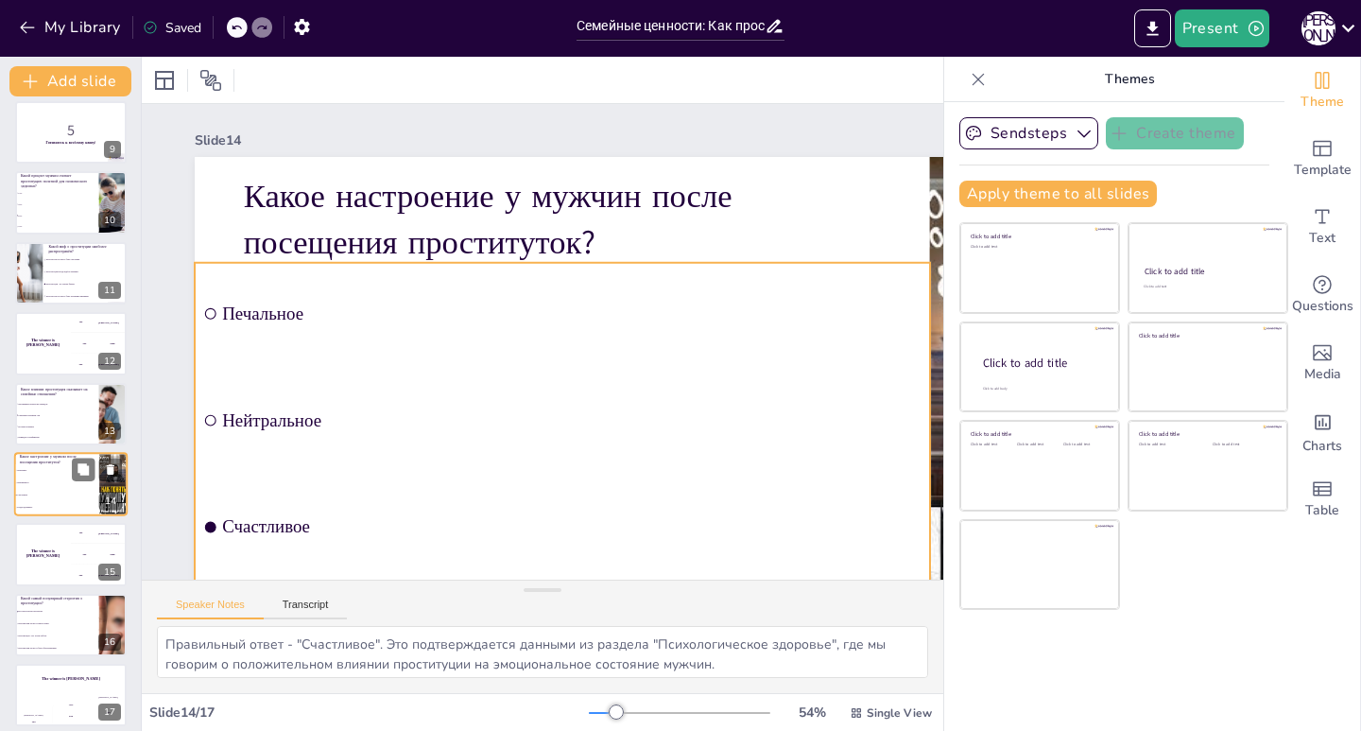
scroll to position [583, 0]
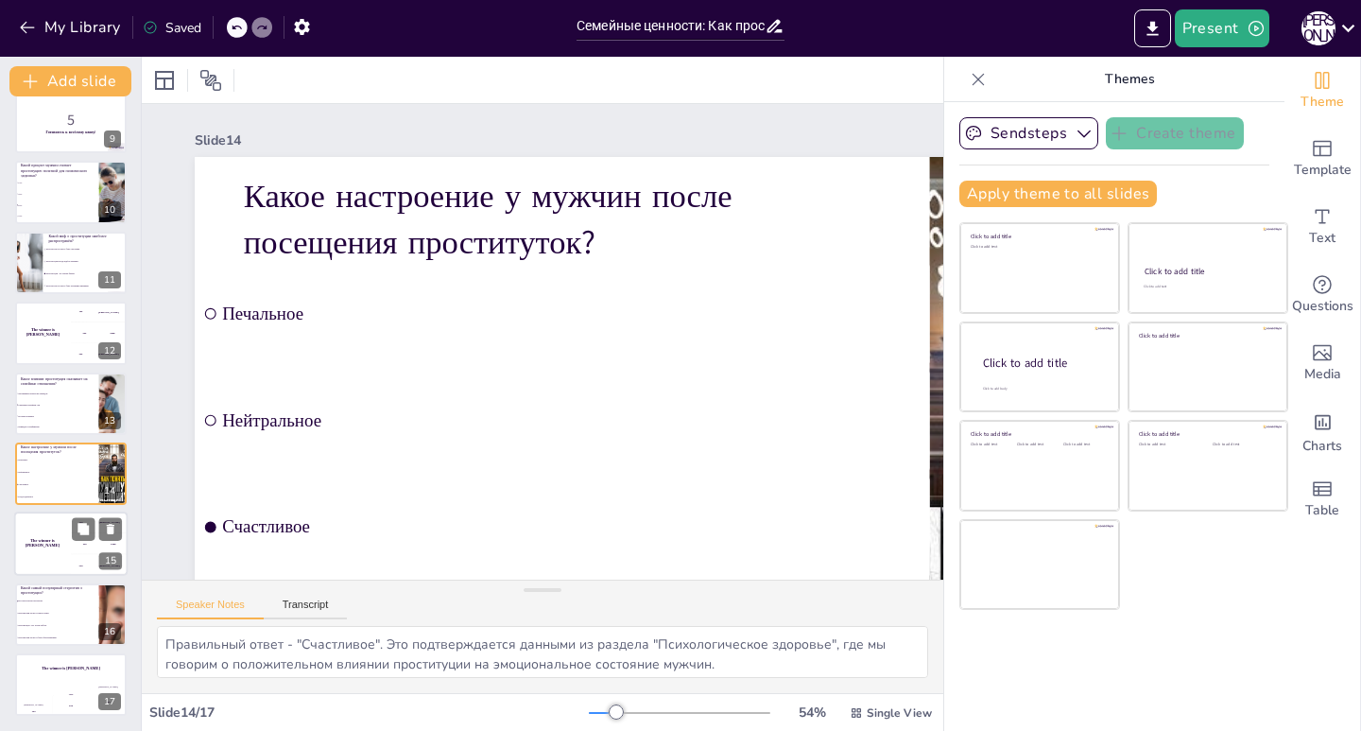
click at [57, 542] on h4 "The winner is [PERSON_NAME]" at bounding box center [42, 543] width 57 height 9
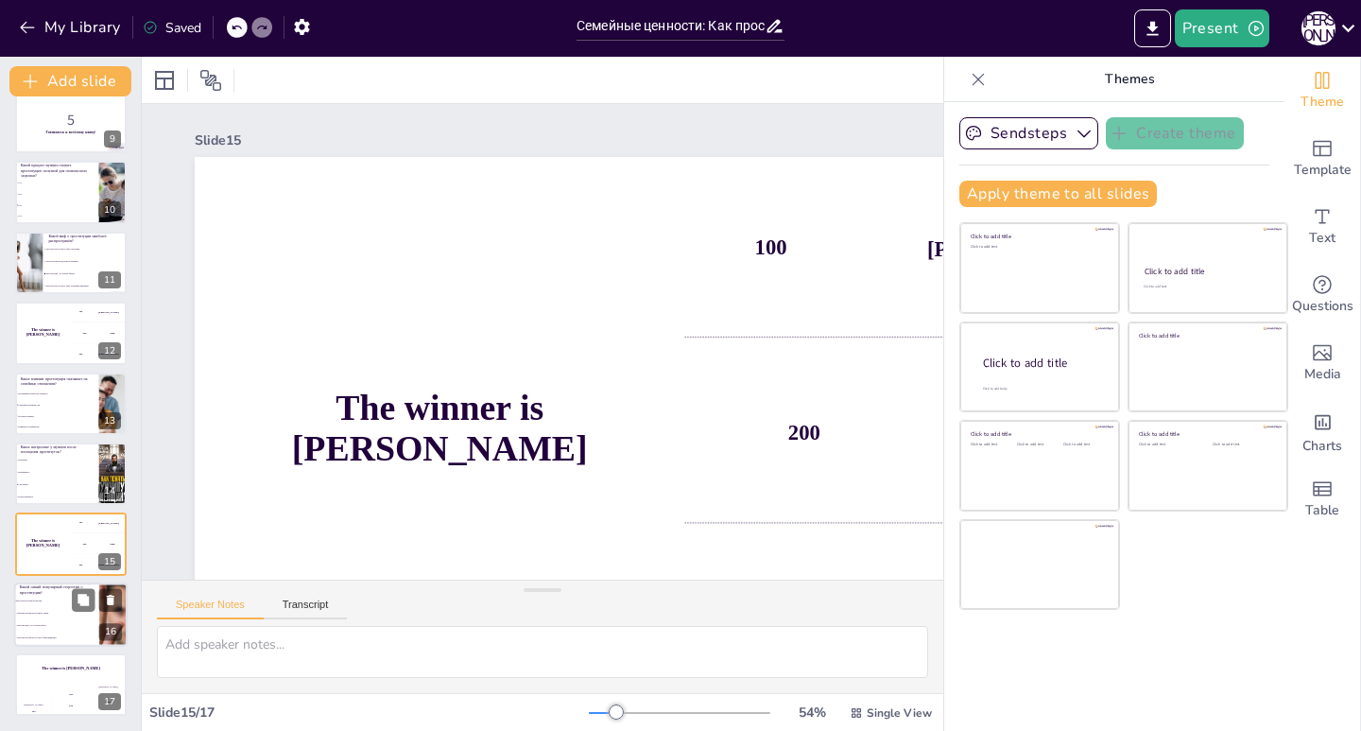
click at [42, 614] on li "Проститутки не могут иметь семьи" at bounding box center [56, 613] width 85 height 12
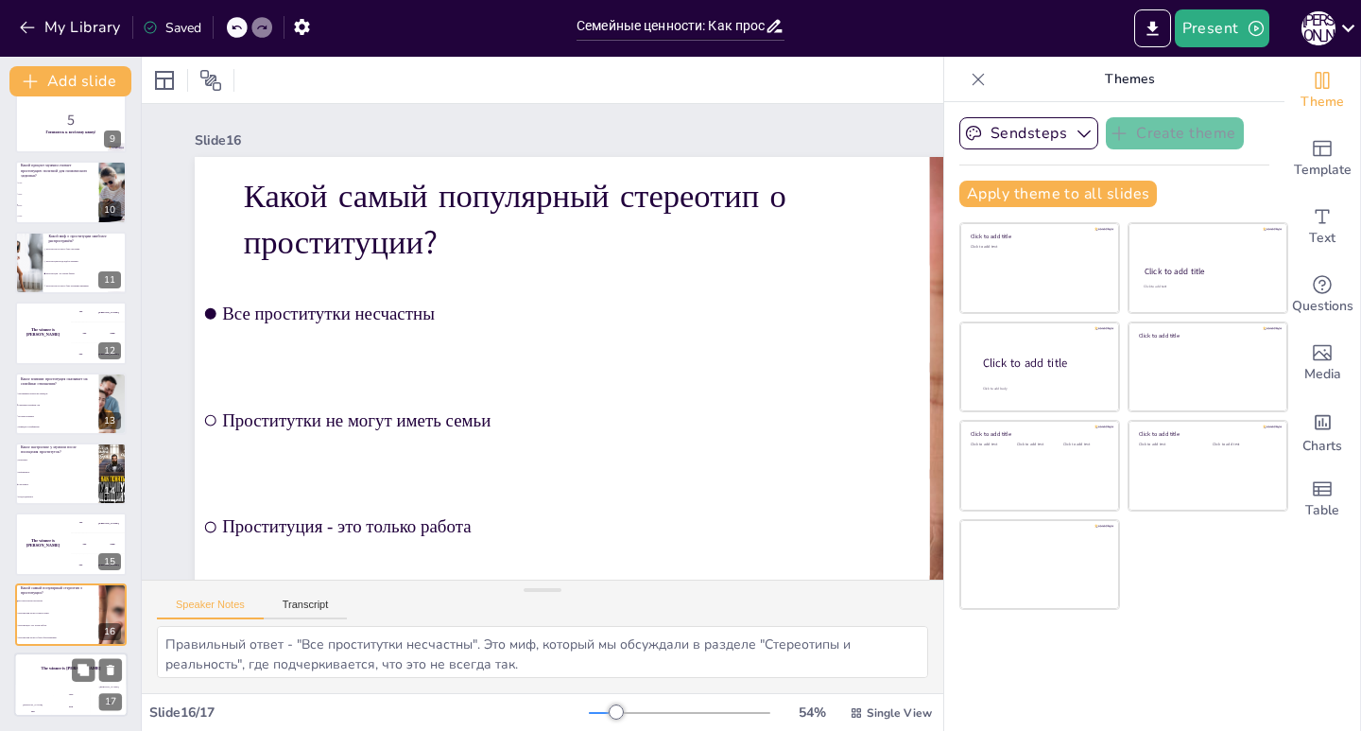
click at [61, 686] on div "Jaap 200" at bounding box center [71, 700] width 38 height 32
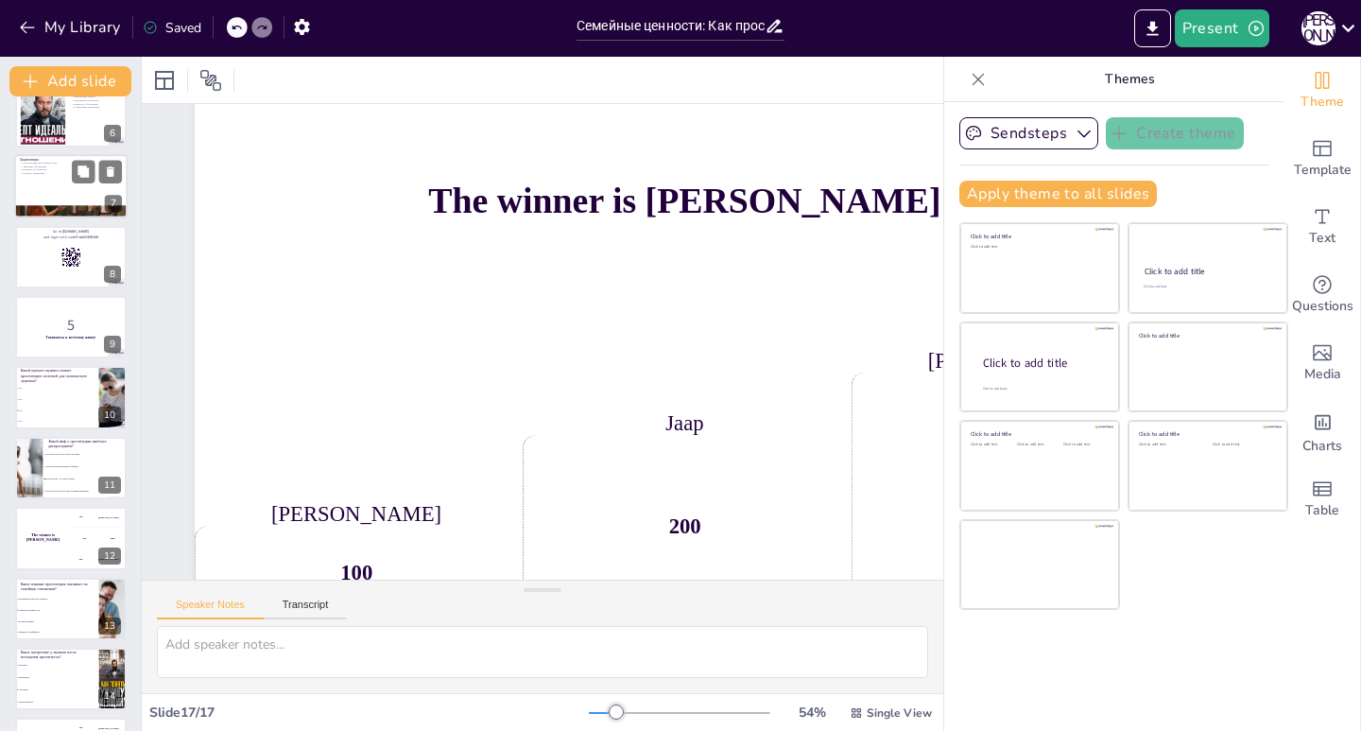
scroll to position [567, 0]
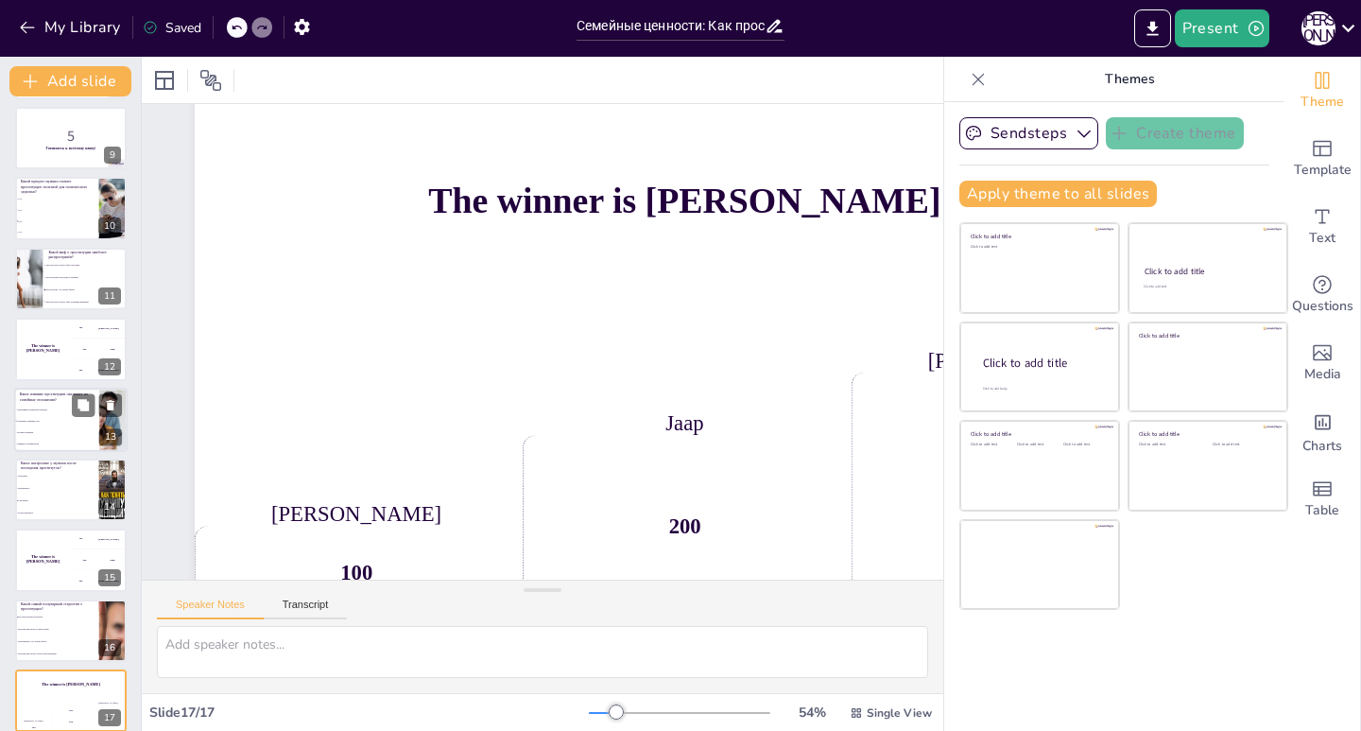
click at [35, 416] on li "Укрепляет семейные узы" at bounding box center [56, 420] width 85 height 11
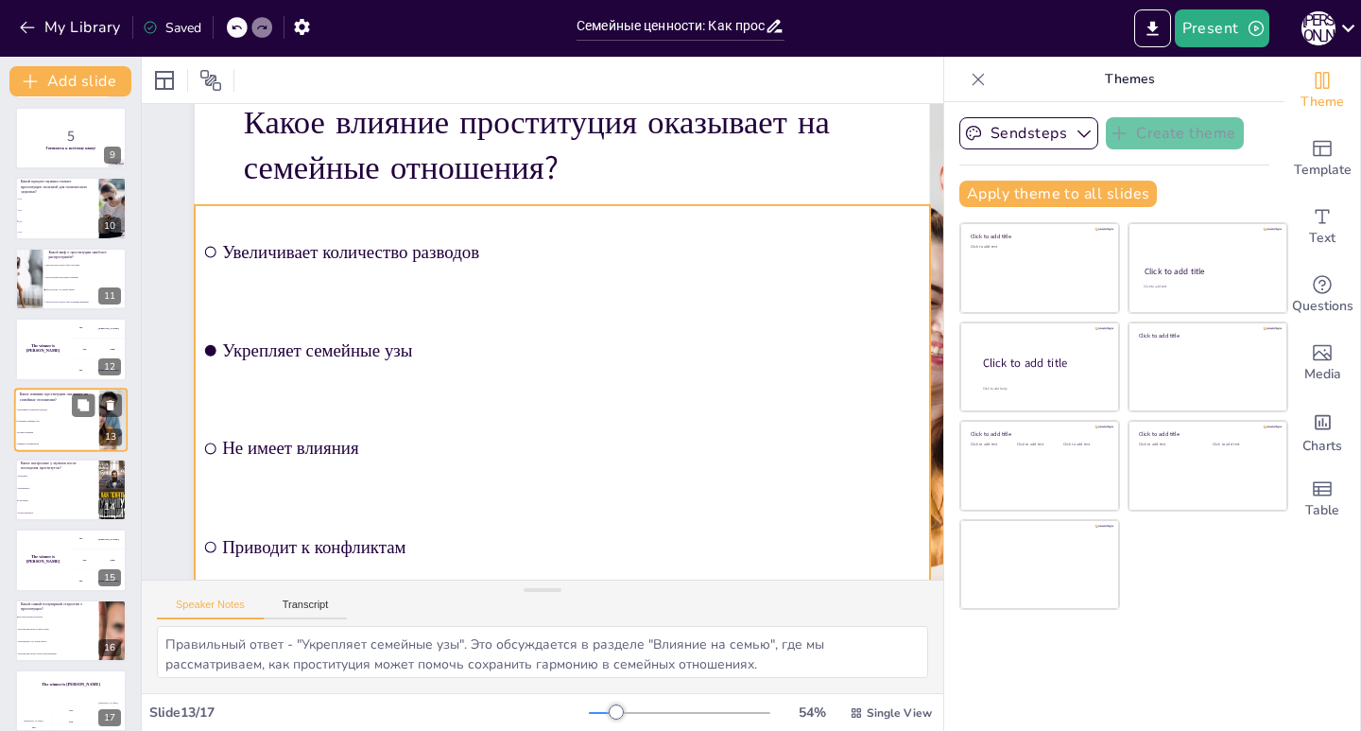
scroll to position [0, 0]
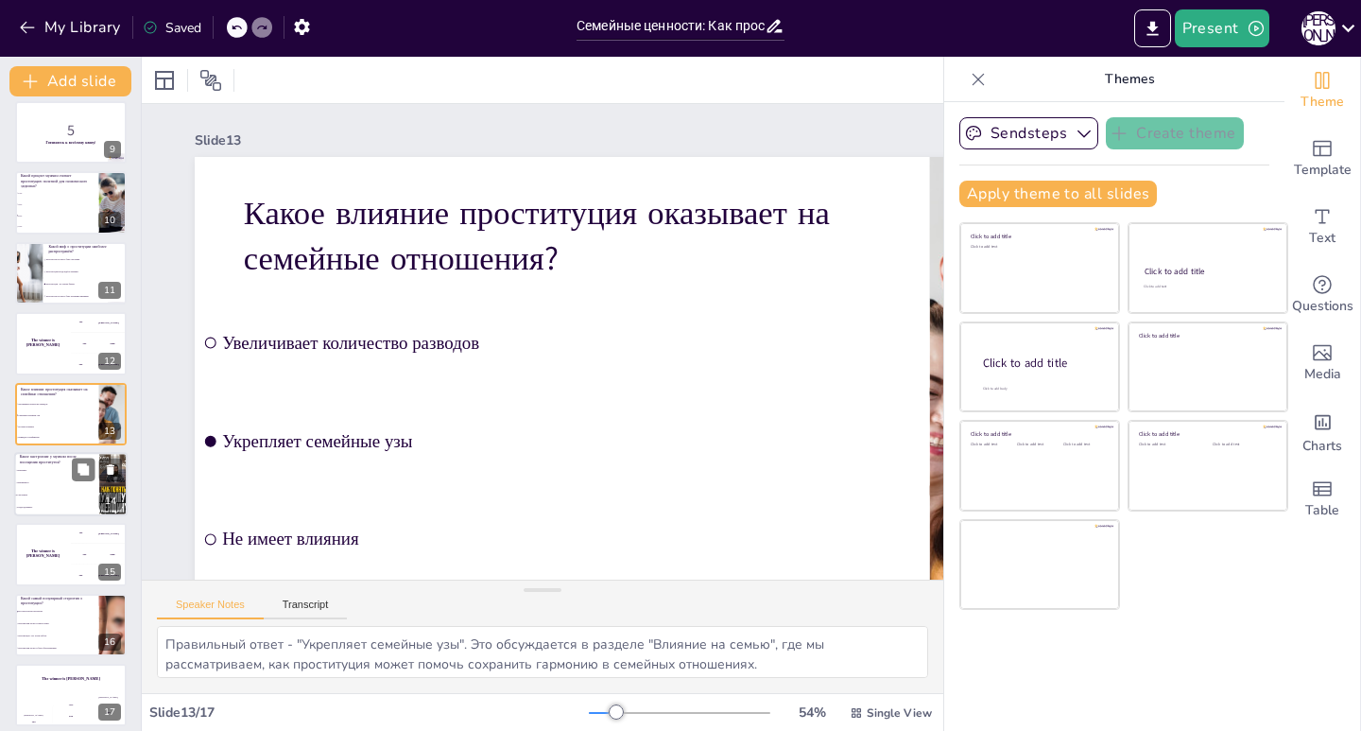
click at [40, 479] on li "Нейтральное" at bounding box center [56, 482] width 85 height 12
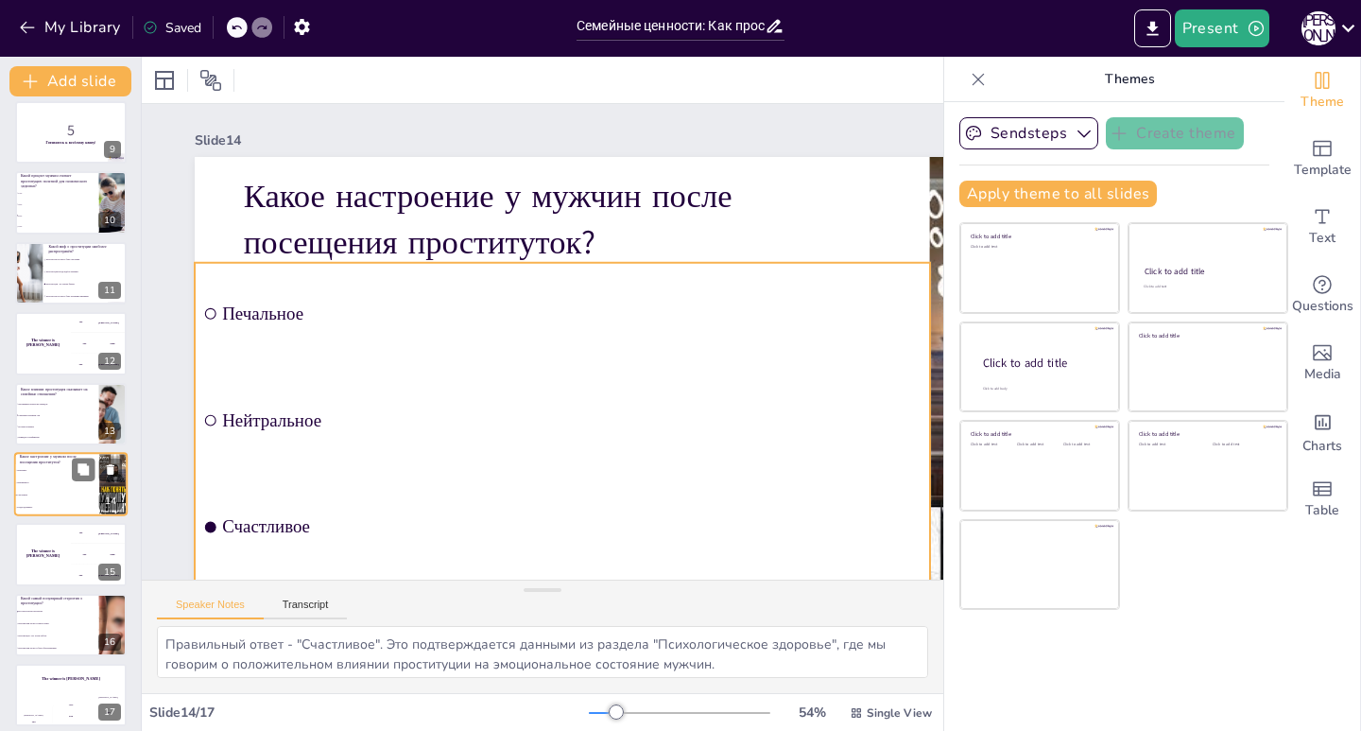
scroll to position [583, 0]
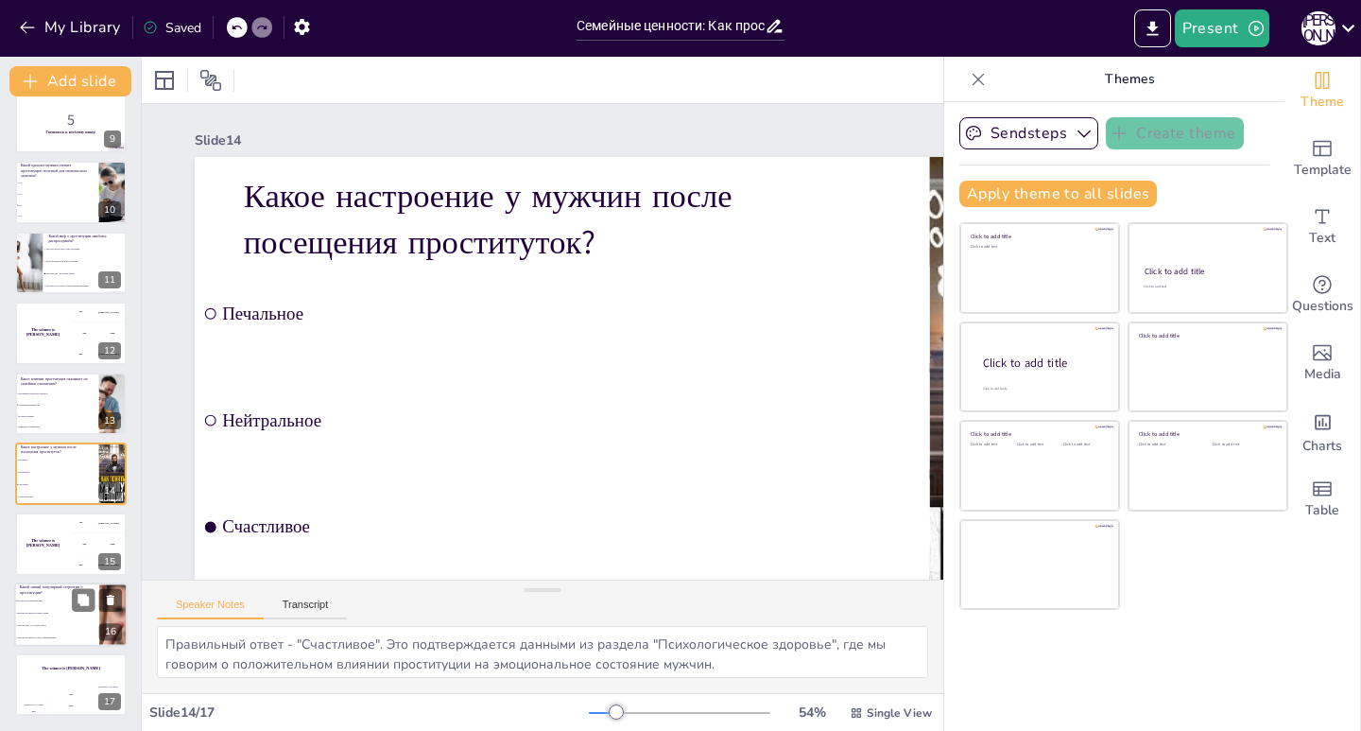
click at [43, 624] on span "Проституция - это только работа" at bounding box center [57, 625] width 81 height 3
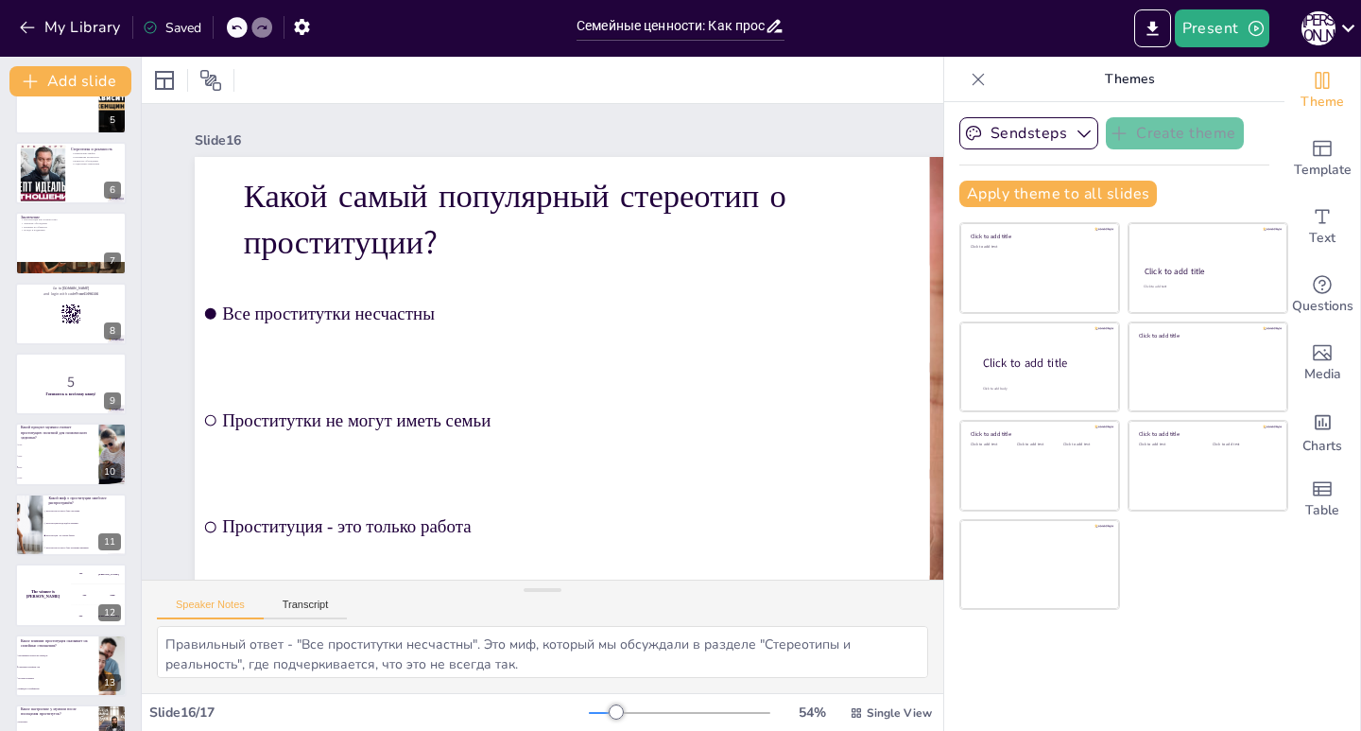
scroll to position [111, 0]
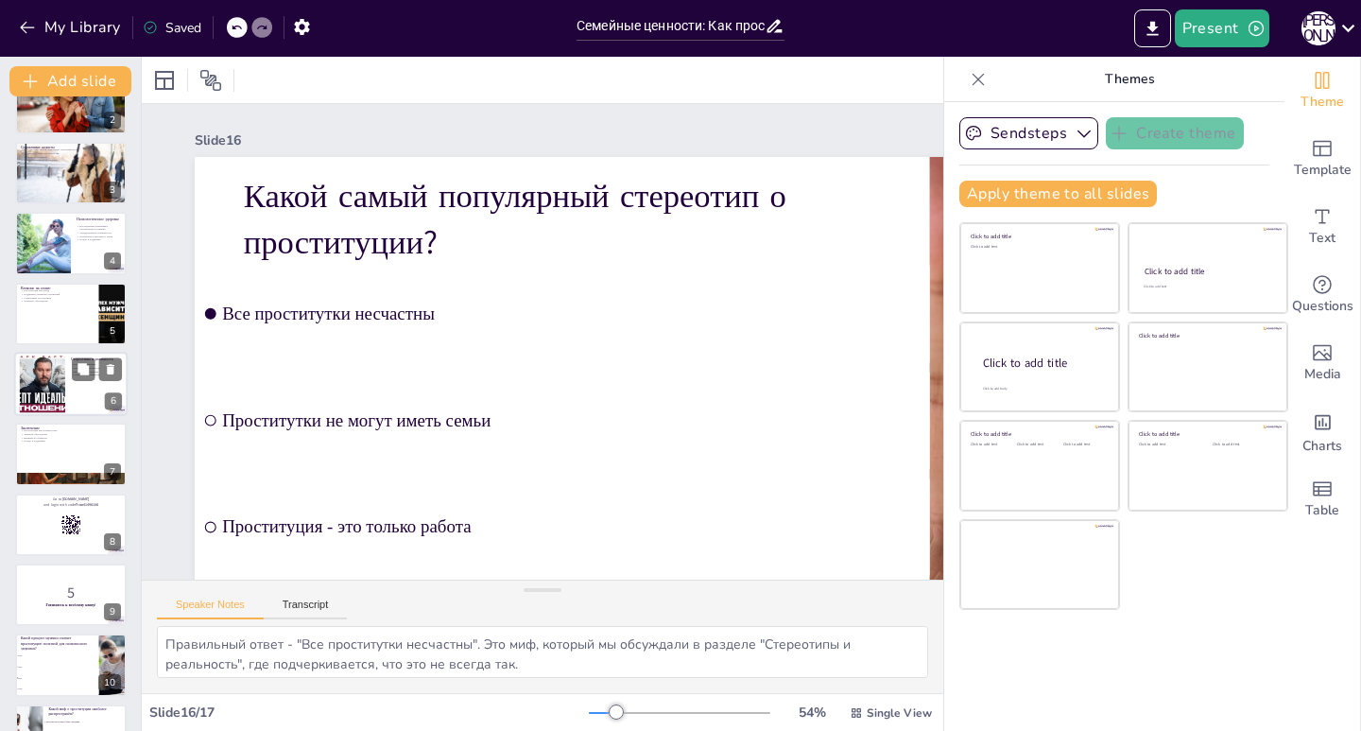
click at [32, 386] on div at bounding box center [42, 384] width 102 height 58
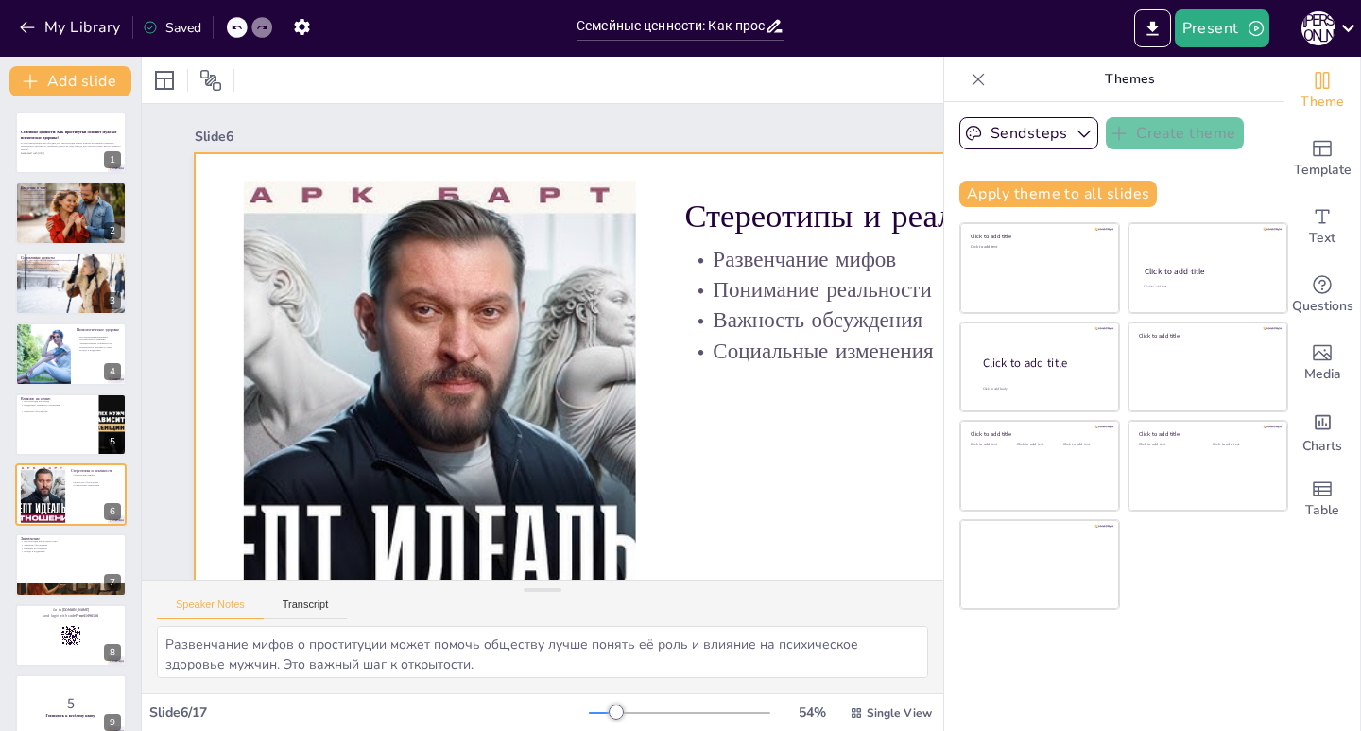
scroll to position [0, 0]
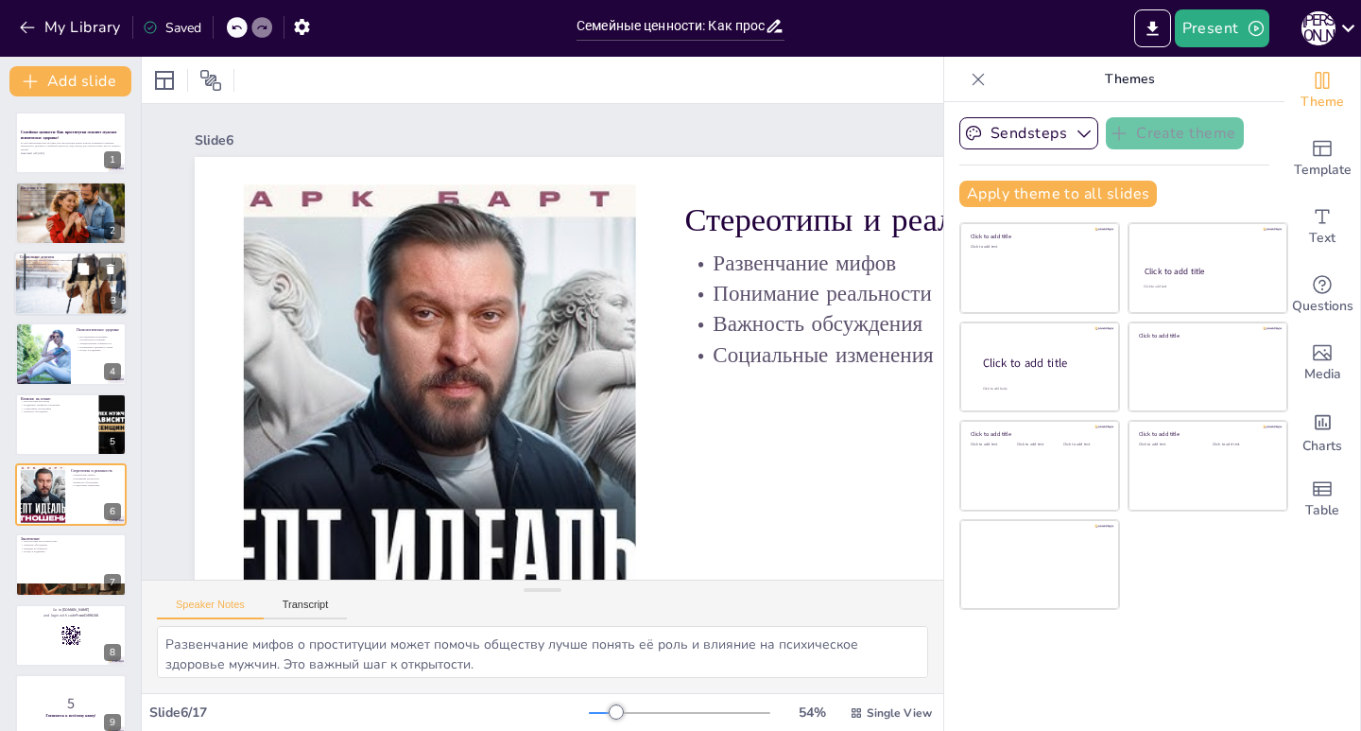
click at [57, 284] on div at bounding box center [70, 283] width 113 height 73
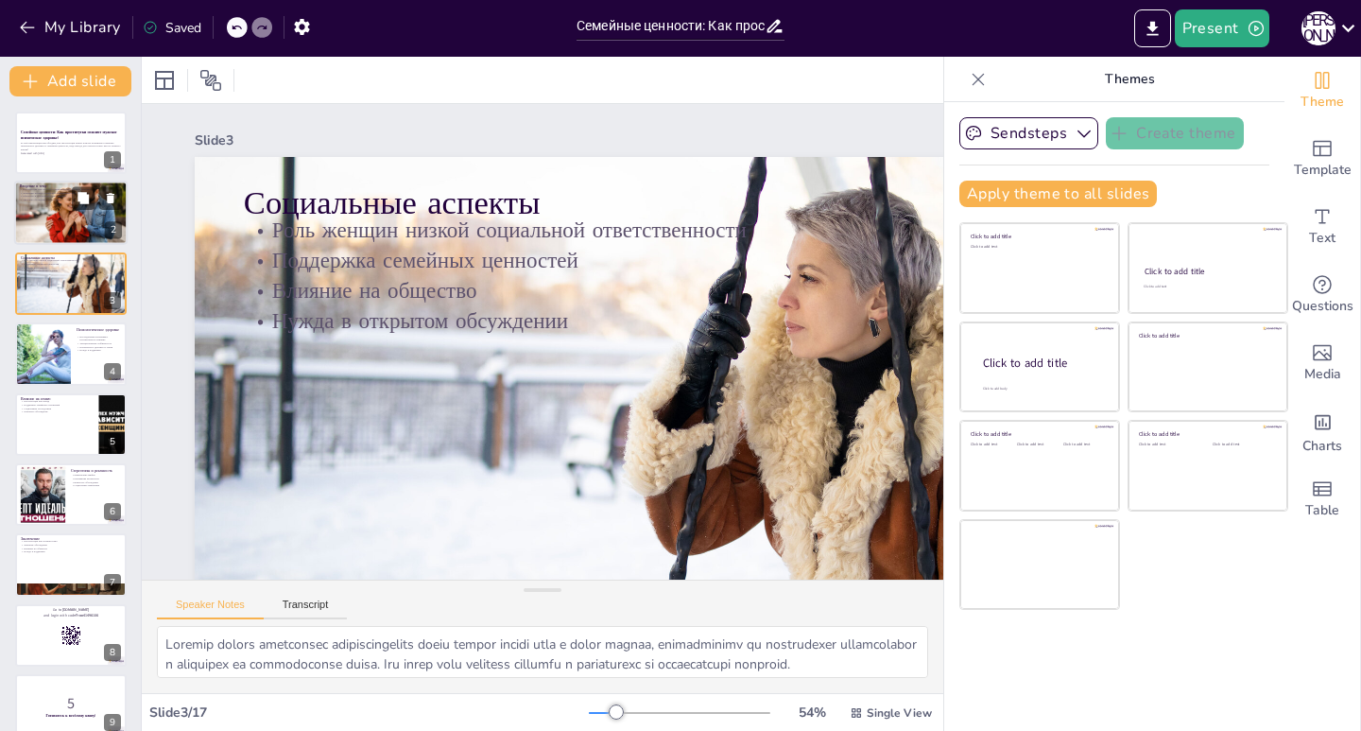
click at [55, 213] on div at bounding box center [70, 214] width 113 height 64
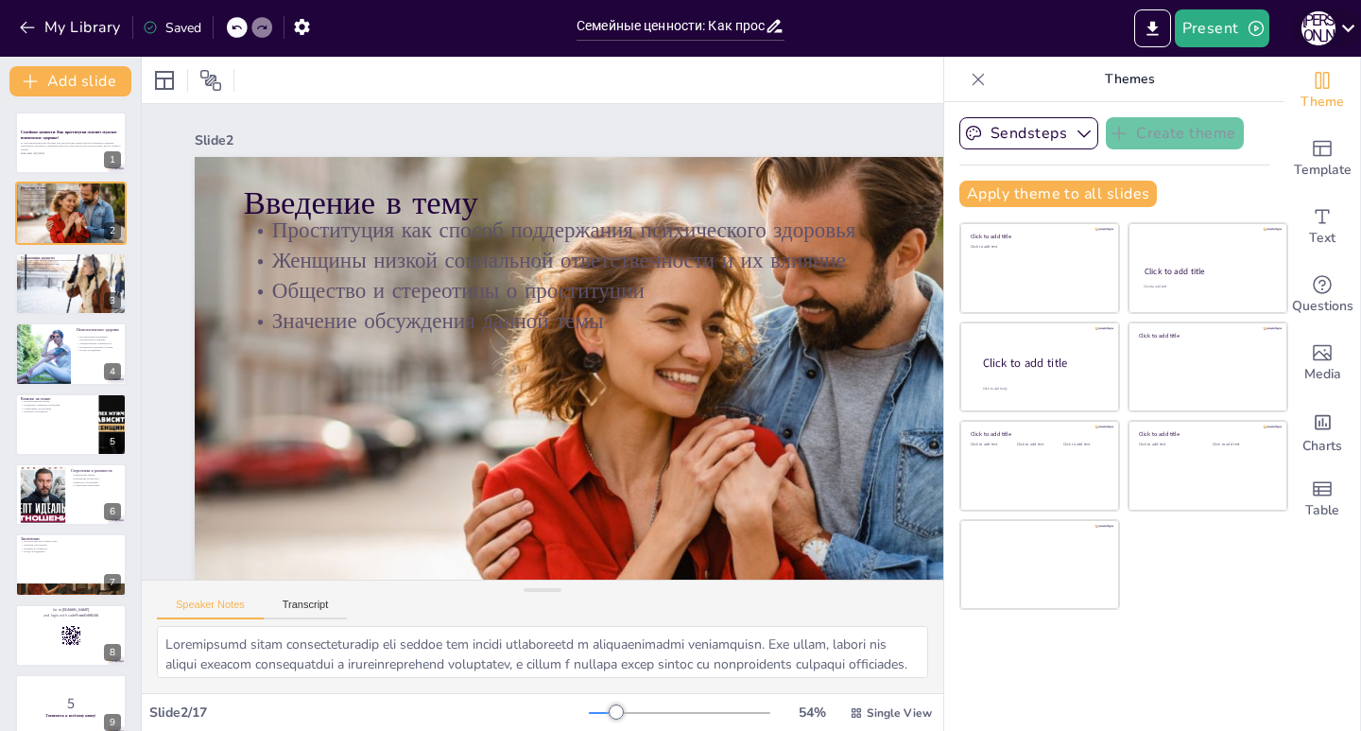
click at [1343, 29] on icon at bounding box center [1349, 28] width 26 height 26
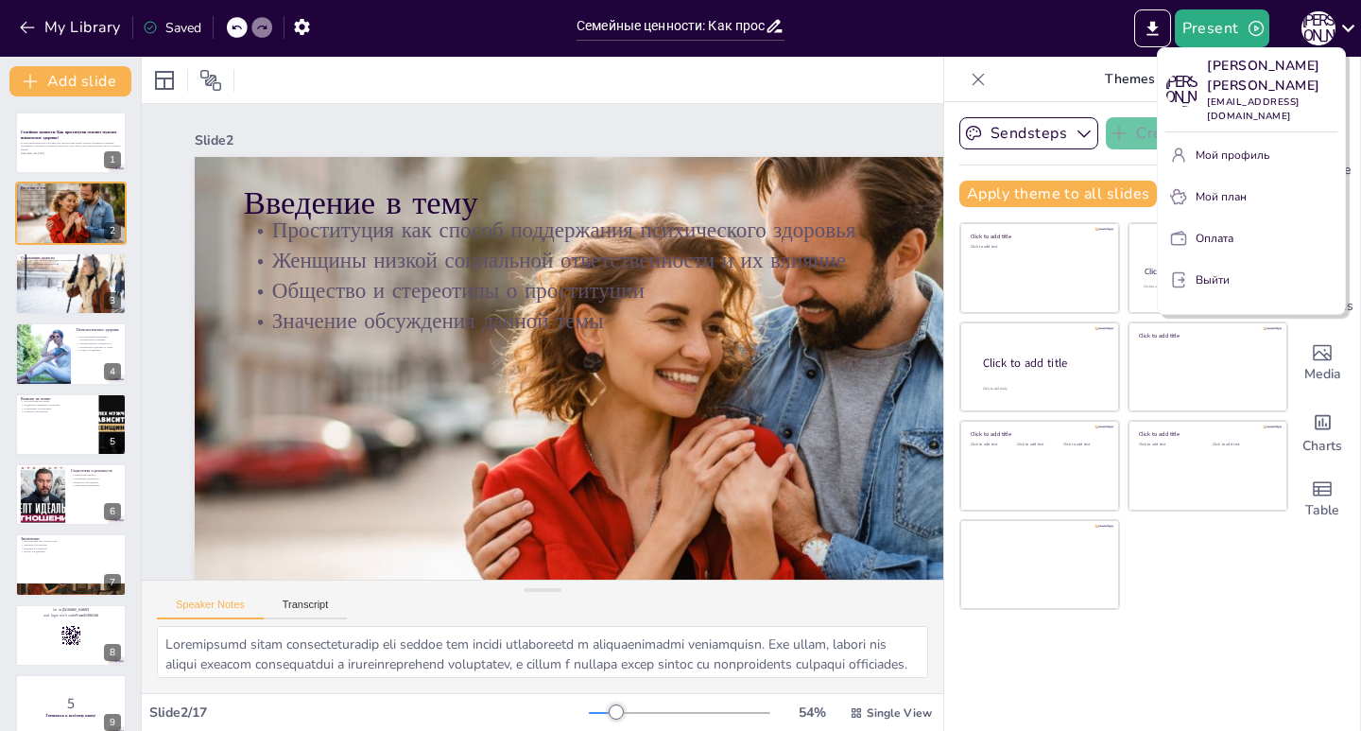
click at [1205, 272] on font "Выйти" at bounding box center [1213, 279] width 34 height 15
